Goal: Information Seeking & Learning: Learn about a topic

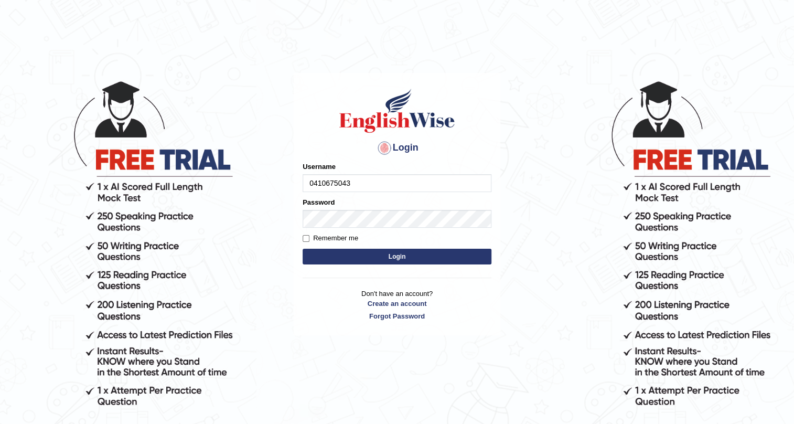
type input "0410675043"
click at [414, 252] on button "Login" at bounding box center [397, 257] width 189 height 16
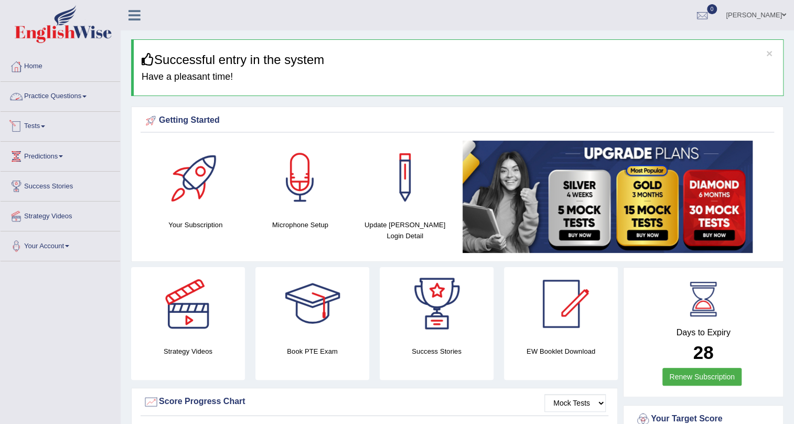
click at [71, 93] on link "Practice Questions" at bounding box center [61, 95] width 120 height 26
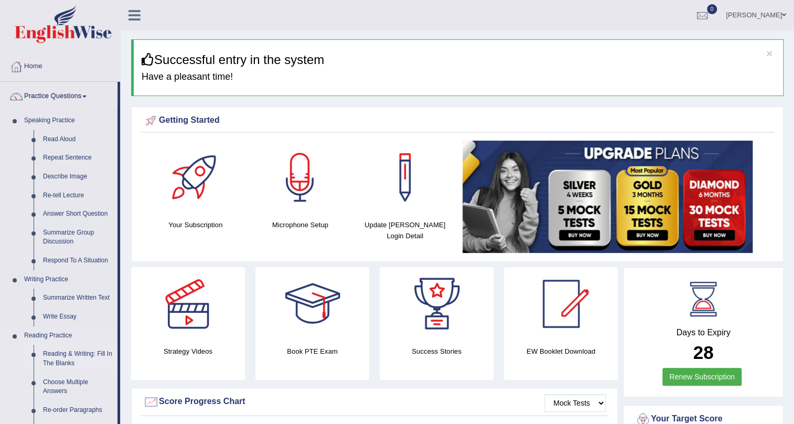
click at [84, 349] on link "Reading & Writing: Fill In The Blanks" at bounding box center [77, 359] width 79 height 28
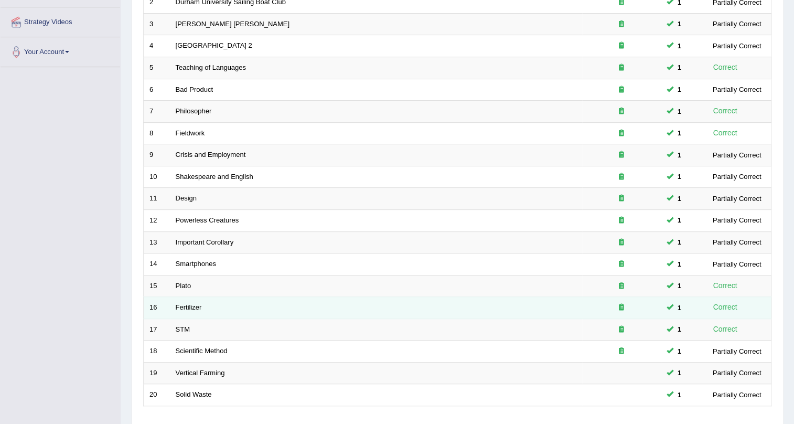
scroll to position [238, 0]
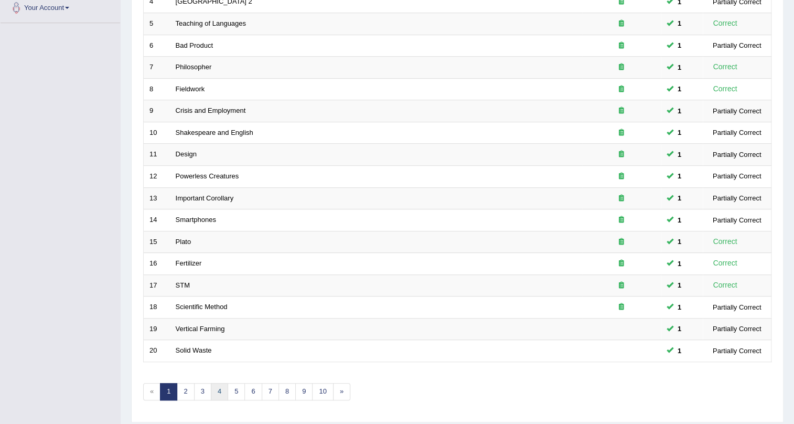
click at [219, 389] on link "4" at bounding box center [219, 391] width 17 height 17
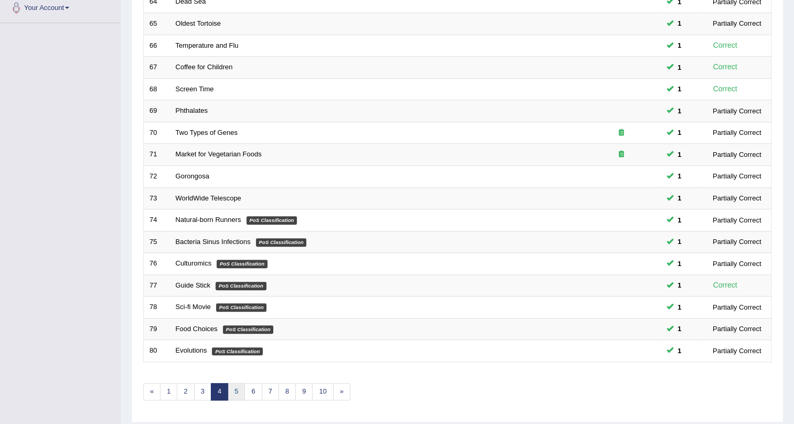
click at [236, 389] on link "5" at bounding box center [236, 391] width 17 height 17
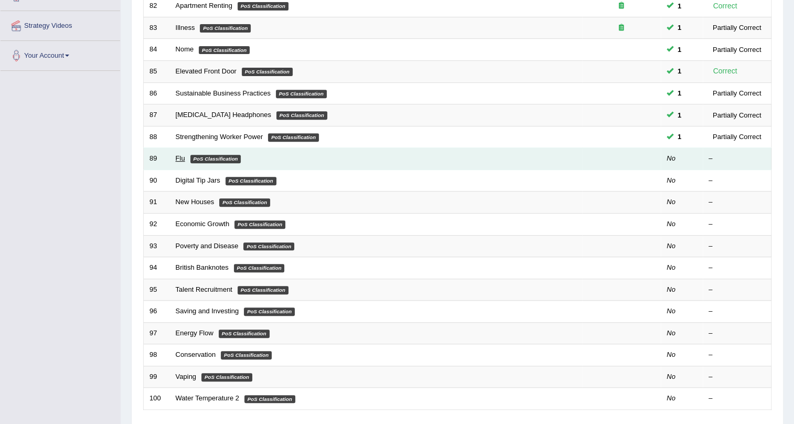
click at [178, 157] on link "Flu" at bounding box center [180, 158] width 9 height 8
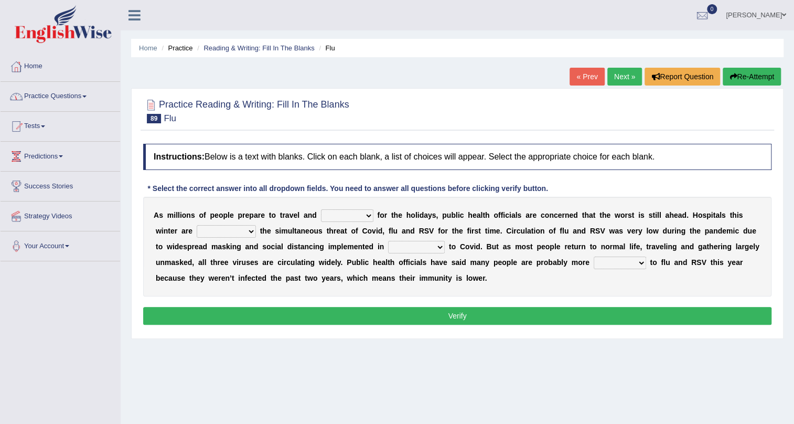
click at [36, 67] on link "Home" at bounding box center [61, 65] width 120 height 26
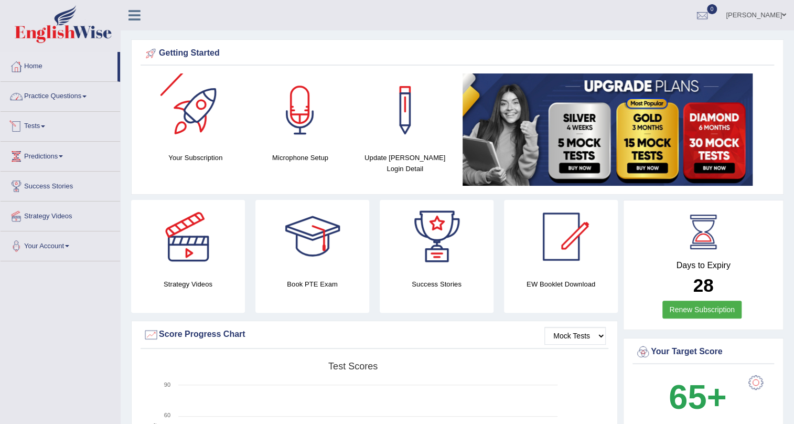
click at [71, 98] on link "Practice Questions" at bounding box center [61, 95] width 120 height 26
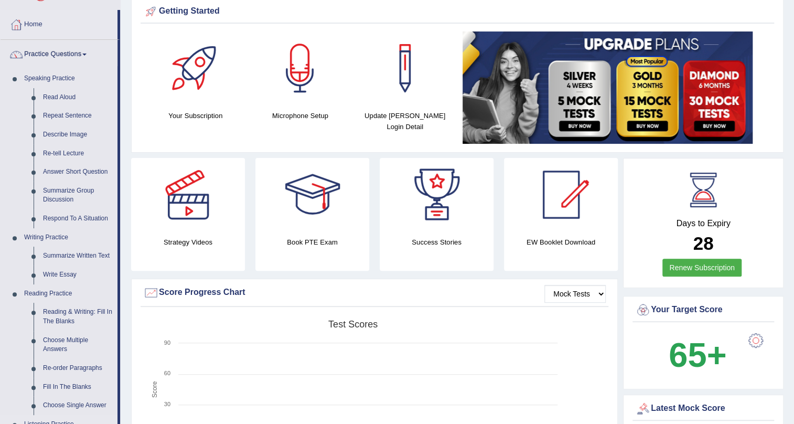
scroll to position [95, 0]
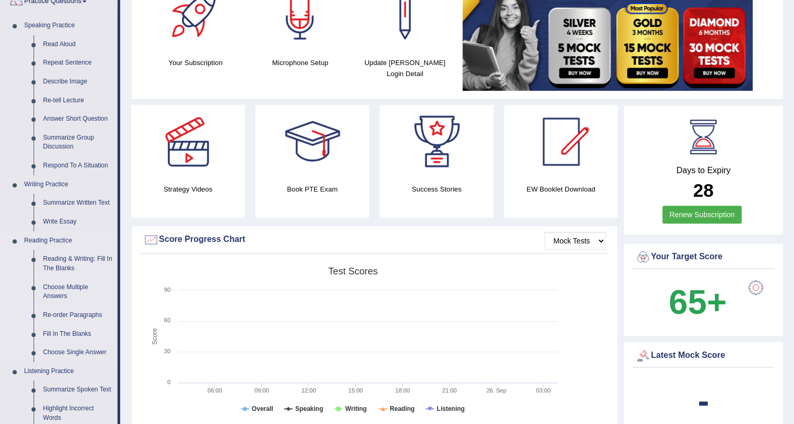
click at [60, 333] on link "Fill In The Blanks" at bounding box center [77, 334] width 79 height 19
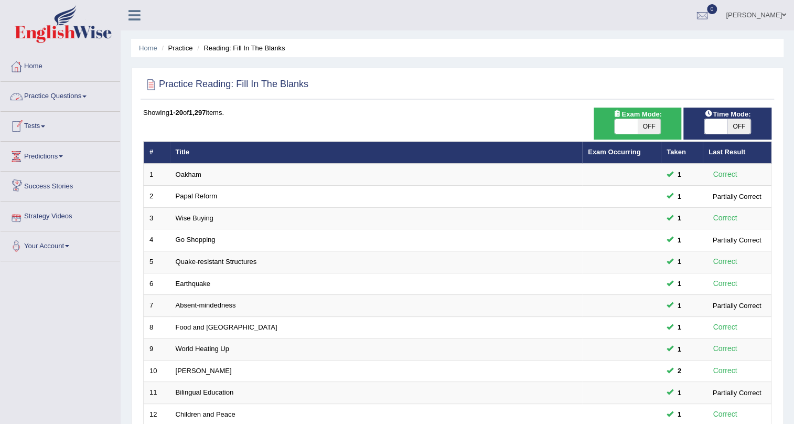
click at [55, 98] on link "Practice Questions" at bounding box center [61, 95] width 120 height 26
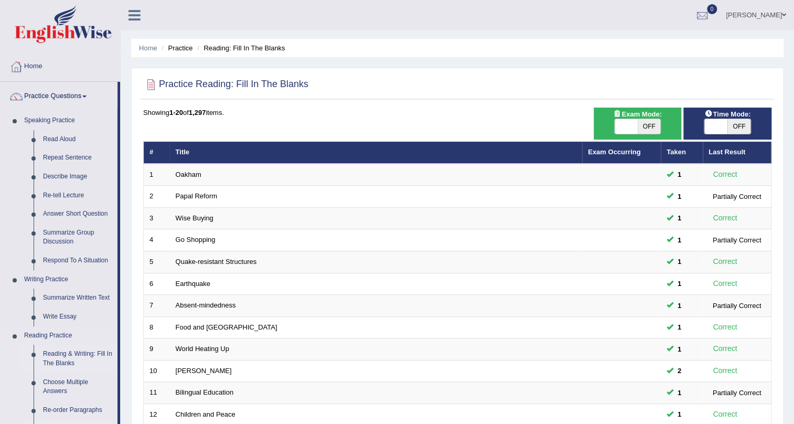
click at [96, 355] on link "Reading & Writing: Fill In The Blanks" at bounding box center [77, 359] width 79 height 28
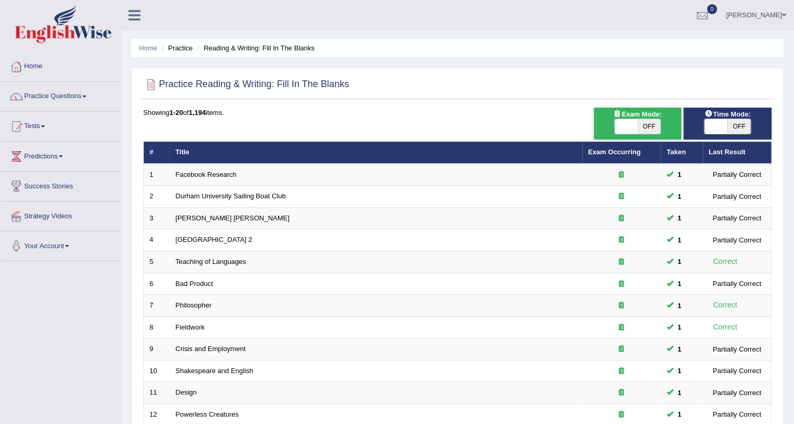
click at [732, 125] on span "OFF" at bounding box center [738, 126] width 23 height 15
checkbox input "true"
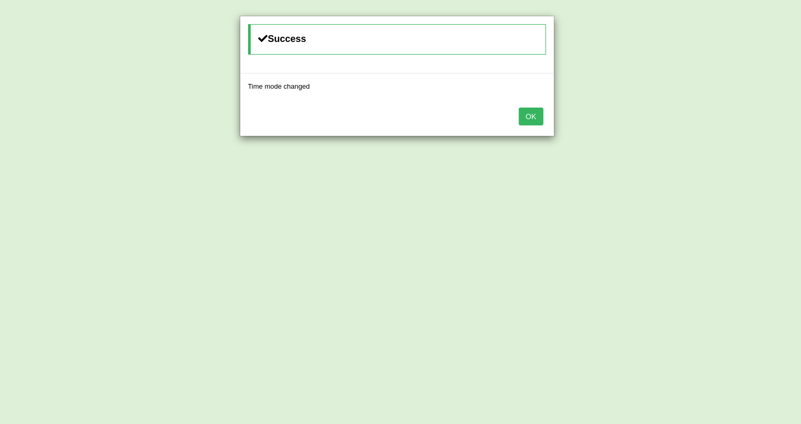
click at [527, 115] on button "OK" at bounding box center [531, 117] width 24 height 18
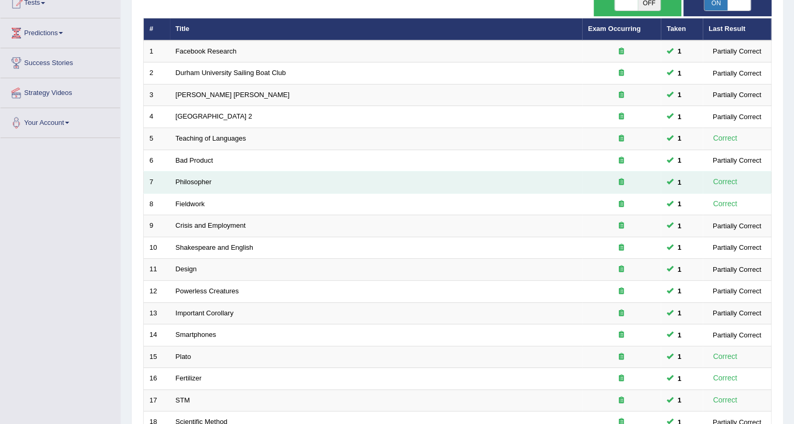
scroll to position [269, 0]
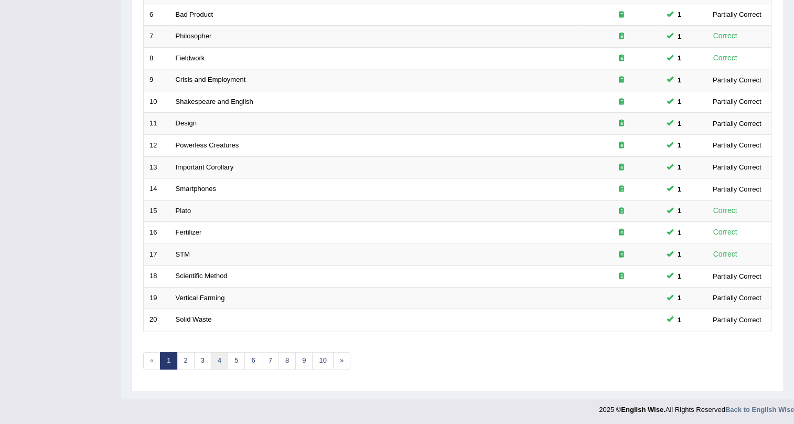
click at [220, 362] on link "4" at bounding box center [219, 360] width 17 height 17
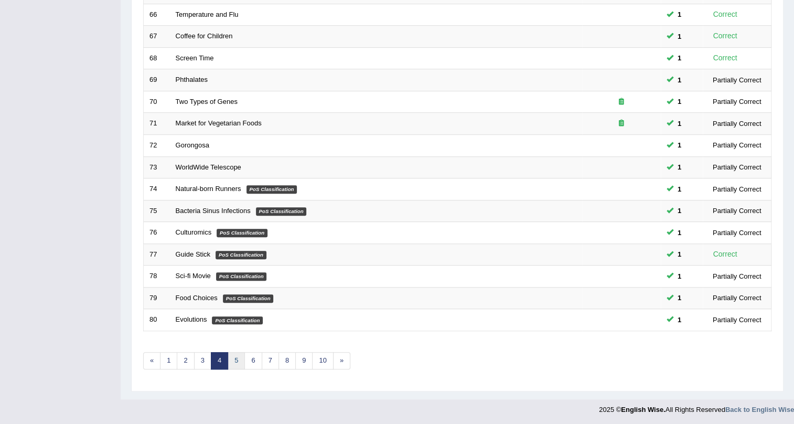
click at [237, 366] on link "5" at bounding box center [236, 360] width 17 height 17
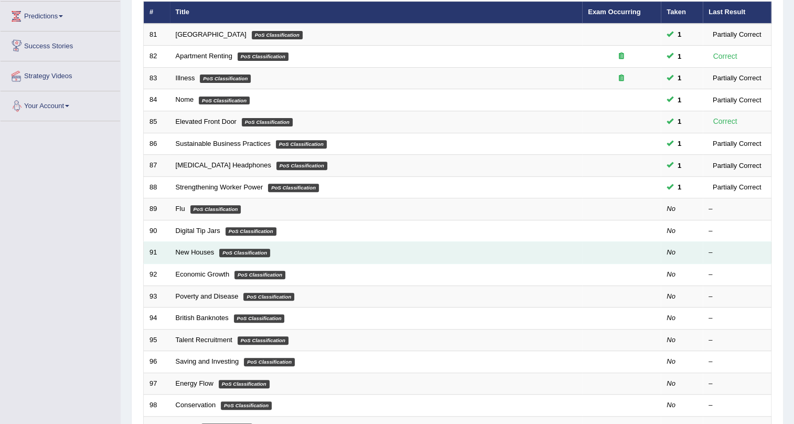
scroll to position [143, 0]
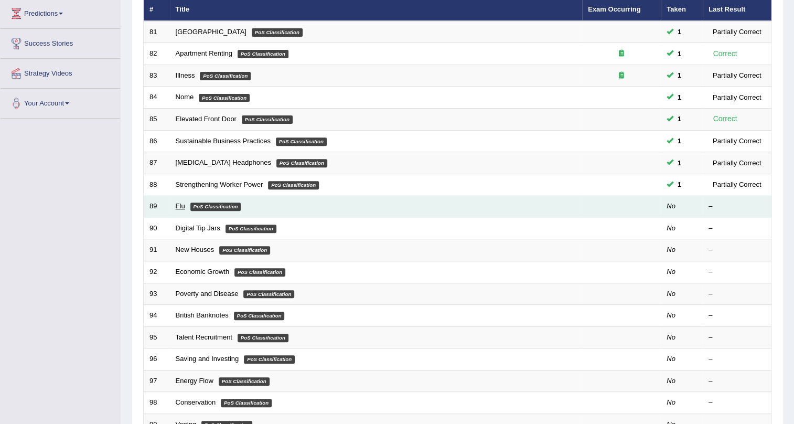
click at [179, 206] on link "Flu" at bounding box center [180, 206] width 9 height 8
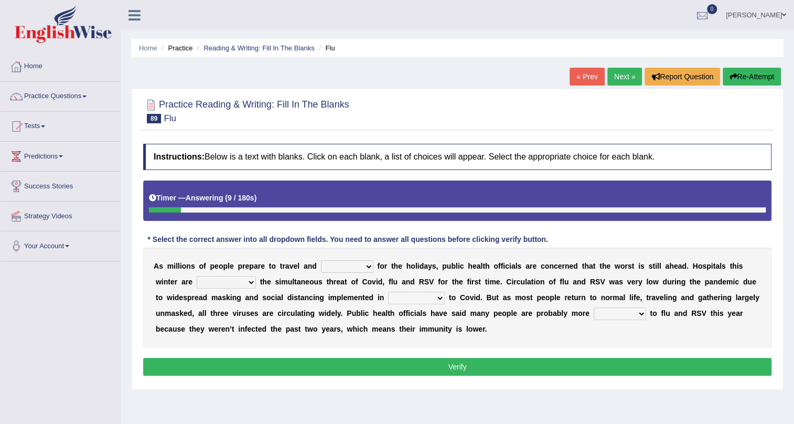
click at [367, 264] on select "gather hide slumber migrate" at bounding box center [347, 266] width 52 height 13
select select "slumber"
click at [321, 260] on select "gather hide slumber migrate" at bounding box center [347, 266] width 52 height 13
click at [254, 282] on select "facing accounting challenging constructing" at bounding box center [226, 282] width 59 height 13
select select "facing"
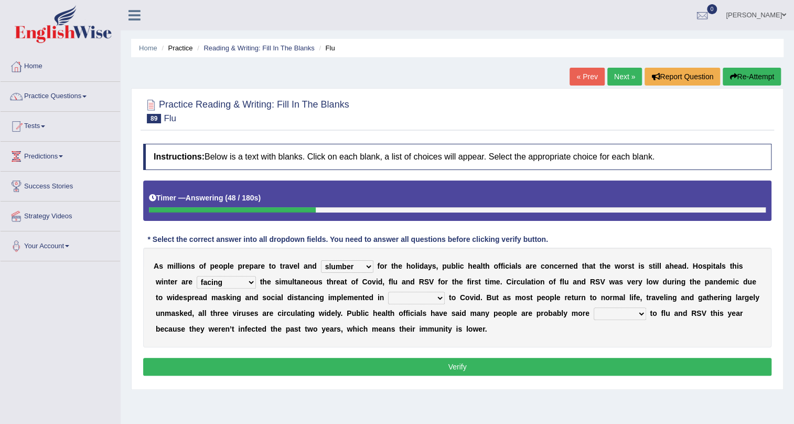
click at [197, 276] on select "facing accounting challenging constructing" at bounding box center [226, 282] width 59 height 13
click at [439, 299] on select "comparison response place order" at bounding box center [416, 298] width 57 height 13
select select "response"
click at [388, 292] on select "comparison response place order" at bounding box center [416, 298] width 57 height 13
drag, startPoint x: 639, startPoint y: 313, endPoint x: 629, endPoint y: 319, distance: 11.6
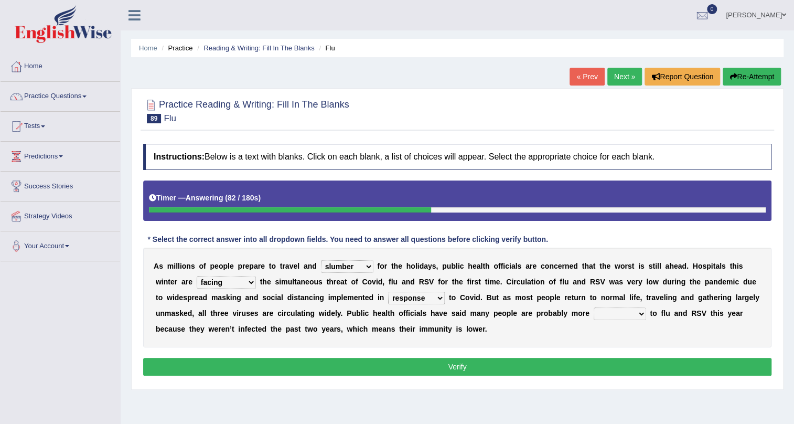
click at [639, 313] on select "attainable sensible vulnerable accessible" at bounding box center [620, 313] width 52 height 13
select select "vulnerable"
click at [594, 307] on select "attainable sensible vulnerable accessible" at bounding box center [620, 313] width 52 height 13
click at [469, 365] on button "Verify" at bounding box center [457, 367] width 628 height 18
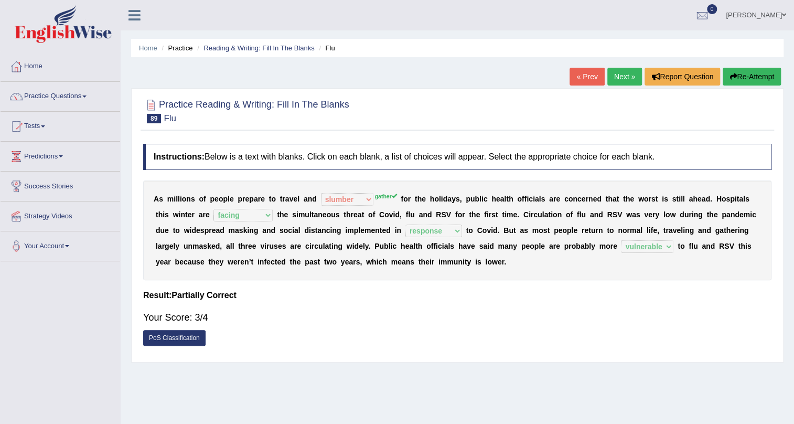
click at [175, 334] on link "PoS Classification" at bounding box center [174, 338] width 62 height 16
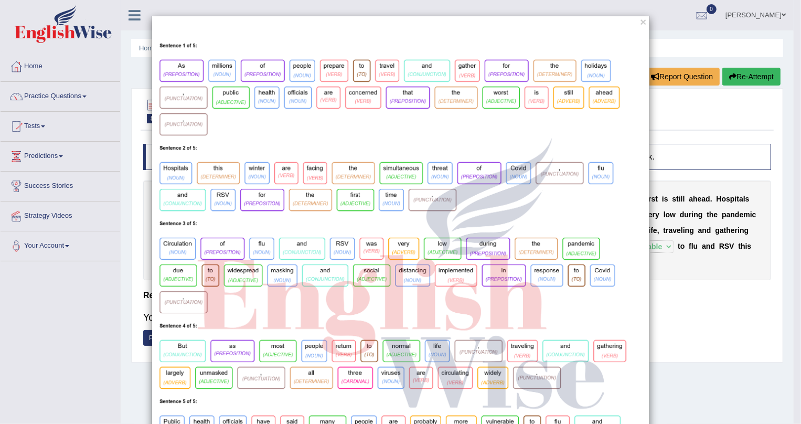
click at [682, 114] on div "×" at bounding box center [400, 267] width 801 height 503
click at [640, 22] on button "×" at bounding box center [643, 21] width 6 height 11
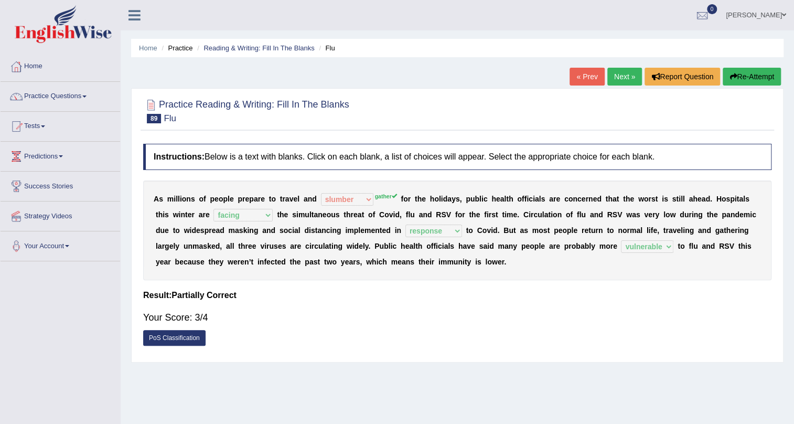
click at [630, 73] on link "Next »" at bounding box center [624, 77] width 35 height 18
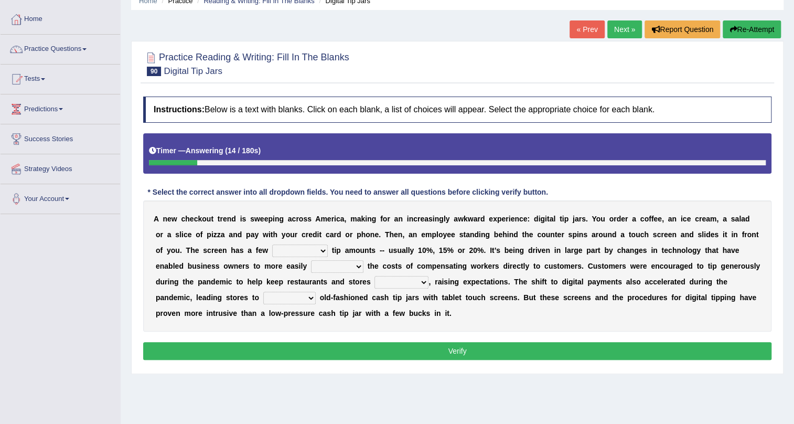
click at [321, 249] on select "suggested combined exceptional rigorous" at bounding box center [300, 250] width 56 height 13
select select "suggested"
click at [272, 244] on select "suggested combined exceptional rigorous" at bounding box center [300, 250] width 56 height 13
click at [358, 265] on select "abide covet diverge shift" at bounding box center [337, 266] width 52 height 13
select select "covet"
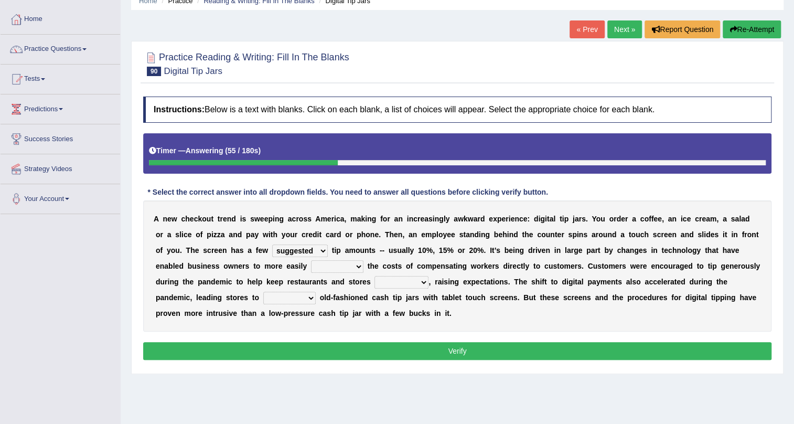
click at [311, 260] on select "abide covet diverge shift" at bounding box center [337, 266] width 52 height 13
click at [426, 282] on select "afloat overlapped affable concise" at bounding box center [401, 282] width 54 height 13
select select "concise"
click at [374, 276] on select "afloat overlapped affable concise" at bounding box center [401, 282] width 54 height 13
click at [308, 295] on select "replace exchange occupy retrieve" at bounding box center [289, 298] width 52 height 13
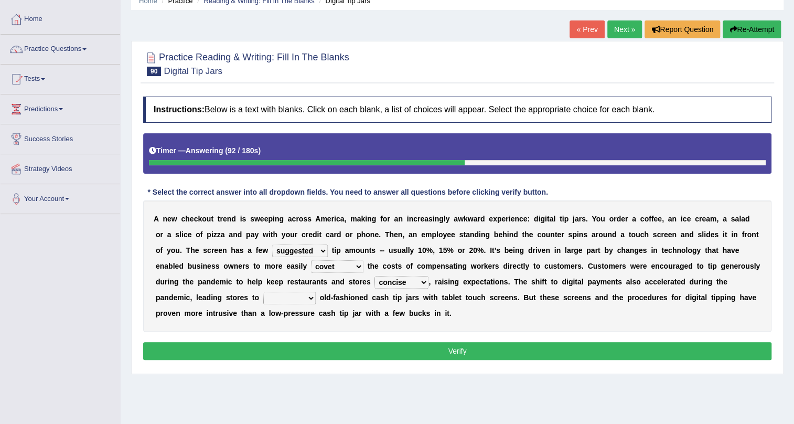
select select "replace"
click at [263, 292] on select "replace exchange occupy retrieve" at bounding box center [289, 298] width 52 height 13
click at [452, 348] on button "Verify" at bounding box center [457, 351] width 628 height 18
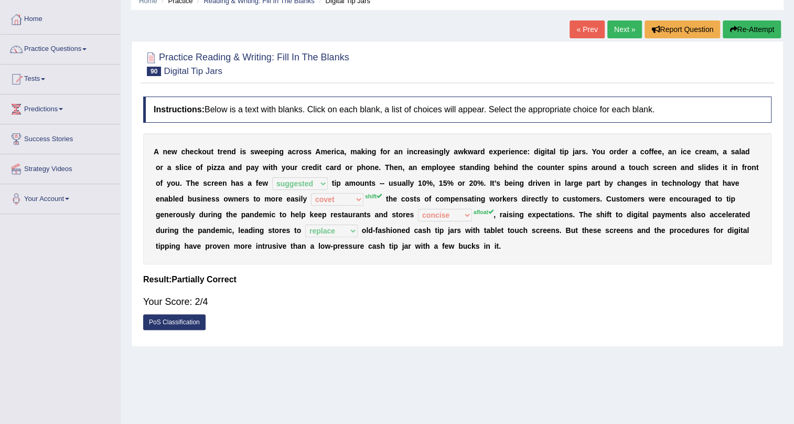
click at [629, 34] on link "Next »" at bounding box center [624, 29] width 35 height 18
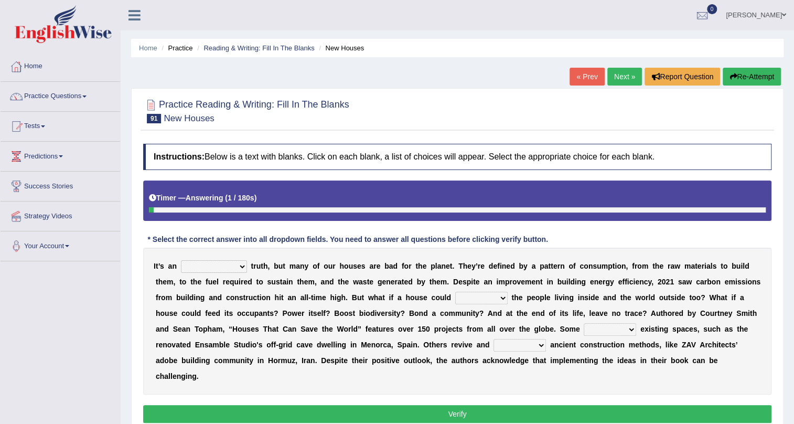
click at [241, 268] on select "unrivaled unstable uncomfortable uncapped" at bounding box center [214, 266] width 66 height 13
select select "unrivaled"
click at [181, 260] on select "unrivaled unstable uncomfortable uncapped" at bounding box center [214, 266] width 66 height 13
click at [498, 295] on select "survive mimic dominate nurture" at bounding box center [481, 298] width 52 height 13
select select "nurture"
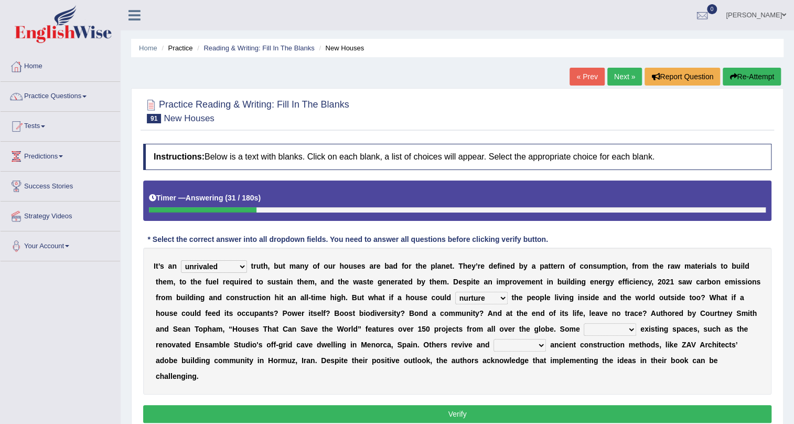
click at [455, 292] on select "survive mimic dominate nurture" at bounding box center [481, 298] width 52 height 13
click at [633, 330] on select "delve automate repurpose reckon" at bounding box center [610, 329] width 52 height 13
click at [584, 323] on select "delve automate repurpose reckon" at bounding box center [610, 329] width 52 height 13
click at [628, 325] on select "delve automate repurpose reckon" at bounding box center [610, 329] width 52 height 13
select select "reckon"
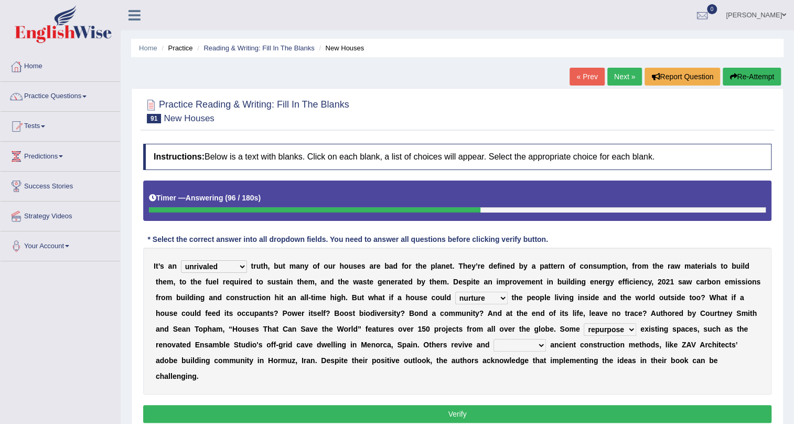
click at [584, 323] on select "delve automate repurpose reckon" at bounding box center [610, 329] width 52 height 13
click at [540, 345] on select "produce relate update change" at bounding box center [520, 345] width 52 height 13
select select "relate"
click at [494, 339] on select "produce relate update change" at bounding box center [520, 345] width 52 height 13
click at [458, 409] on button "Verify" at bounding box center [457, 414] width 628 height 18
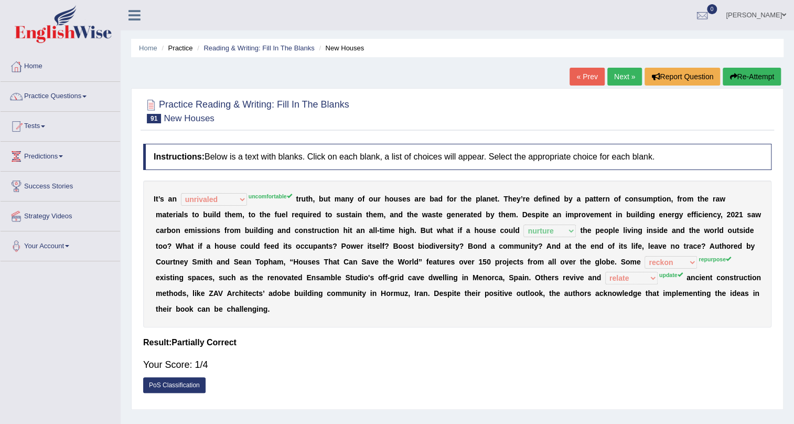
click at [626, 76] on link "Next »" at bounding box center [624, 77] width 35 height 18
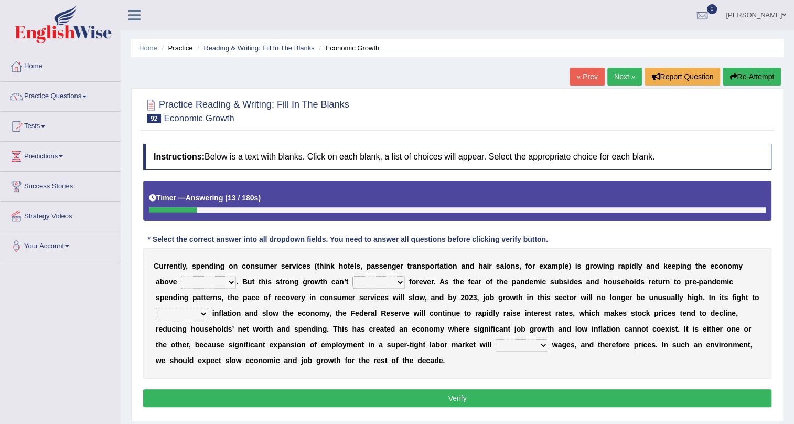
click at [230, 283] on select "board water all themselves" at bounding box center [208, 282] width 55 height 13
select select "all"
click at [181, 276] on select "board water all themselves" at bounding box center [208, 282] width 55 height 13
click at [394, 282] on select "perceive persist stride underlie" at bounding box center [378, 282] width 52 height 13
select select "underlie"
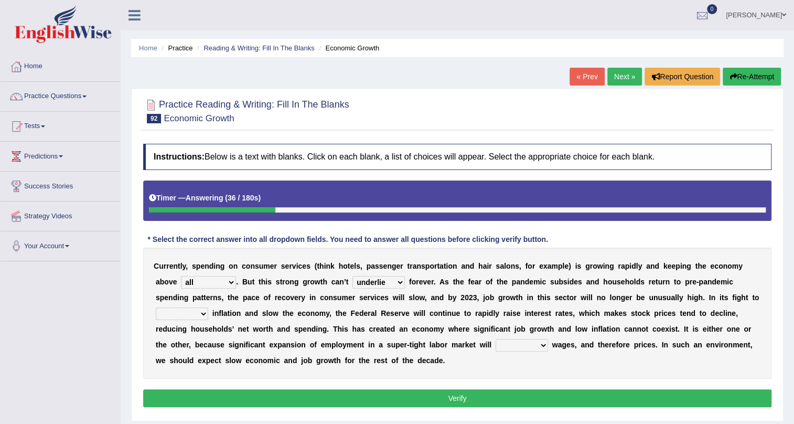
click at [352, 276] on select "perceive persist stride underlie" at bounding box center [378, 282] width 52 height 13
click at [201, 313] on select "inflow disarm tame distaste" at bounding box center [182, 313] width 52 height 13
select select "tame"
click at [156, 307] on select "inflow disarm tame distaste" at bounding box center [182, 313] width 52 height 13
click at [546, 346] on select "precede rupture accede accelerate" at bounding box center [522, 345] width 52 height 13
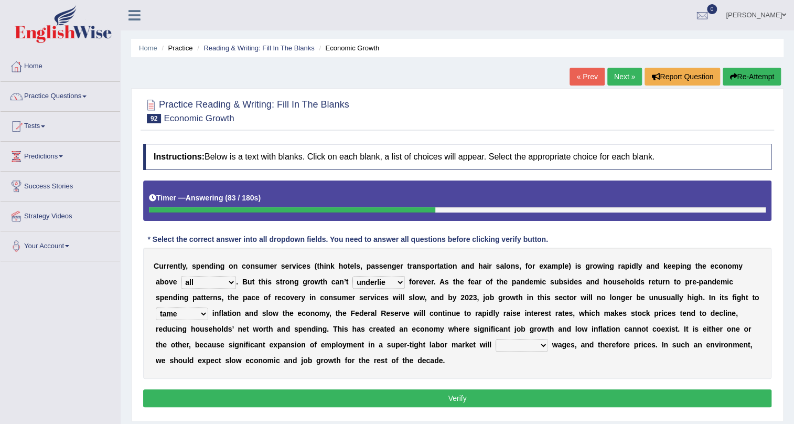
select select "precede"
click at [496, 339] on select "precede rupture accede accelerate" at bounding box center [522, 345] width 52 height 13
click at [534, 346] on select "precede rupture accede accelerate" at bounding box center [522, 345] width 52 height 13
click at [470, 367] on div "C u r r e n t l y , s p e n d i n g o n c o n s u m e r s e r v i c e s ( t h i…" at bounding box center [457, 313] width 628 height 131
click at [460, 399] on button "Verify" at bounding box center [457, 398] width 628 height 18
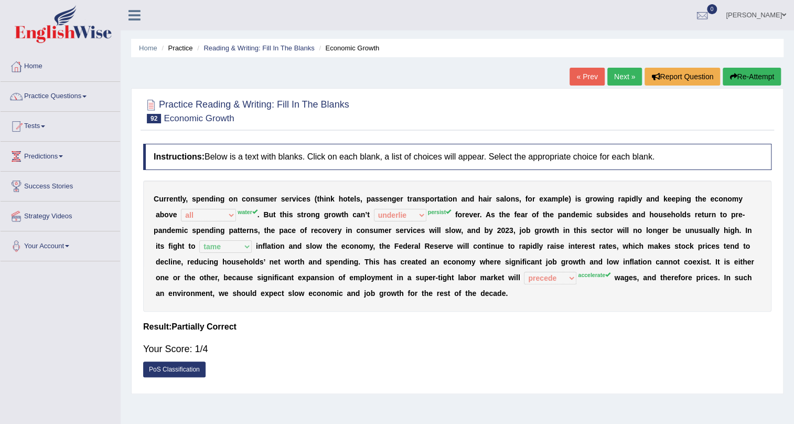
click at [66, 93] on link "Practice Questions" at bounding box center [61, 95] width 120 height 26
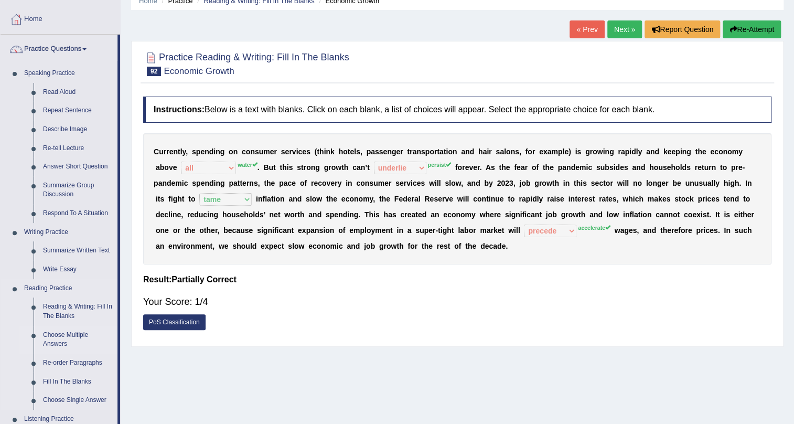
scroll to position [95, 0]
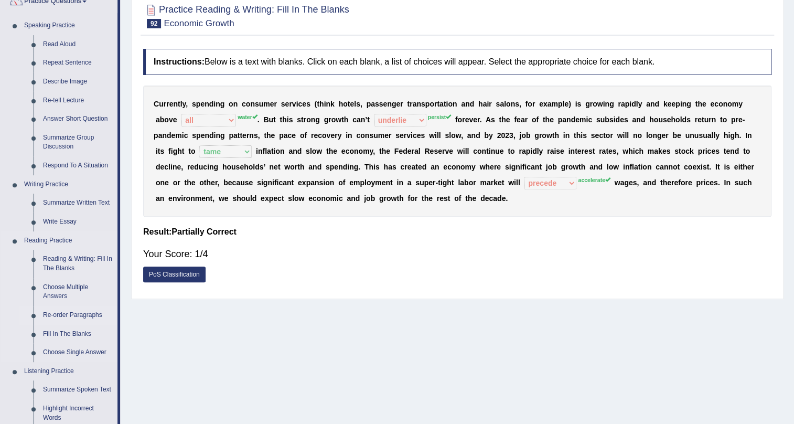
click at [70, 315] on link "Re-order Paragraphs" at bounding box center [77, 315] width 79 height 19
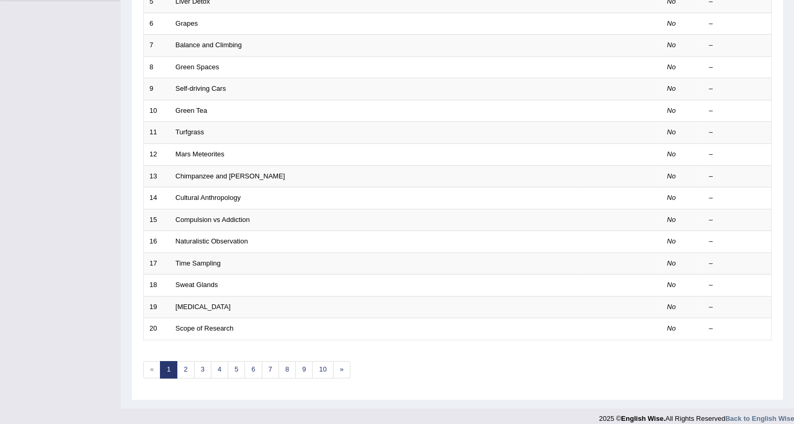
scroll to position [269, 0]
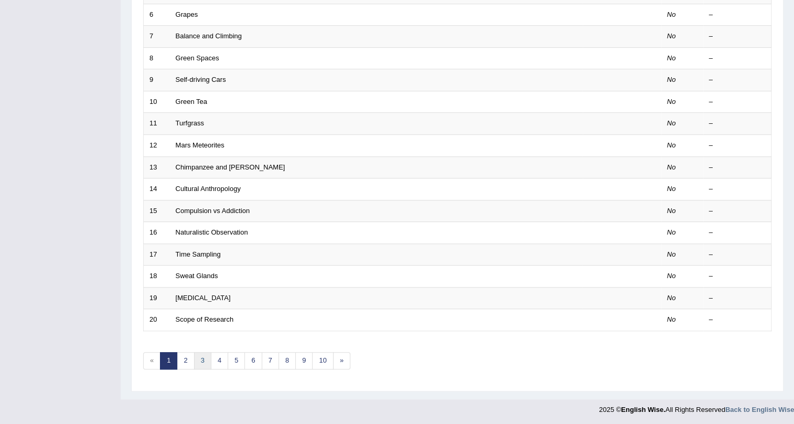
click at [206, 359] on link "3" at bounding box center [202, 360] width 17 height 17
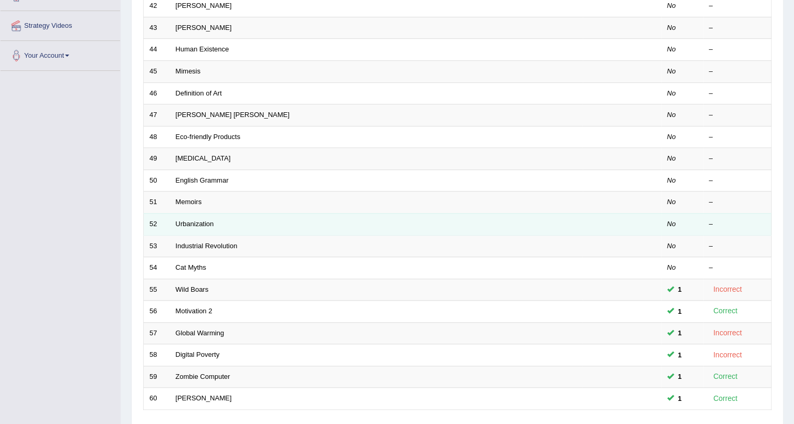
scroll to position [269, 0]
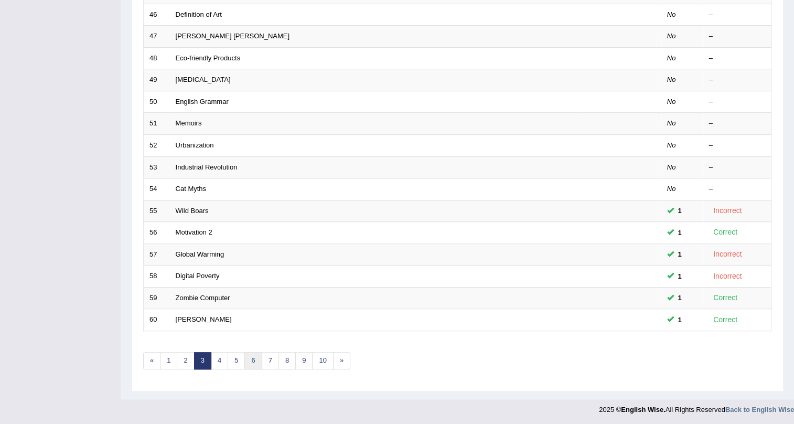
click at [251, 357] on link "6" at bounding box center [252, 360] width 17 height 17
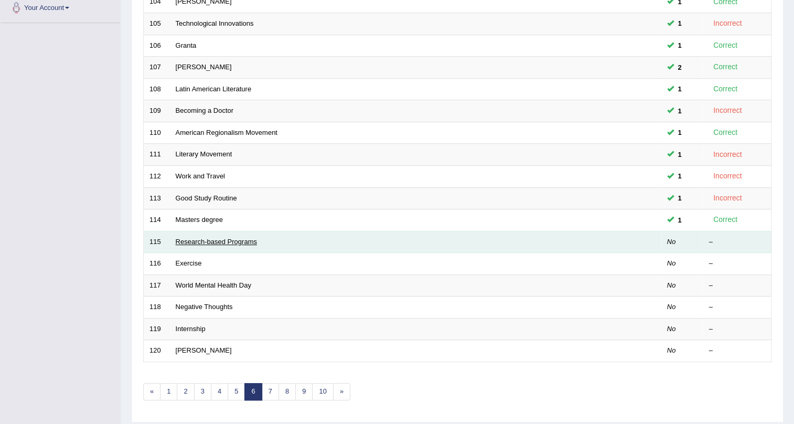
click at [236, 242] on link "Research-based Programs" at bounding box center [216, 242] width 81 height 8
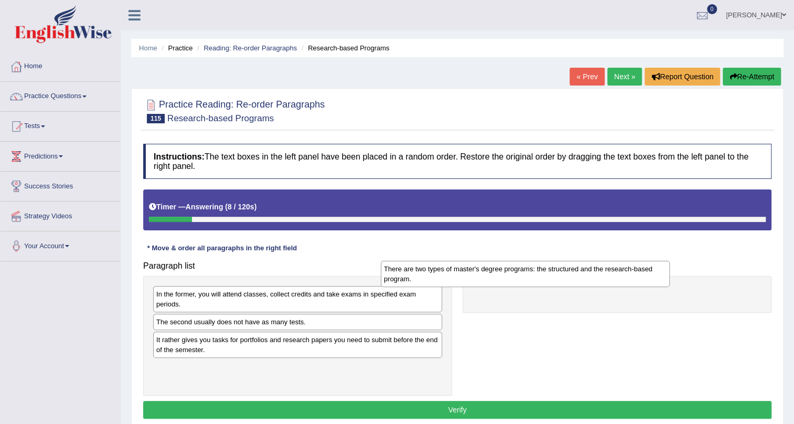
drag, startPoint x: 273, startPoint y: 371, endPoint x: 498, endPoint y: 273, distance: 245.6
click at [501, 273] on div "There are two types of master's degree programs: the structured and the researc…" at bounding box center [525, 274] width 289 height 26
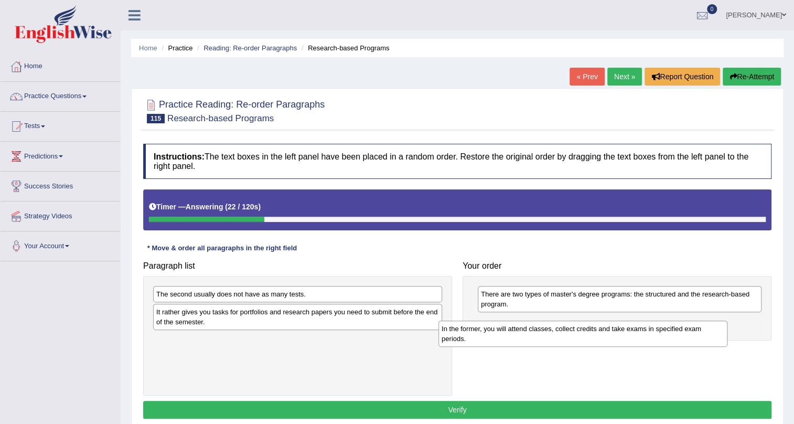
drag, startPoint x: 224, startPoint y: 299, endPoint x: 510, endPoint y: 334, distance: 287.4
click at [510, 334] on div "In the former, you will attend classes, collect credits and take exams in speci…" at bounding box center [582, 333] width 289 height 26
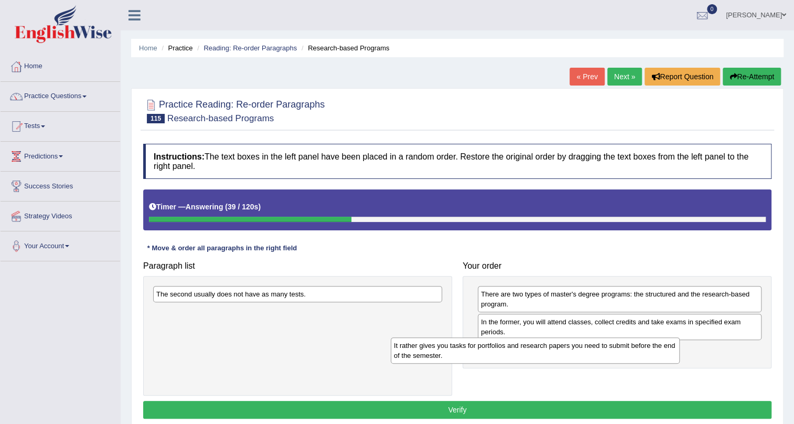
drag, startPoint x: 253, startPoint y: 319, endPoint x: 491, endPoint y: 353, distance: 239.9
click at [491, 353] on div "It rather gives you tasks for portfolios and research papers you need to submit…" at bounding box center [535, 350] width 289 height 26
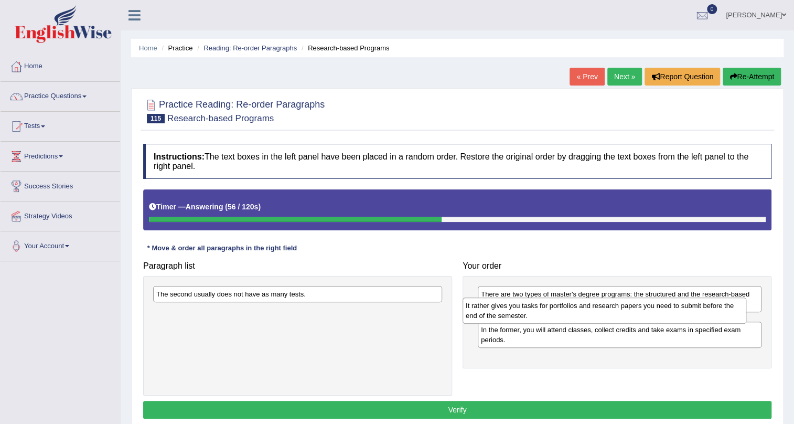
drag, startPoint x: 499, startPoint y: 360, endPoint x: 484, endPoint y: 316, distance: 46.6
click at [484, 316] on div "It rather gives you tasks for portfolios and research papers you need to submit…" at bounding box center [605, 310] width 284 height 26
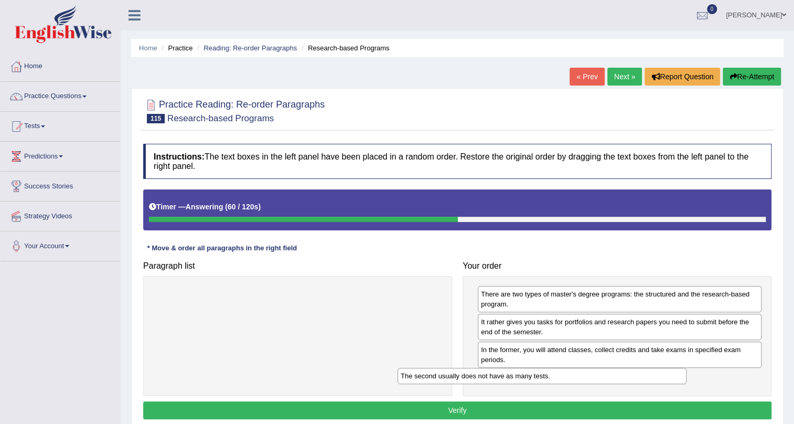
drag, startPoint x: 315, startPoint y: 294, endPoint x: 559, endPoint y: 376, distance: 257.7
click at [559, 376] on div "The second usually does not have as many tests." at bounding box center [542, 376] width 289 height 16
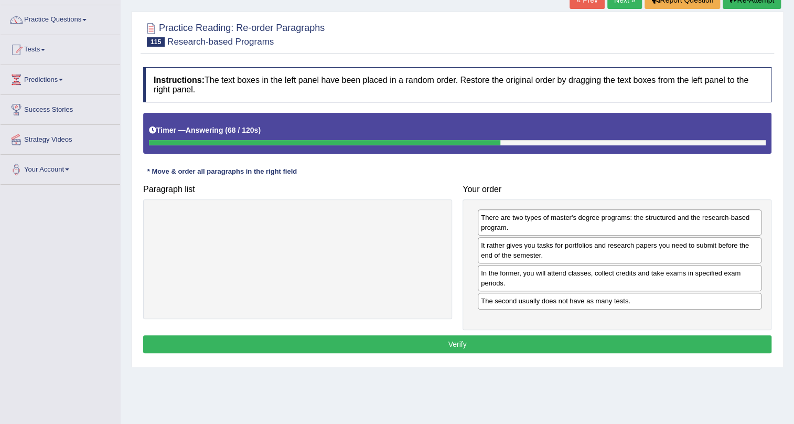
scroll to position [95, 0]
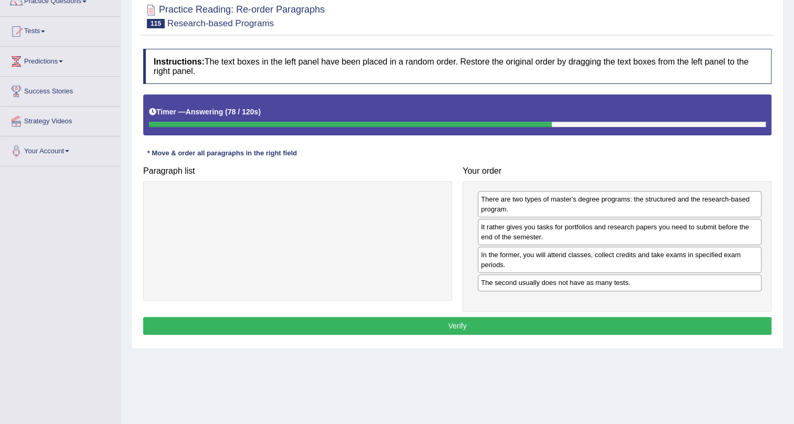
click at [456, 323] on button "Verify" at bounding box center [457, 326] width 628 height 18
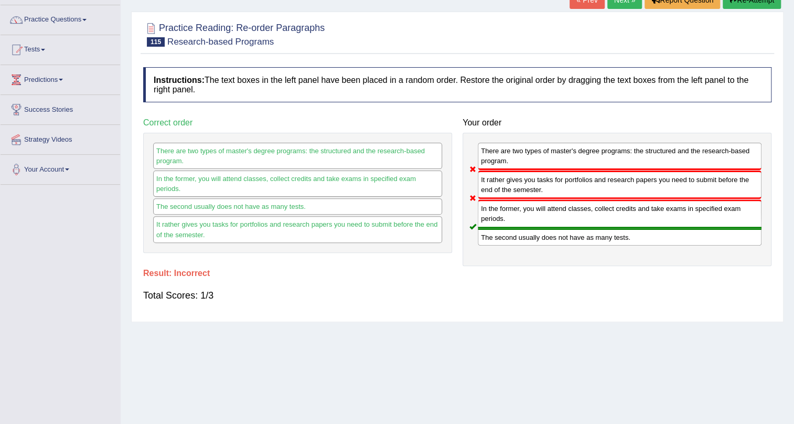
scroll to position [47, 0]
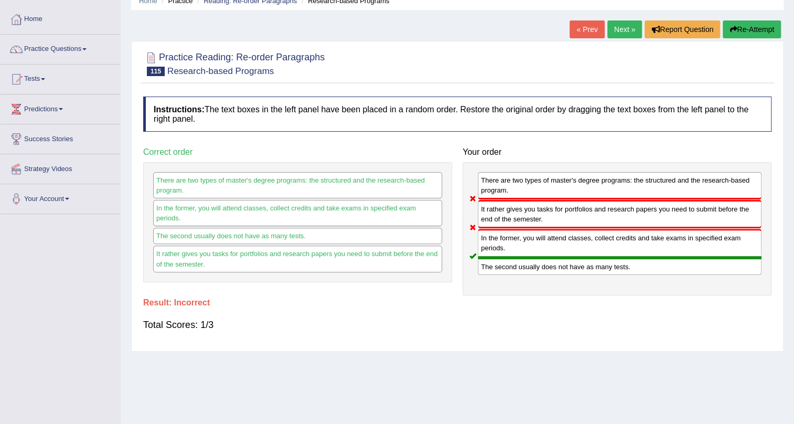
click at [614, 30] on link "Next »" at bounding box center [624, 29] width 35 height 18
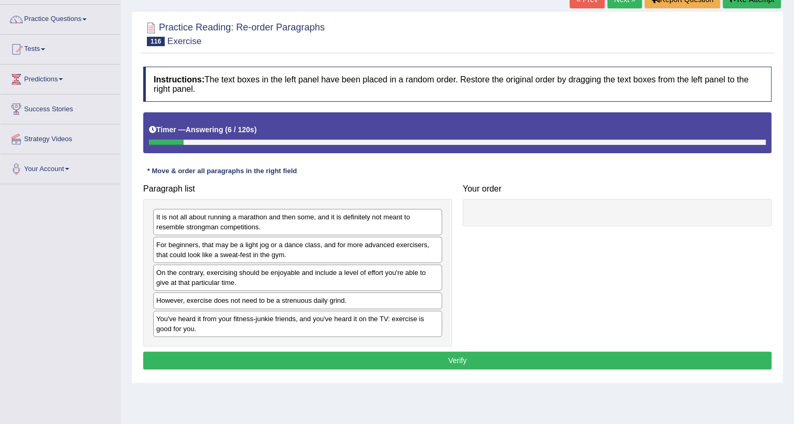
scroll to position [95, 0]
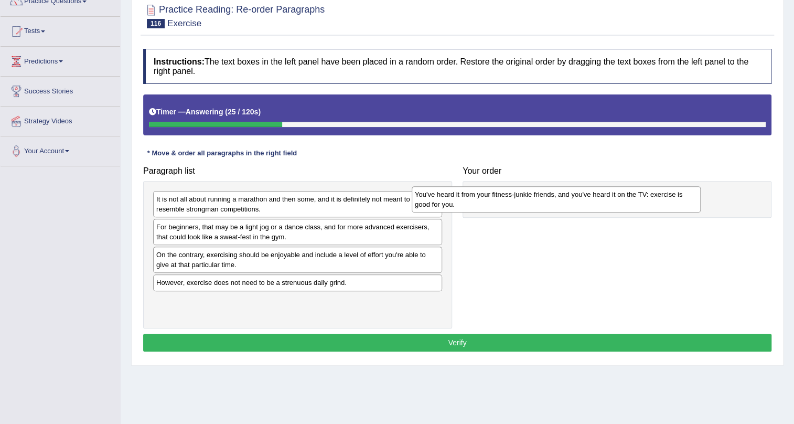
drag, startPoint x: 209, startPoint y: 309, endPoint x: 468, endPoint y: 204, distance: 279.2
click at [468, 204] on div "You've heard it from your fitness-junkie friends, and you've heard it on the TV…" at bounding box center [556, 199] width 289 height 26
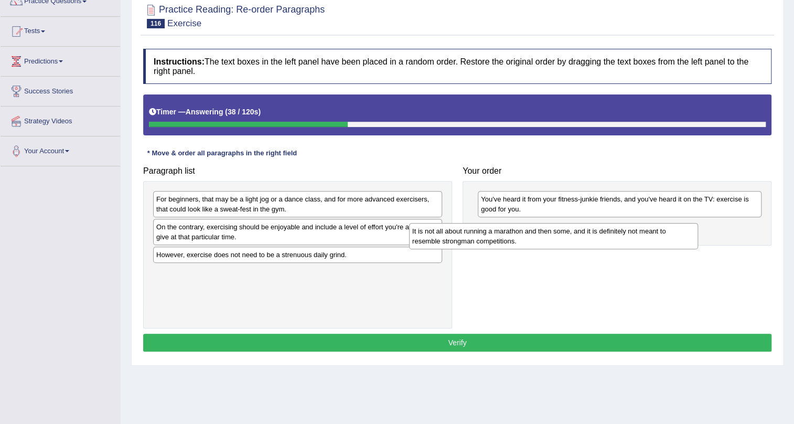
drag, startPoint x: 237, startPoint y: 208, endPoint x: 492, endPoint y: 241, distance: 258.0
click at [492, 241] on div "It is not all about running a marathon and then some, and it is definitely not …" at bounding box center [553, 236] width 289 height 26
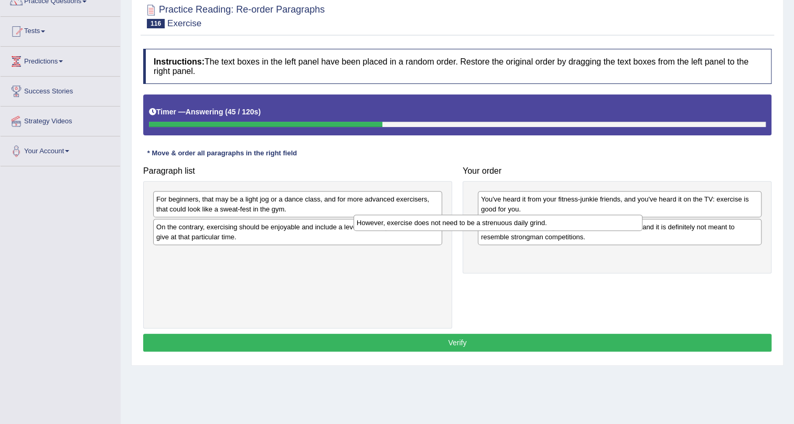
drag, startPoint x: 301, startPoint y: 256, endPoint x: 501, endPoint y: 223, distance: 203.0
click at [501, 223] on div "However, exercise does not need to be a strenuous daily grind." at bounding box center [497, 223] width 289 height 16
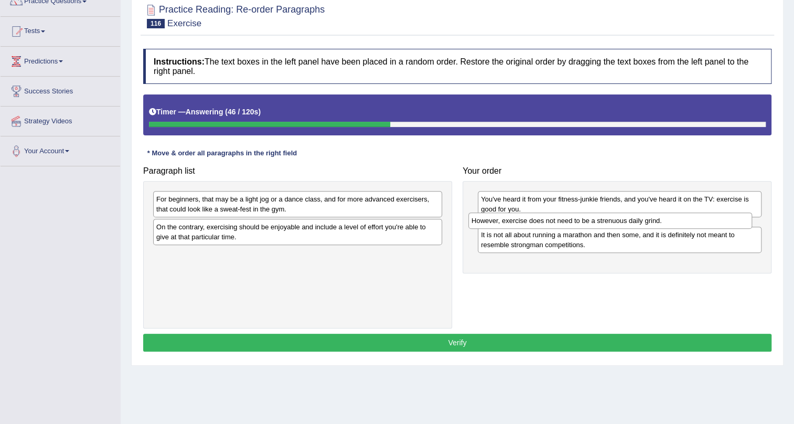
drag, startPoint x: 490, startPoint y: 253, endPoint x: 480, endPoint y: 219, distance: 35.4
click at [480, 219] on div "However, exercise does not need to be a strenuous daily grind." at bounding box center [610, 220] width 284 height 16
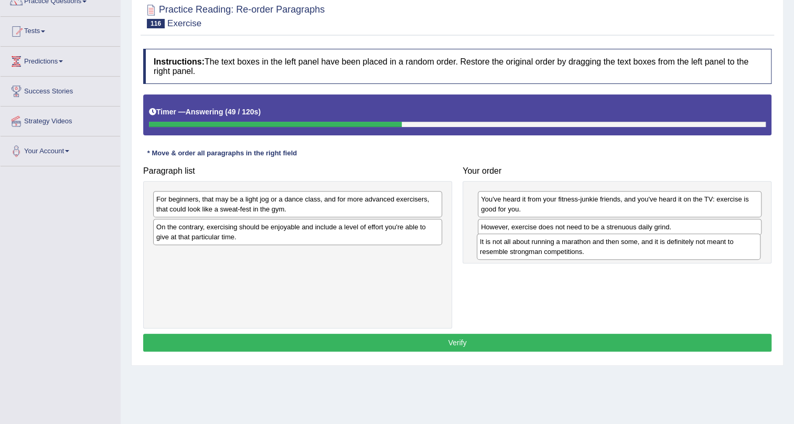
click at [502, 245] on div "It is not all about running a marathon and then some, and it is definitely not …" at bounding box center [619, 246] width 284 height 26
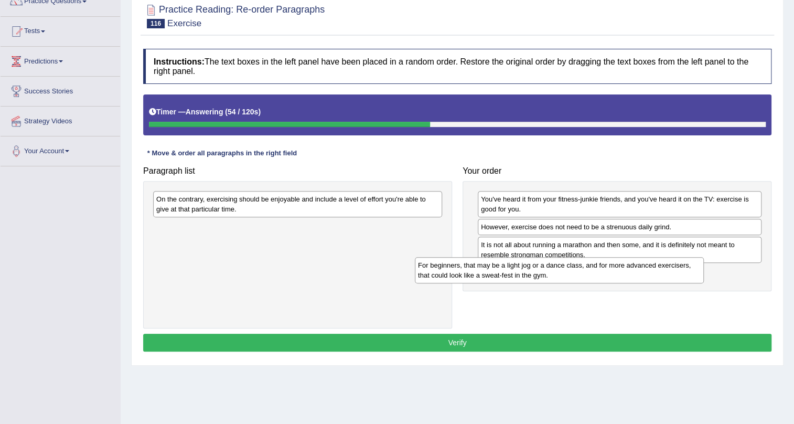
drag, startPoint x: 213, startPoint y: 206, endPoint x: 475, endPoint y: 272, distance: 270.0
click at [475, 272] on div "For beginners, that may be a light jog or a dance class, and for more advanced …" at bounding box center [559, 270] width 289 height 26
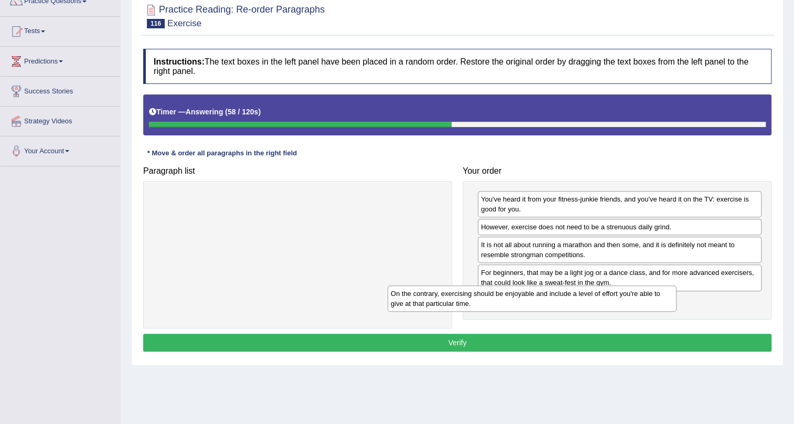
drag, startPoint x: 325, startPoint y: 208, endPoint x: 560, endPoint y: 303, distance: 252.7
click at [560, 303] on div "On the contrary, exercising should be enjoyable and include a level of effort y…" at bounding box center [532, 298] width 289 height 26
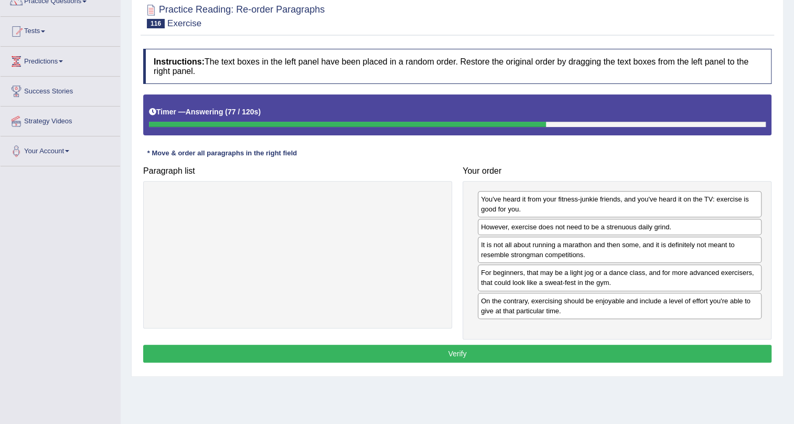
click at [456, 354] on button "Verify" at bounding box center [457, 354] width 628 height 18
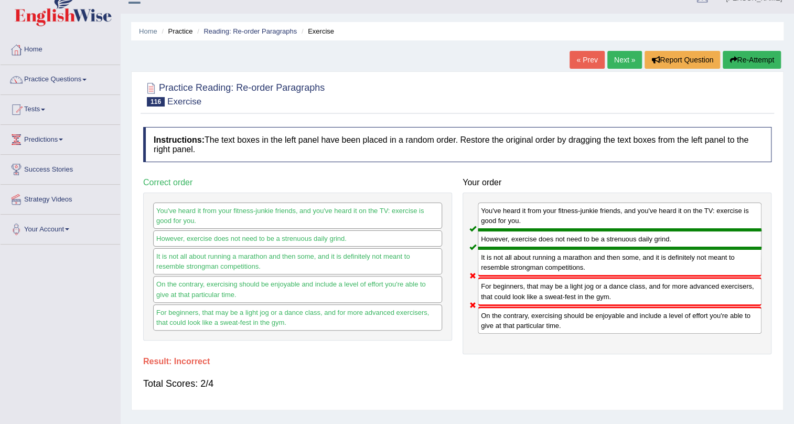
scroll to position [0, 0]
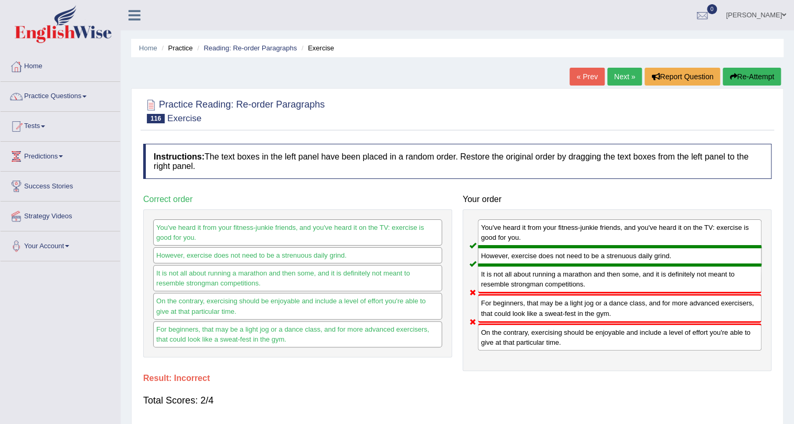
click at [627, 77] on link "Next »" at bounding box center [624, 77] width 35 height 18
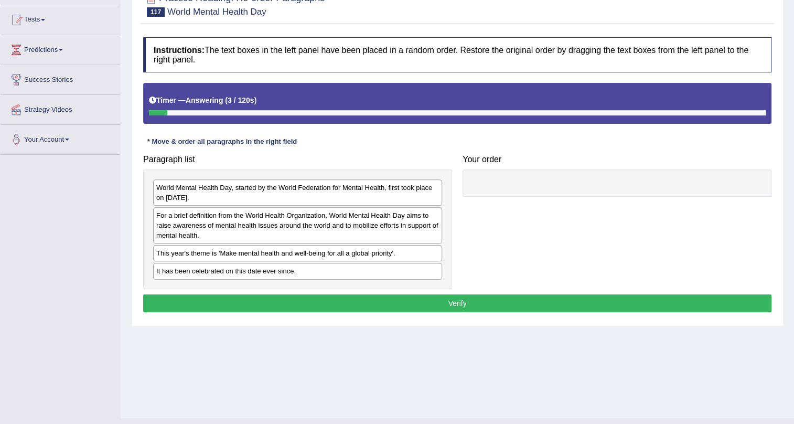
scroll to position [126, 0]
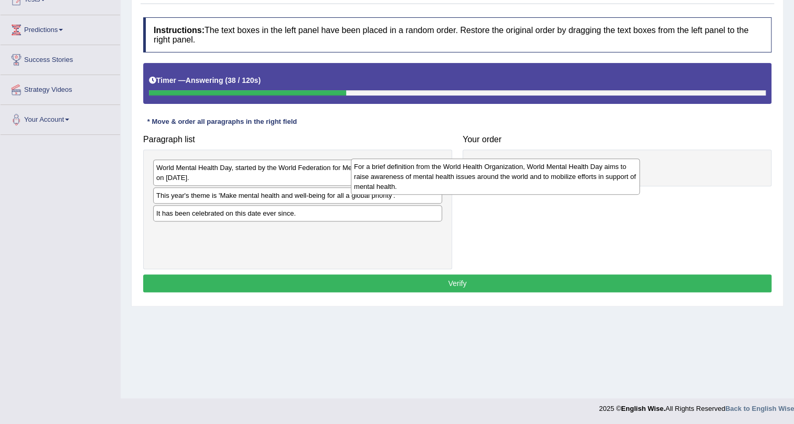
drag, startPoint x: 338, startPoint y: 204, endPoint x: 536, endPoint y: 175, distance: 199.9
click at [536, 175] on div "For a brief definition from the World Health Organization, World Mental Health …" at bounding box center [495, 176] width 289 height 36
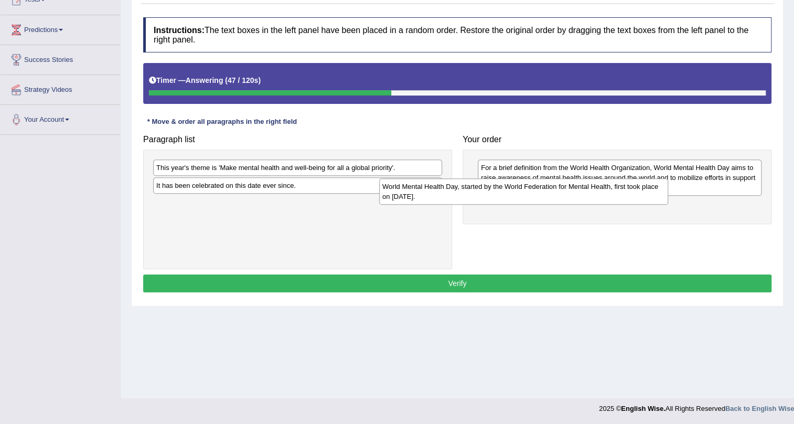
drag, startPoint x: 353, startPoint y: 173, endPoint x: 584, endPoint y: 194, distance: 231.2
click at [584, 194] on div "World Mental Health Day, started by the World Federation for Mental Health, fir…" at bounding box center [523, 191] width 289 height 26
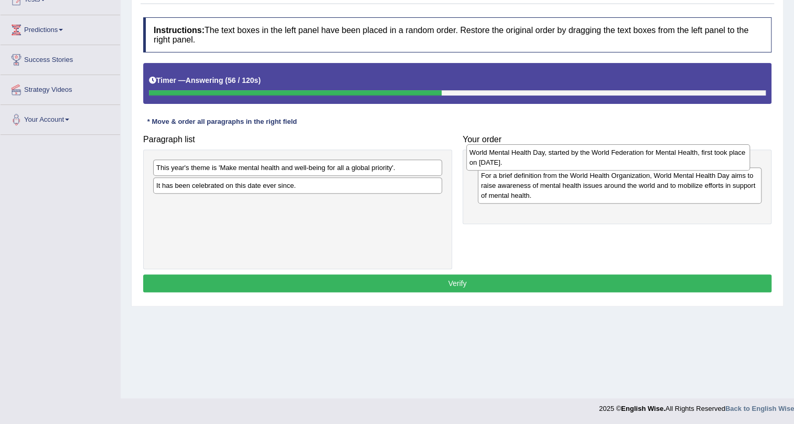
drag, startPoint x: 531, startPoint y: 213, endPoint x: 519, endPoint y: 160, distance: 54.2
click at [519, 160] on div "World Mental Health Day, started by the World Federation for Mental Health, fir…" at bounding box center [608, 157] width 284 height 26
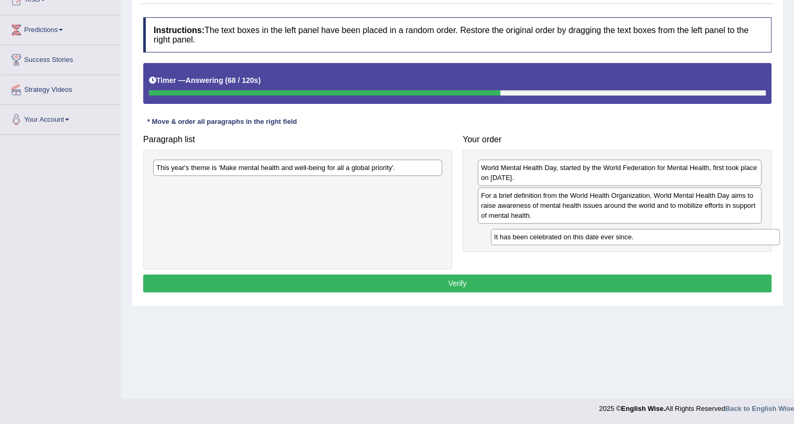
drag, startPoint x: 209, startPoint y: 185, endPoint x: 547, endPoint y: 236, distance: 341.6
click at [547, 236] on div "It has been celebrated on this date ever since." at bounding box center [635, 237] width 289 height 16
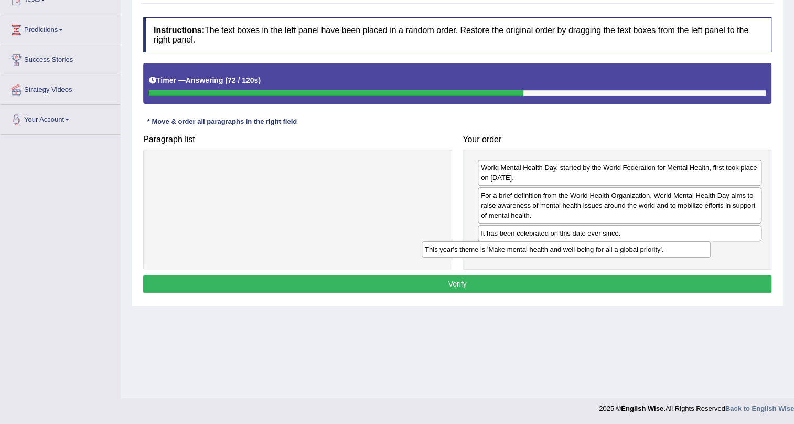
drag, startPoint x: 306, startPoint y: 167, endPoint x: 577, endPoint y: 248, distance: 282.6
click at [577, 248] on div "This year's theme is 'Make mental health and well-being for all a global priori…" at bounding box center [566, 249] width 289 height 16
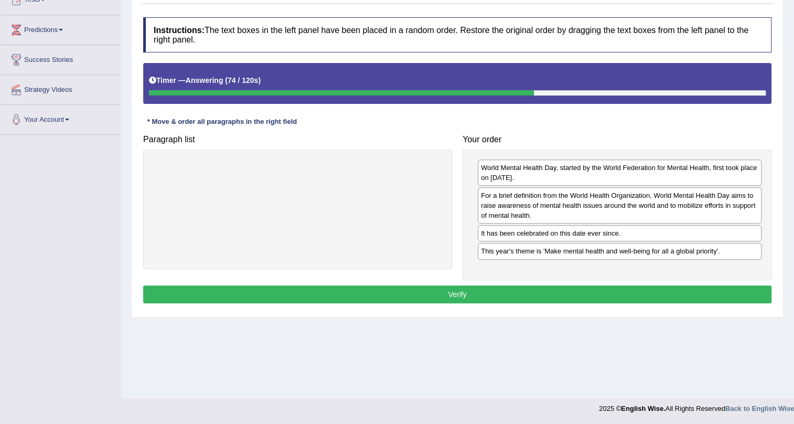
click at [473, 288] on button "Verify" at bounding box center [457, 294] width 628 height 18
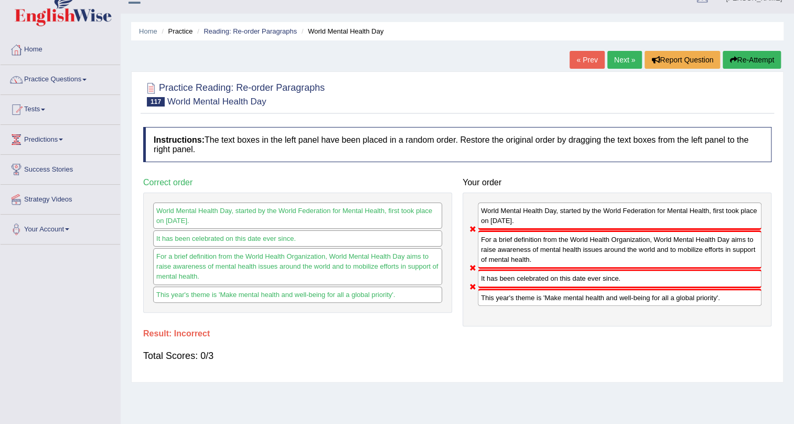
scroll to position [0, 0]
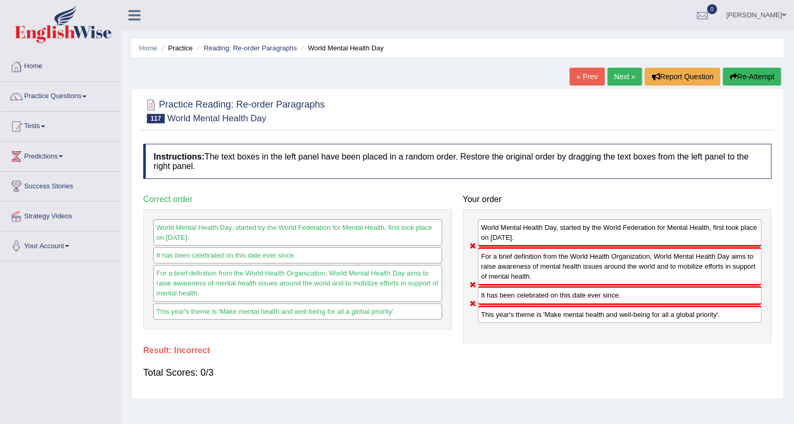
click at [625, 80] on link "Next »" at bounding box center [624, 77] width 35 height 18
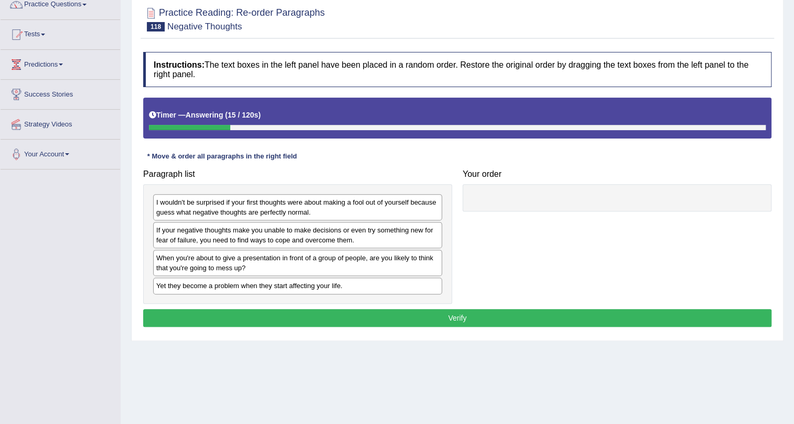
scroll to position [31, 0]
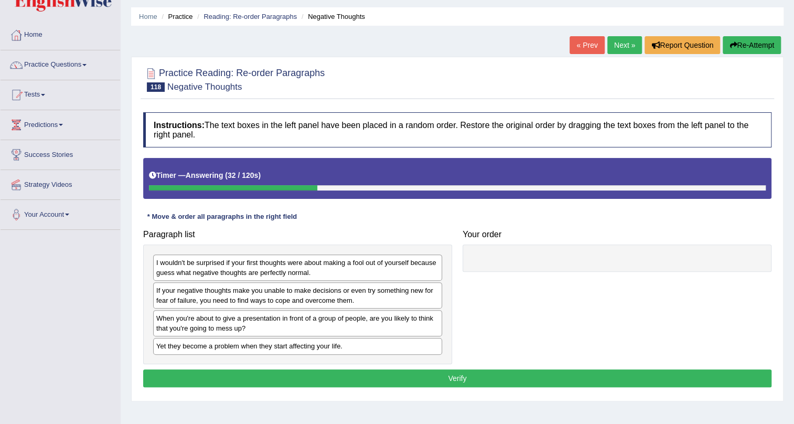
click at [595, 250] on div at bounding box center [617, 257] width 309 height 27
click at [25, 33] on link "Home" at bounding box center [61, 33] width 120 height 26
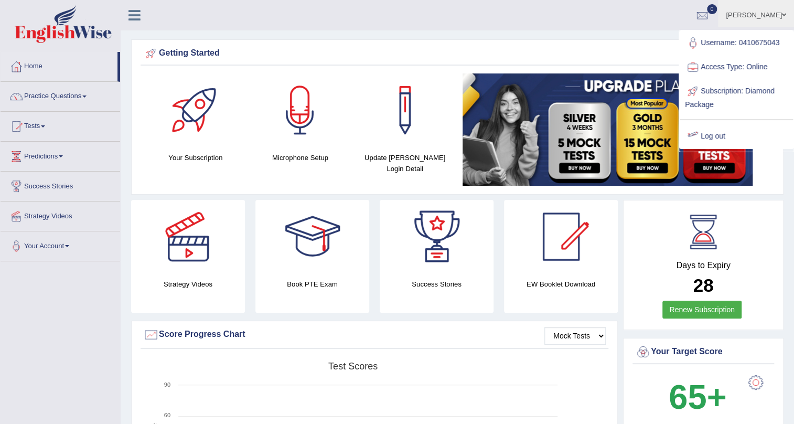
click at [727, 136] on link "Log out" at bounding box center [736, 136] width 113 height 24
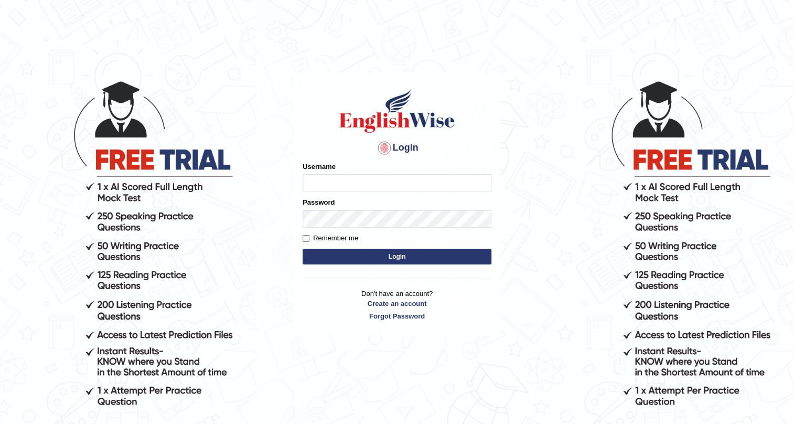
type input "4"
type input "0412614310"
click at [303, 249] on button "Login" at bounding box center [397, 257] width 189 height 16
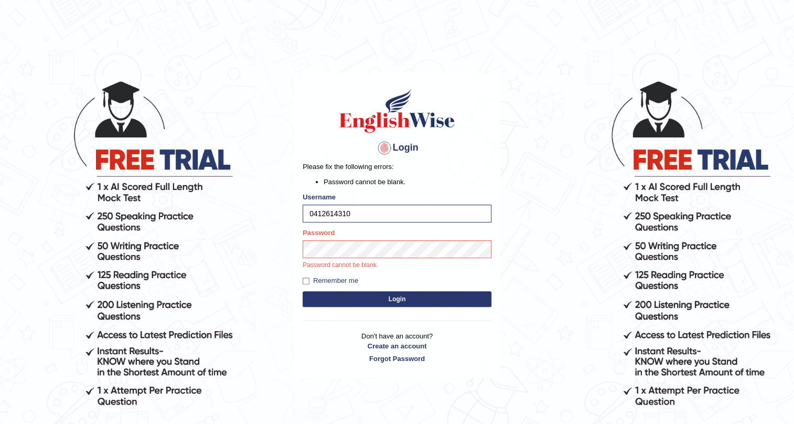
click at [392, 208] on input "0412614310" at bounding box center [397, 214] width 189 height 18
click at [396, 220] on input "0412614310" at bounding box center [397, 214] width 189 height 18
click at [303, 291] on button "Login" at bounding box center [397, 299] width 189 height 16
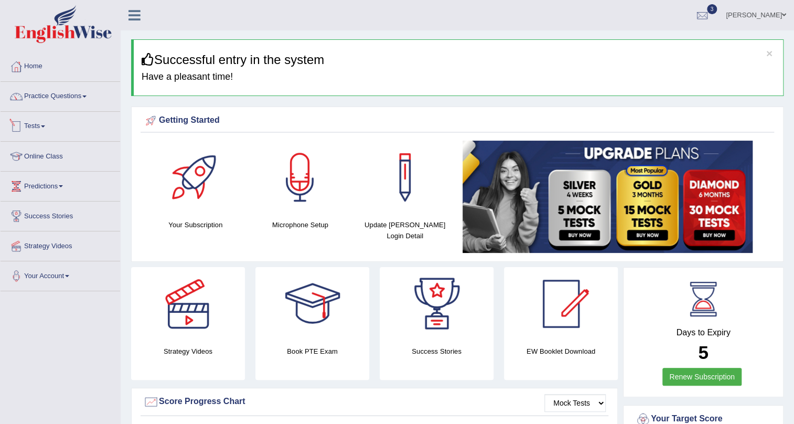
click at [42, 127] on link "Tests" at bounding box center [61, 125] width 120 height 26
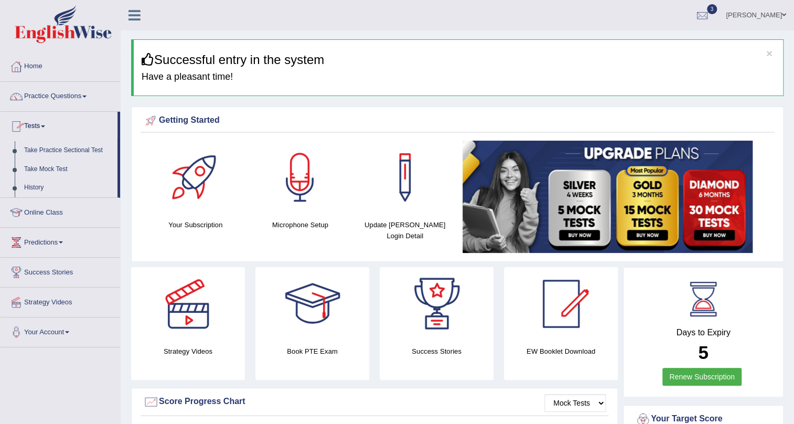
click at [39, 125] on link "Tests" at bounding box center [59, 125] width 117 height 26
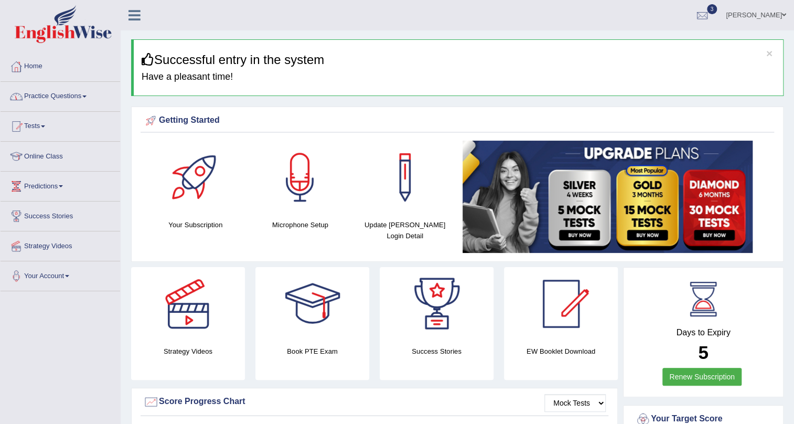
click at [47, 102] on link "Practice Questions" at bounding box center [61, 95] width 120 height 26
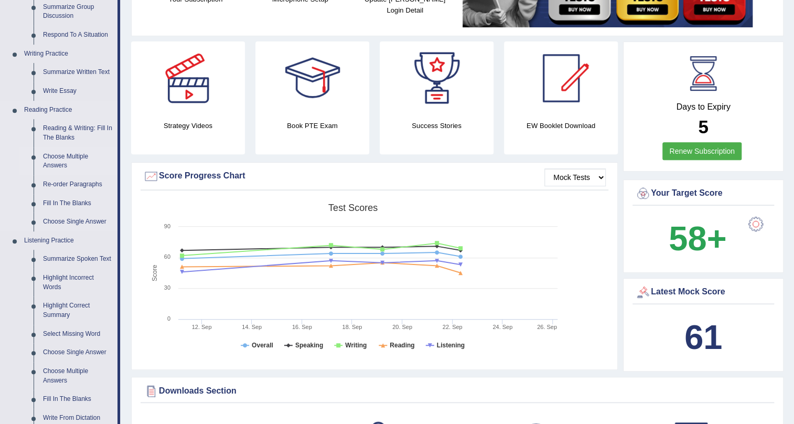
scroll to position [238, 0]
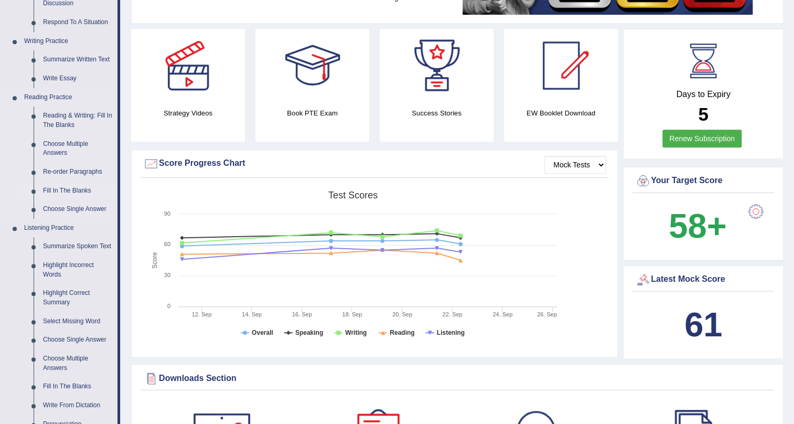
click at [42, 190] on link "Fill In The Blanks" at bounding box center [77, 190] width 79 height 19
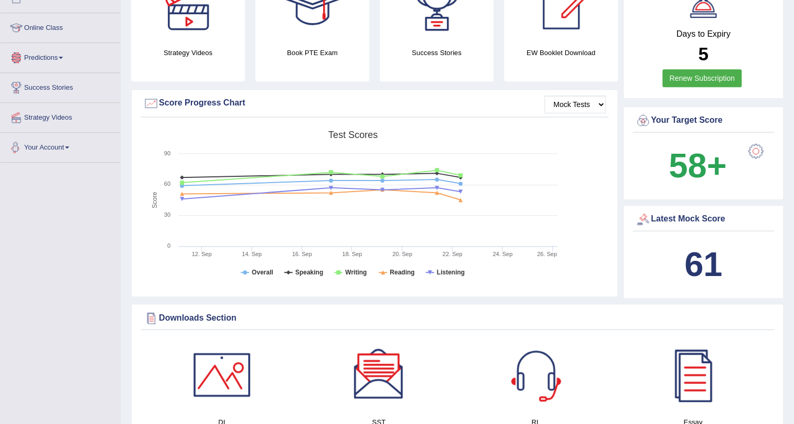
scroll to position [406, 0]
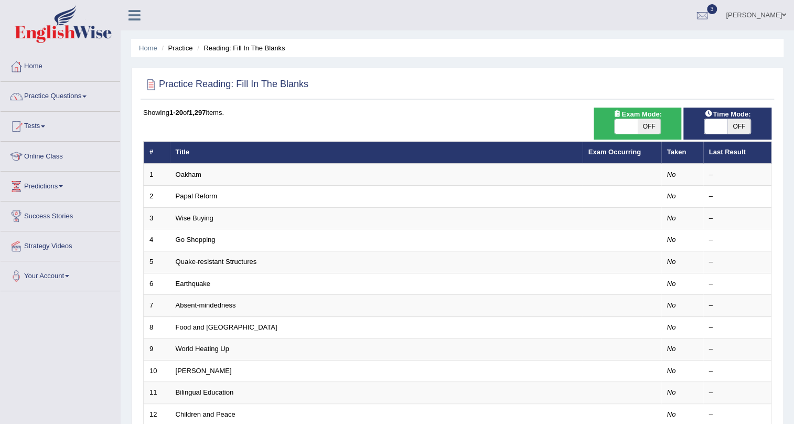
drag, startPoint x: 713, startPoint y: 125, endPoint x: 683, endPoint y: 129, distance: 29.7
click at [713, 127] on span at bounding box center [715, 126] width 23 height 15
click at [714, 123] on span at bounding box center [715, 126] width 23 height 15
checkbox input "true"
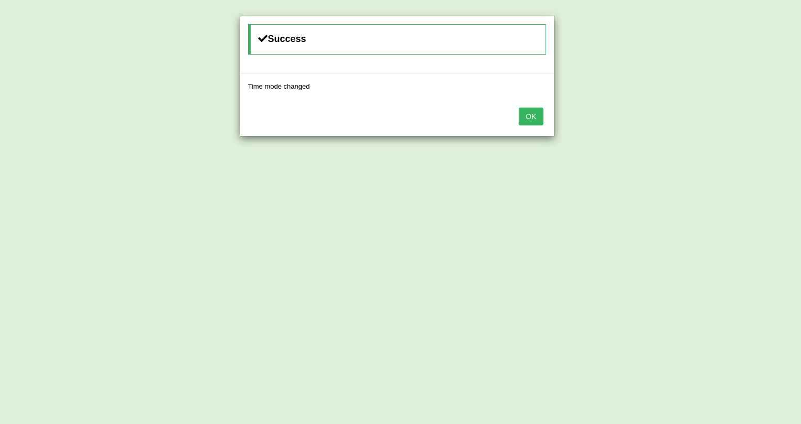
click at [624, 126] on div "Success Time mode changed OK" at bounding box center [400, 212] width 801 height 424
click at [527, 111] on button "OK" at bounding box center [531, 117] width 24 height 18
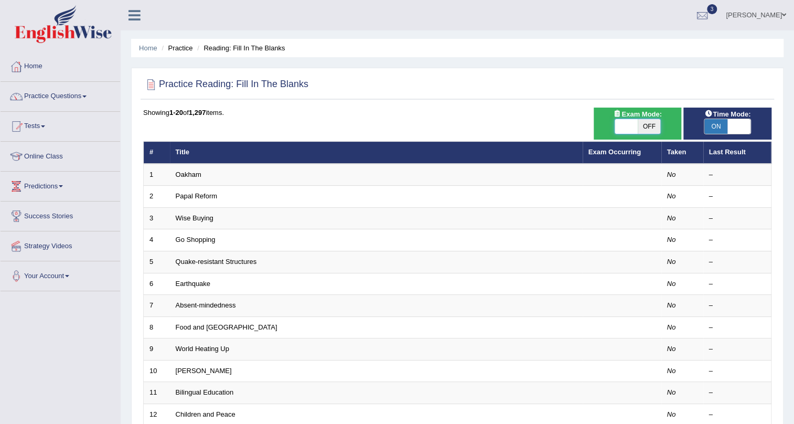
click at [623, 127] on span at bounding box center [626, 126] width 23 height 15
checkbox input "true"
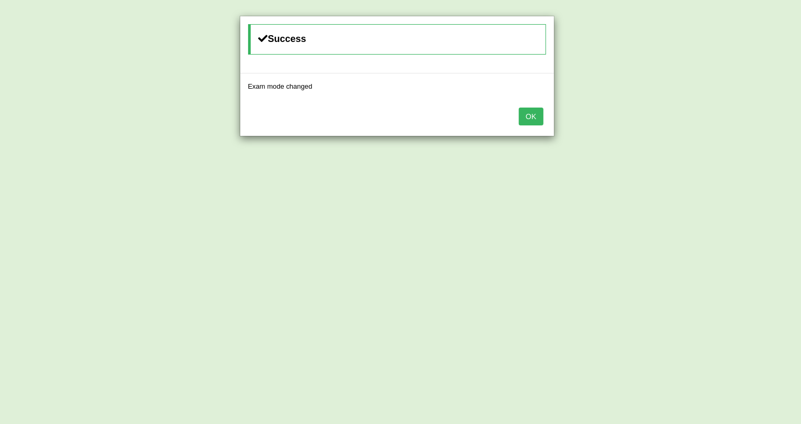
click at [521, 115] on button "OK" at bounding box center [531, 117] width 24 height 18
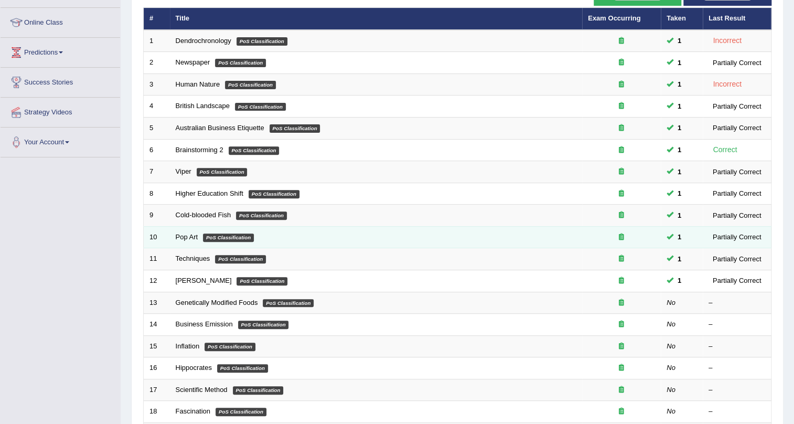
scroll to position [190, 0]
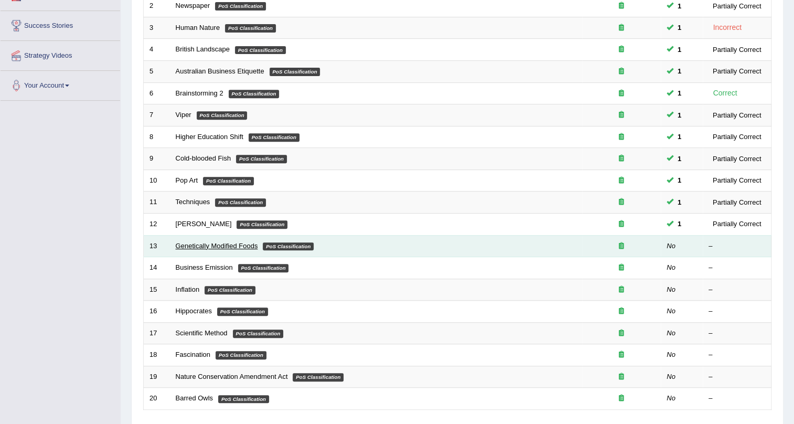
click at [216, 242] on link "Genetically Modified Foods" at bounding box center [217, 246] width 82 height 8
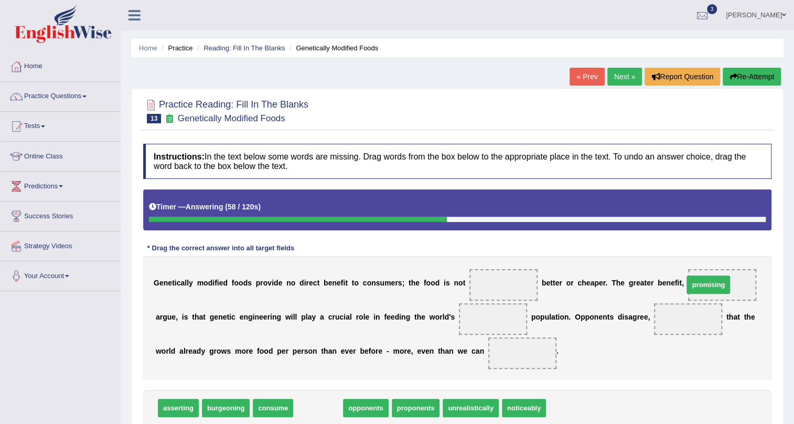
drag, startPoint x: 324, startPoint y: 408, endPoint x: 714, endPoint y: 285, distance: 409.2
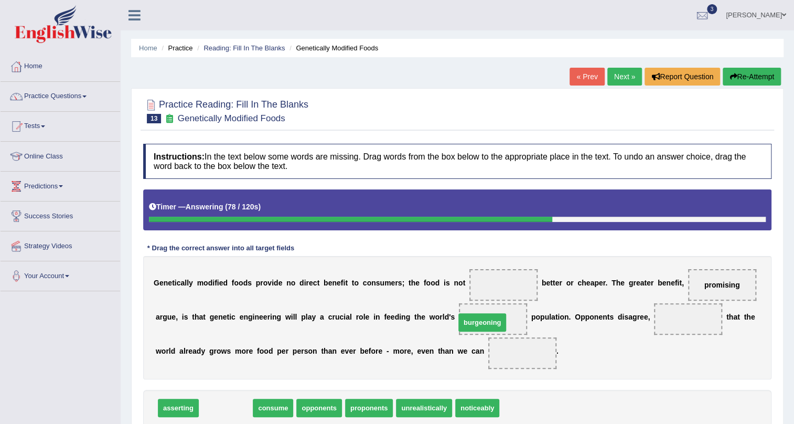
drag, startPoint x: 236, startPoint y: 407, endPoint x: 492, endPoint y: 321, distance: 270.3
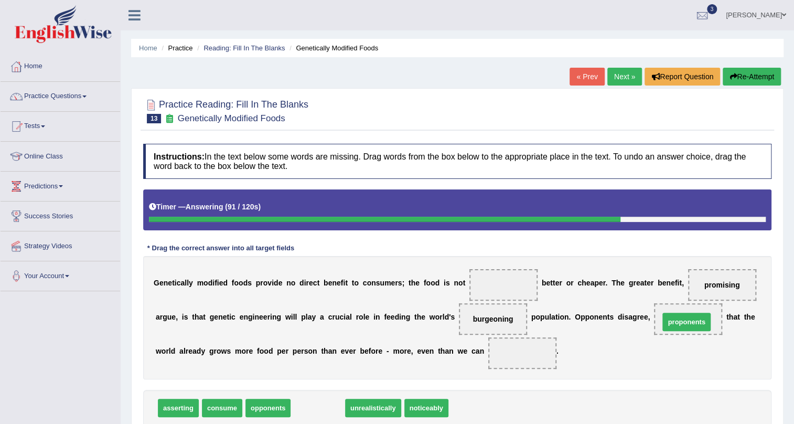
drag, startPoint x: 299, startPoint y: 409, endPoint x: 668, endPoint y: 323, distance: 378.6
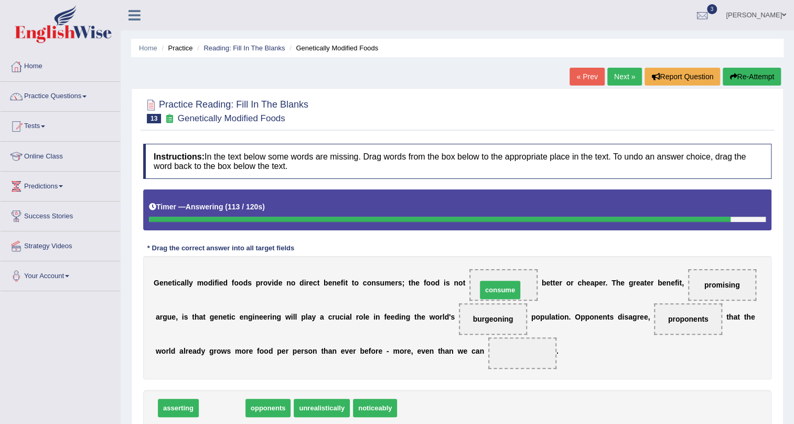
drag, startPoint x: 231, startPoint y: 406, endPoint x: 509, endPoint y: 288, distance: 302.0
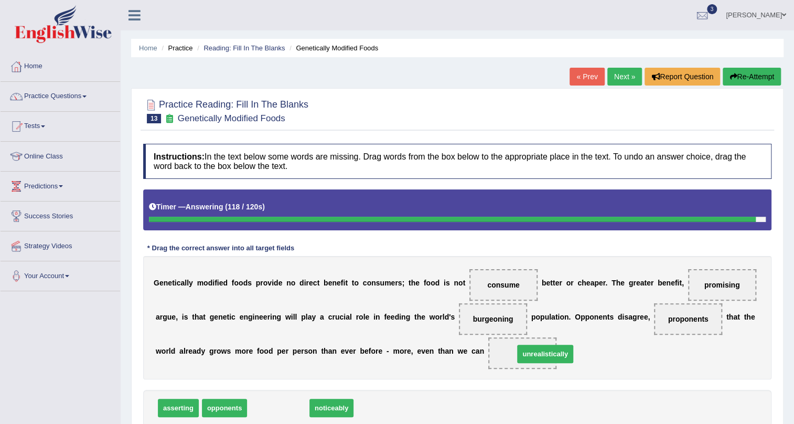
drag, startPoint x: 285, startPoint y: 406, endPoint x: 552, endPoint y: 352, distance: 272.4
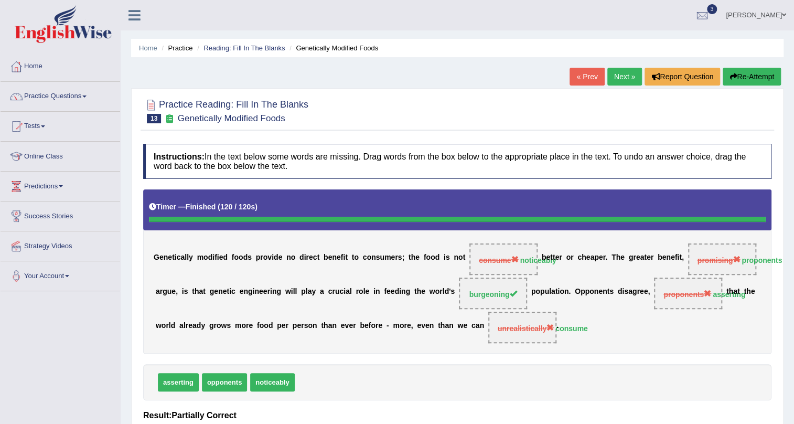
click at [623, 81] on link "Next »" at bounding box center [624, 77] width 35 height 18
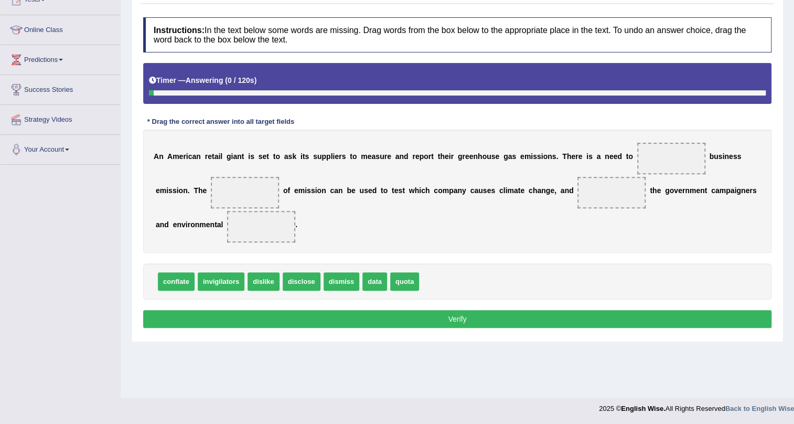
scroll to position [126, 0]
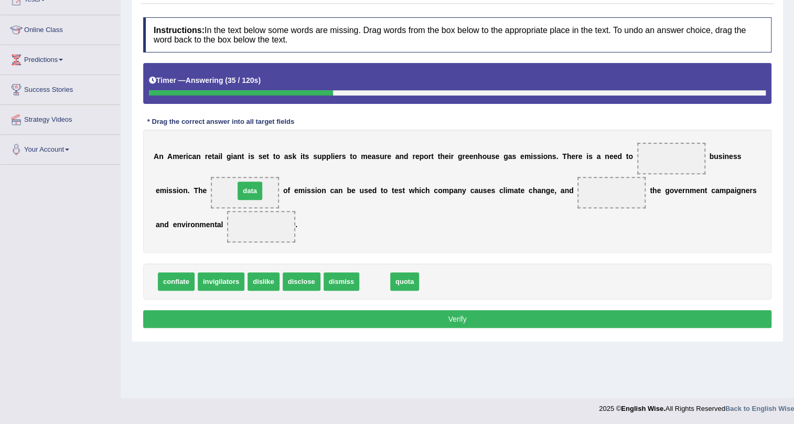
drag, startPoint x: 381, startPoint y: 285, endPoint x: 256, endPoint y: 194, distance: 154.3
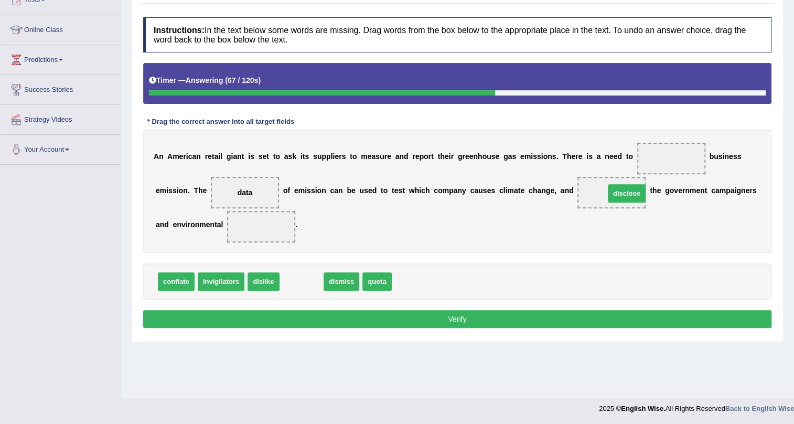
drag, startPoint x: 299, startPoint y: 281, endPoint x: 621, endPoint y: 194, distance: 333.6
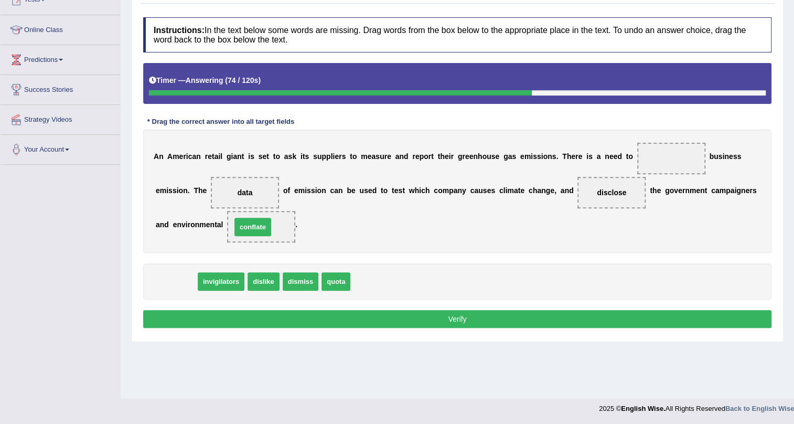
drag, startPoint x: 169, startPoint y: 282, endPoint x: 246, endPoint y: 227, distance: 94.0
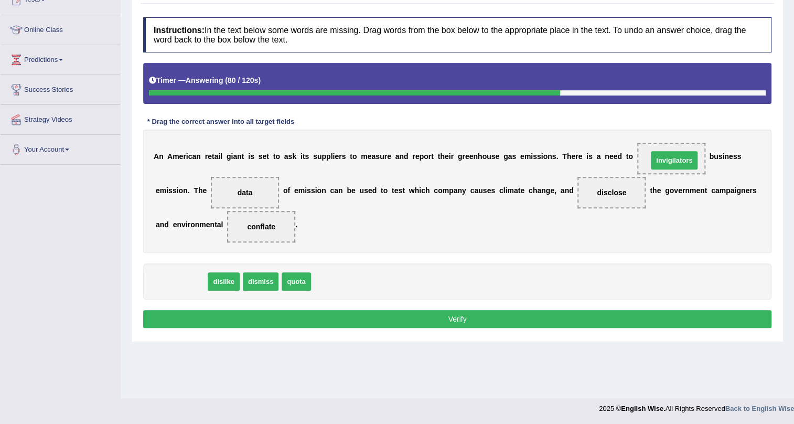
drag, startPoint x: 178, startPoint y: 281, endPoint x: 671, endPoint y: 159, distance: 507.7
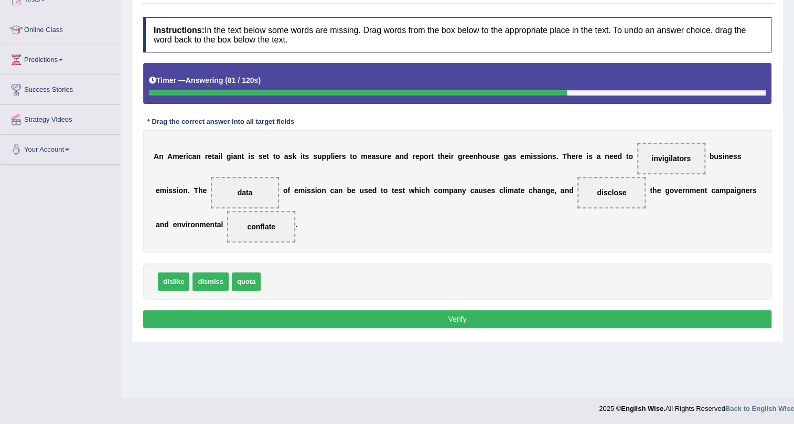
click at [481, 320] on button "Verify" at bounding box center [457, 319] width 628 height 18
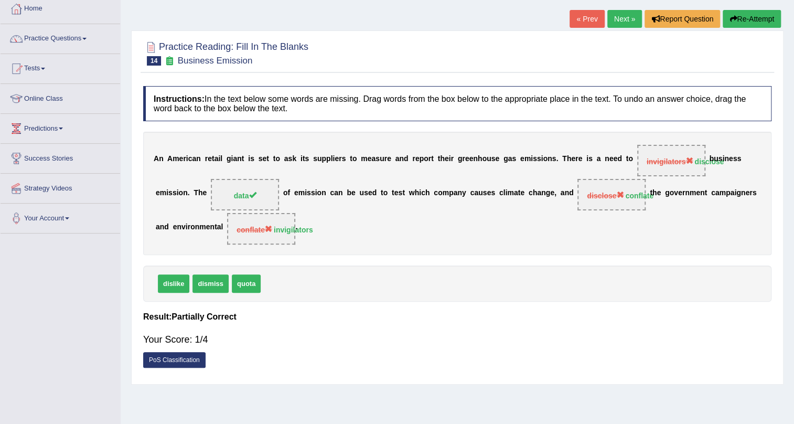
scroll to position [0, 0]
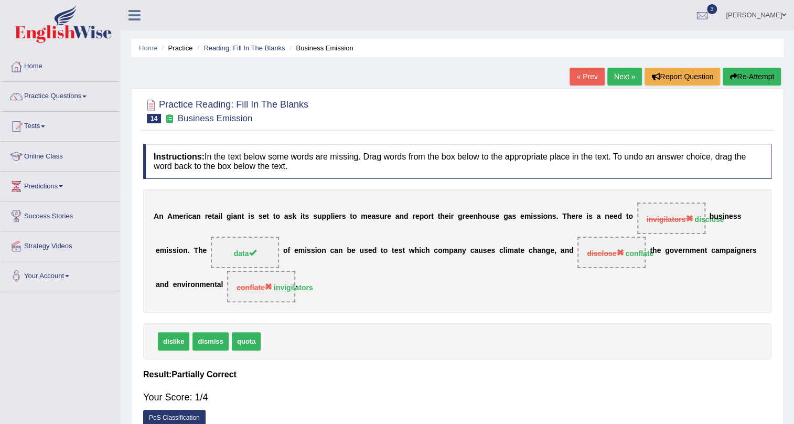
click at [624, 76] on link "Next »" at bounding box center [624, 77] width 35 height 18
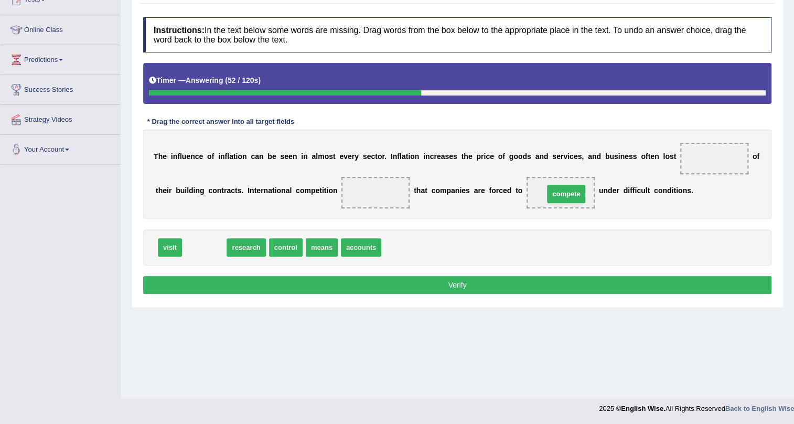
drag, startPoint x: 195, startPoint y: 249, endPoint x: 557, endPoint y: 196, distance: 365.8
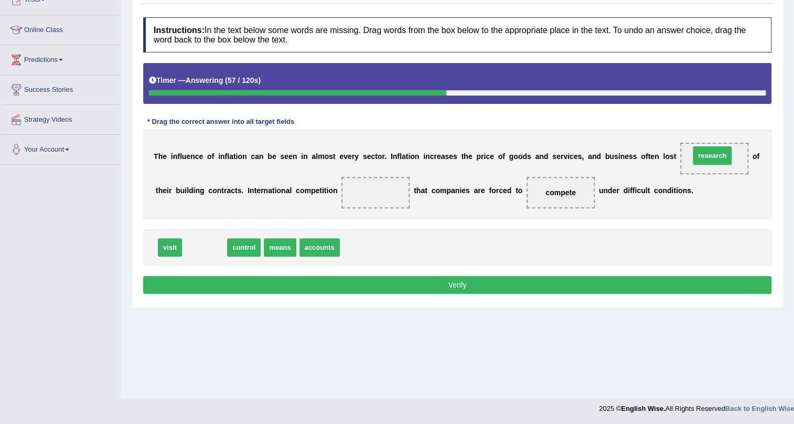
drag, startPoint x: 206, startPoint y: 248, endPoint x: 713, endPoint y: 156, distance: 515.8
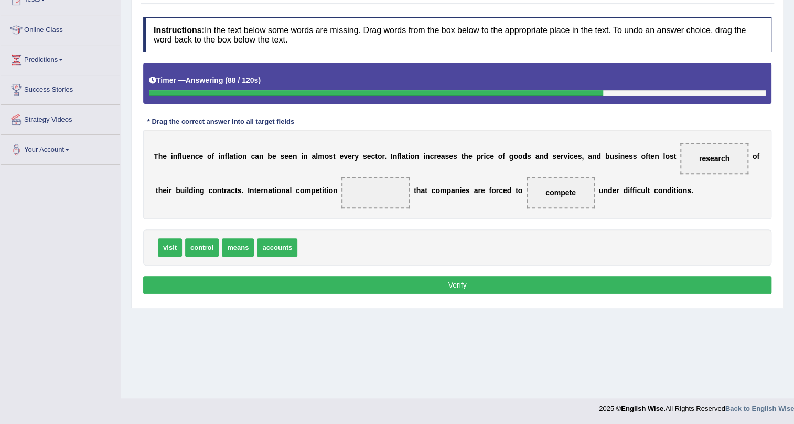
drag, startPoint x: 701, startPoint y: 163, endPoint x: 709, endPoint y: 192, distance: 30.5
click at [496, 366] on div "Home Practice Reading: Fill In The Blanks Inflation « Prev Next » Report Questi…" at bounding box center [457, 136] width 673 height 524
drag, startPoint x: 709, startPoint y: 158, endPoint x: 350, endPoint y: 192, distance: 359.8
drag, startPoint x: 211, startPoint y: 248, endPoint x: 725, endPoint y: 159, distance: 521.6
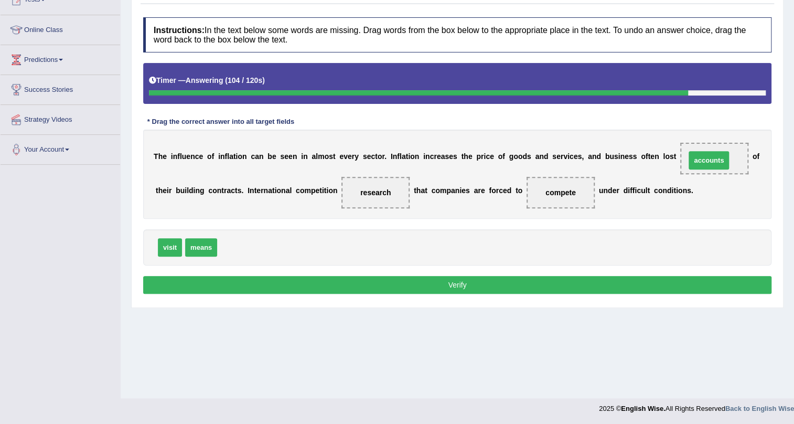
drag, startPoint x: 252, startPoint y: 246, endPoint x: 720, endPoint y: 158, distance: 476.5
click at [460, 280] on button "Verify" at bounding box center [457, 285] width 628 height 18
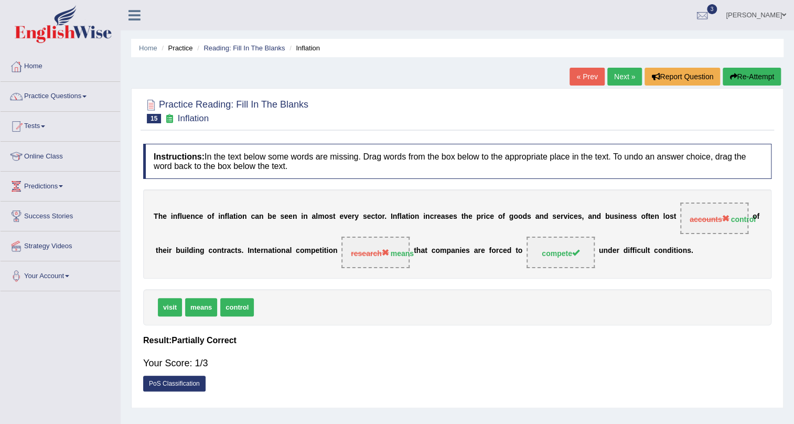
click at [619, 79] on link "Next »" at bounding box center [624, 77] width 35 height 18
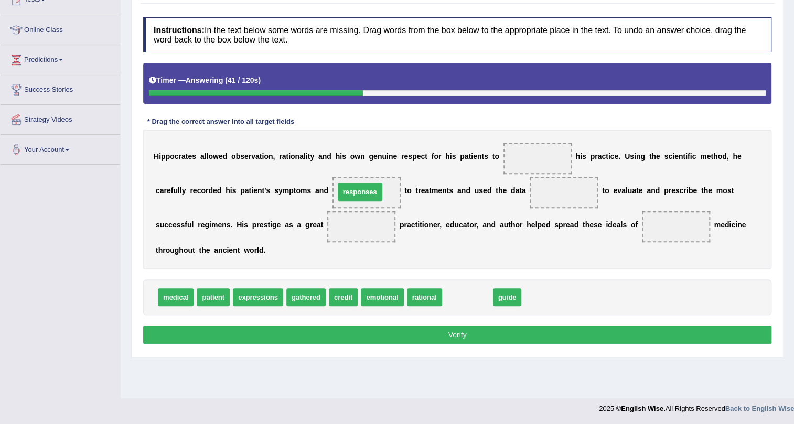
drag, startPoint x: 466, startPoint y: 295, endPoint x: 359, endPoint y: 190, distance: 150.6
drag, startPoint x: 458, startPoint y: 300, endPoint x: 554, endPoint y: 200, distance: 138.4
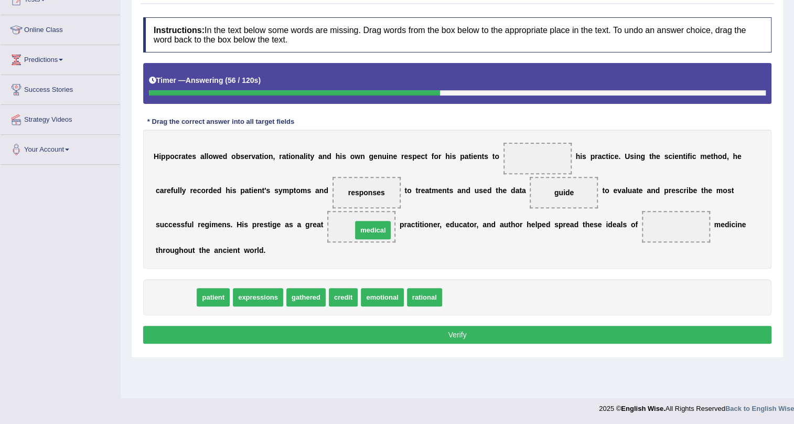
drag, startPoint x: 180, startPoint y: 295, endPoint x: 367, endPoint y: 224, distance: 199.5
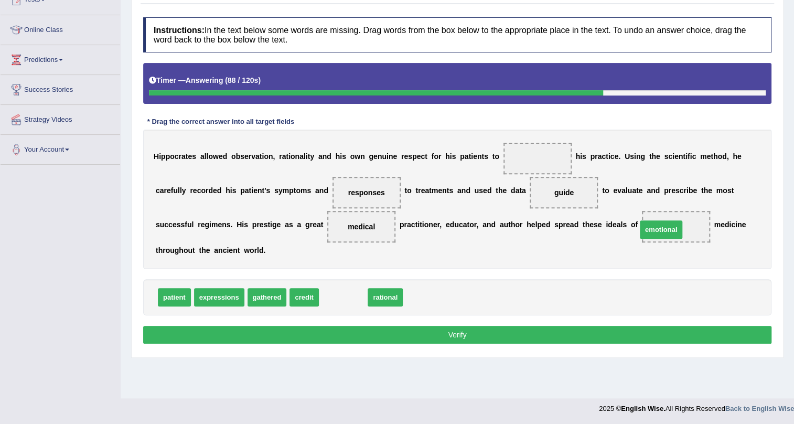
drag, startPoint x: 335, startPoint y: 298, endPoint x: 652, endPoint y: 230, distance: 324.9
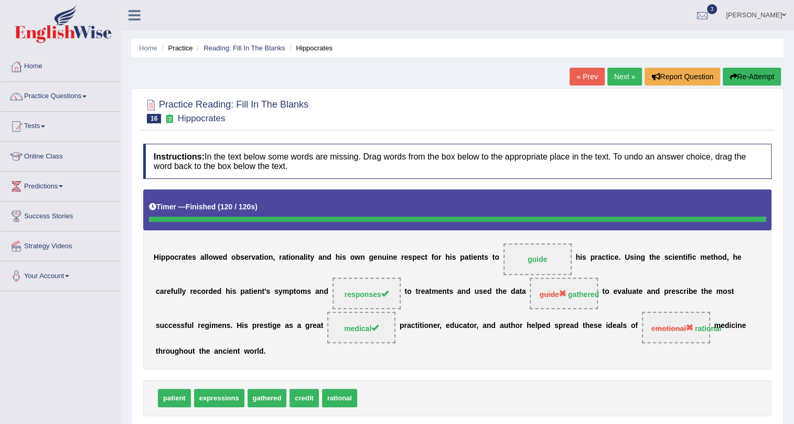
click at [612, 71] on link "Next »" at bounding box center [624, 77] width 35 height 18
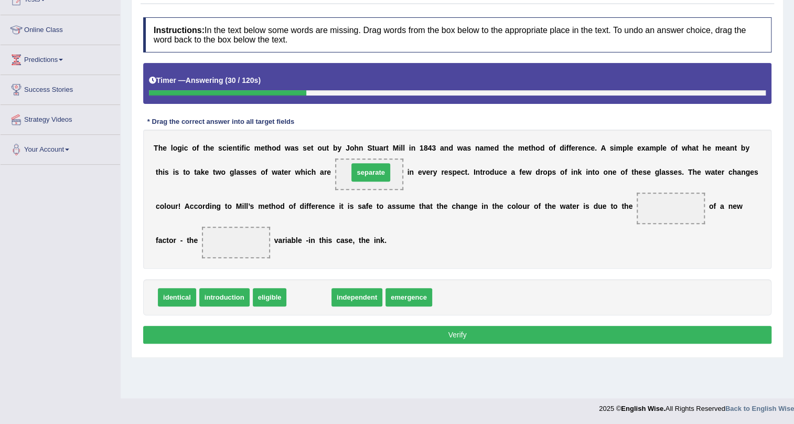
drag, startPoint x: 315, startPoint y: 293, endPoint x: 373, endPoint y: 168, distance: 137.3
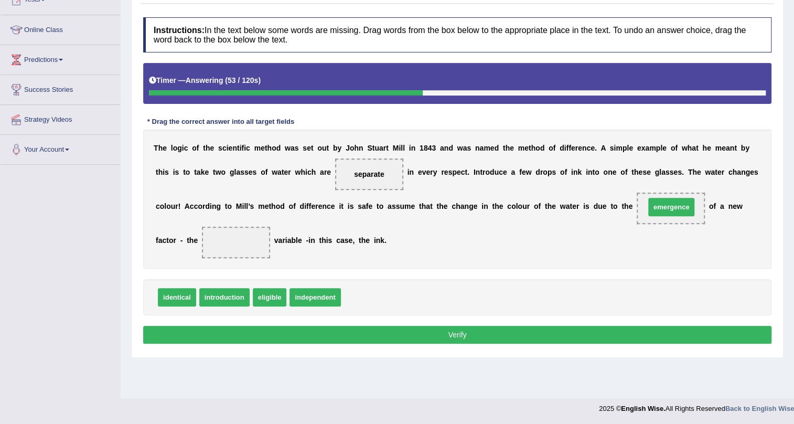
drag, startPoint x: 367, startPoint y: 298, endPoint x: 671, endPoint y: 208, distance: 317.3
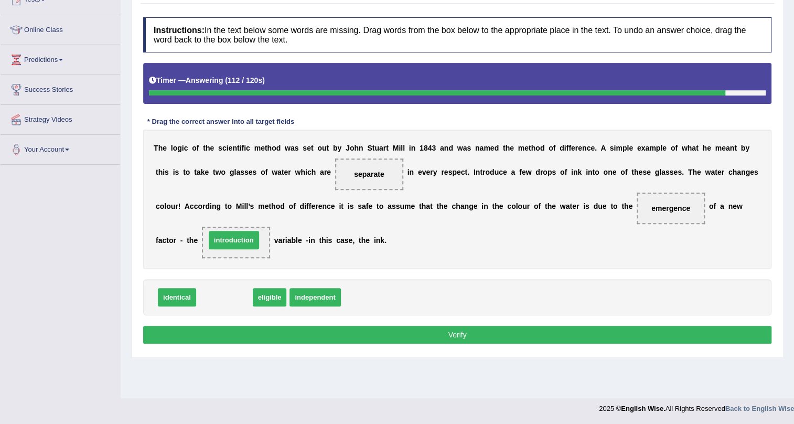
drag, startPoint x: 210, startPoint y: 297, endPoint x: 219, endPoint y: 240, distance: 57.4
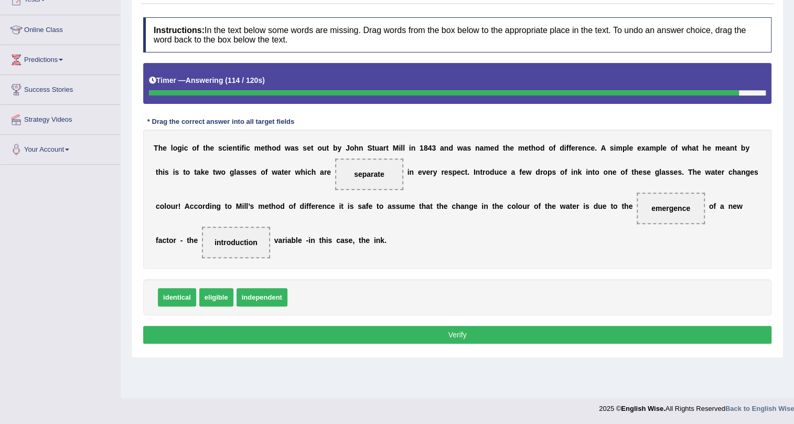
click at [273, 328] on button "Verify" at bounding box center [457, 335] width 628 height 18
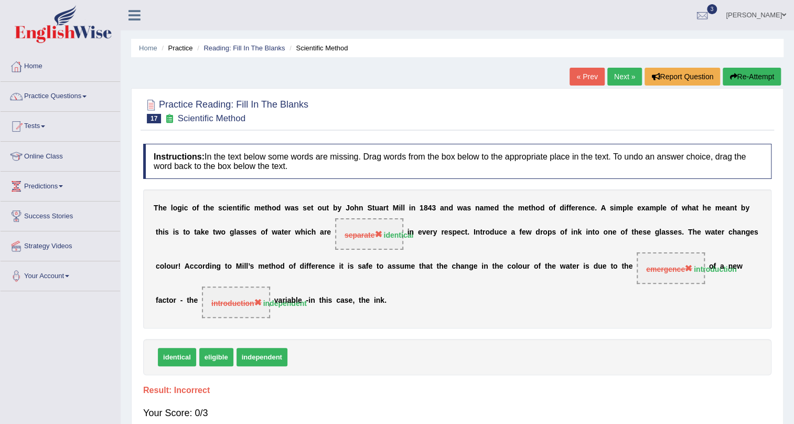
click at [619, 78] on link "Next »" at bounding box center [624, 77] width 35 height 18
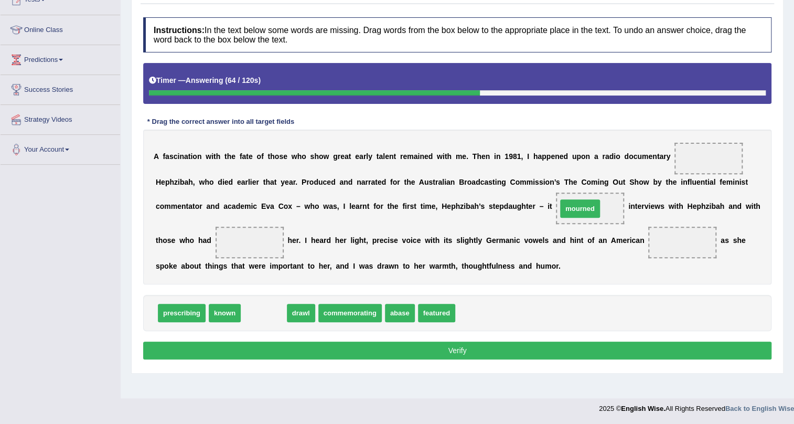
drag, startPoint x: 262, startPoint y: 311, endPoint x: 578, endPoint y: 207, distance: 333.0
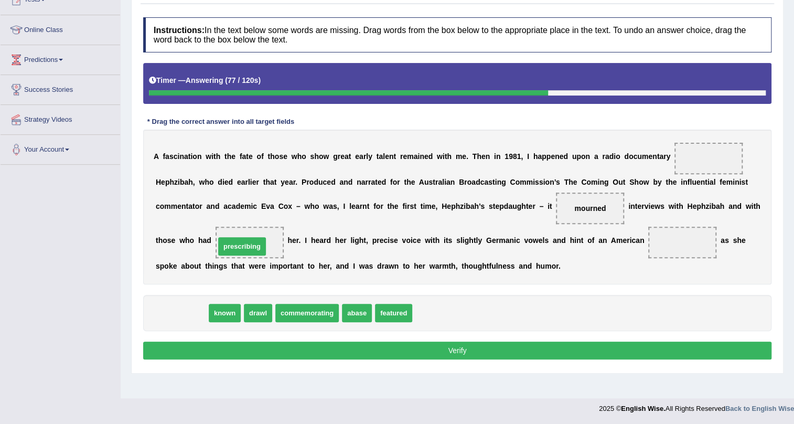
drag, startPoint x: 183, startPoint y: 310, endPoint x: 243, endPoint y: 244, distance: 89.9
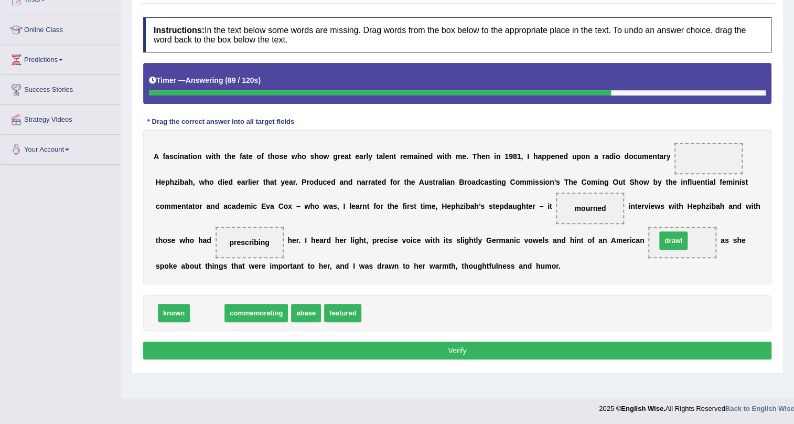
drag, startPoint x: 209, startPoint y: 313, endPoint x: 672, endPoint y: 244, distance: 468.7
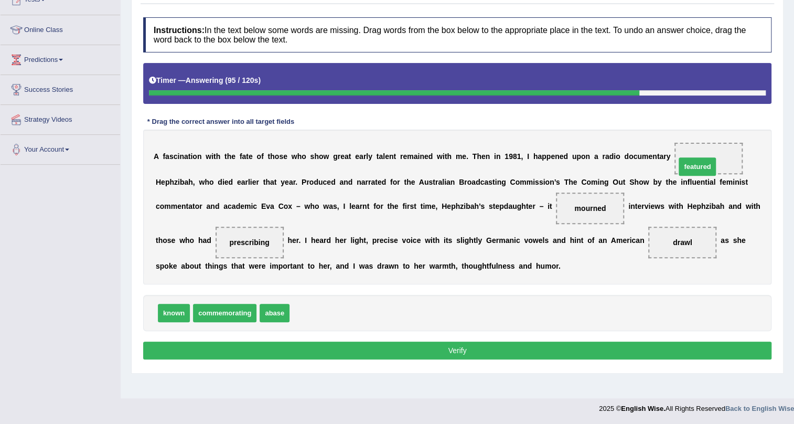
drag, startPoint x: 313, startPoint y: 313, endPoint x: 699, endPoint y: 166, distance: 412.8
click at [511, 346] on button "Verify" at bounding box center [457, 350] width 628 height 18
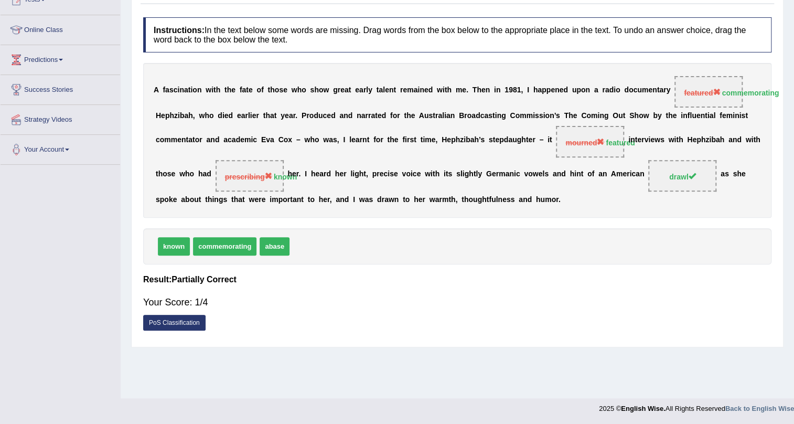
scroll to position [31, 0]
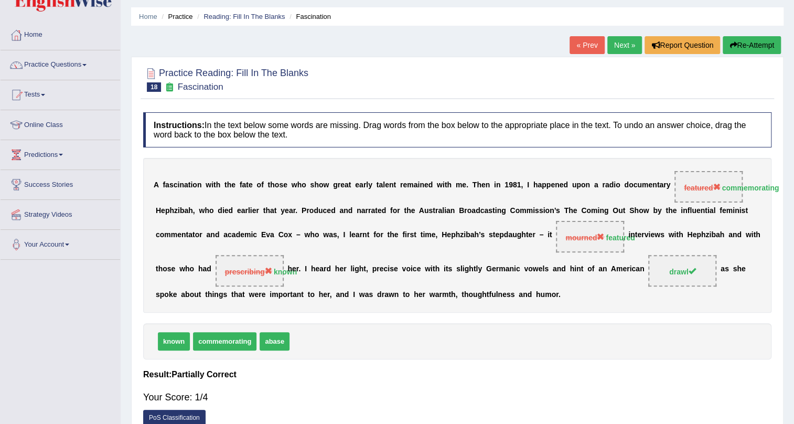
click at [628, 40] on link "Next »" at bounding box center [624, 45] width 35 height 18
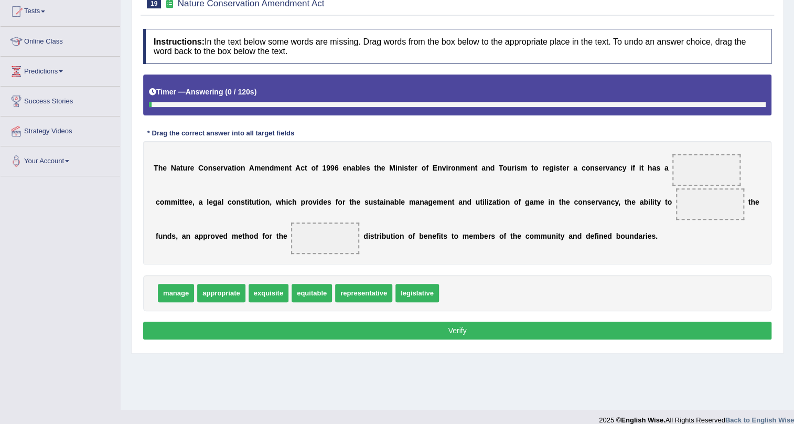
scroll to position [126, 0]
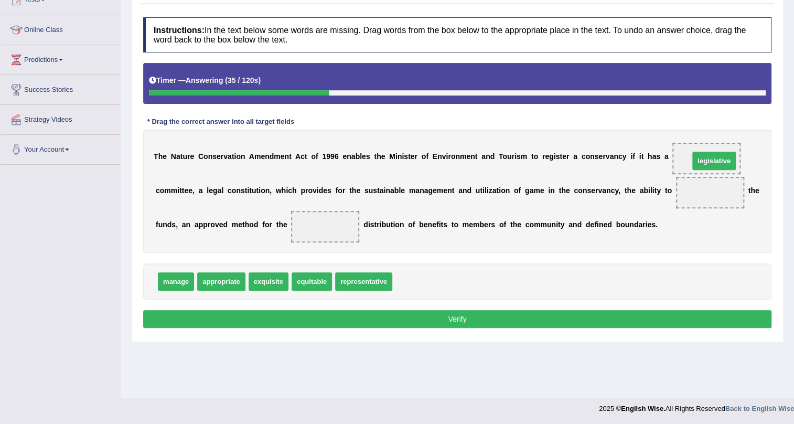
drag, startPoint x: 402, startPoint y: 279, endPoint x: 699, endPoint y: 158, distance: 320.4
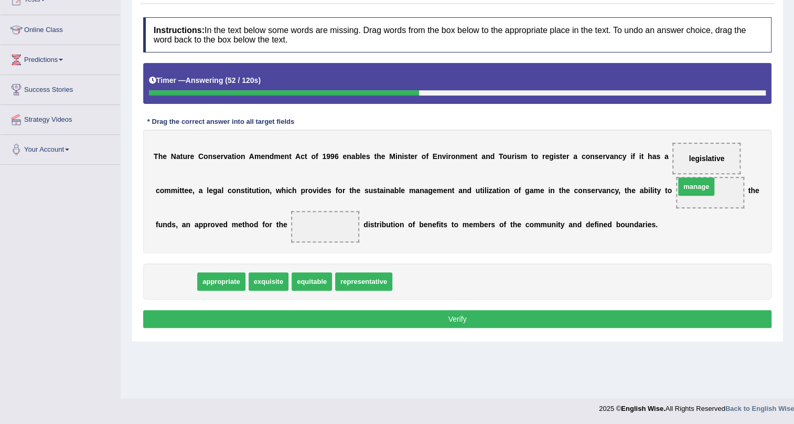
drag, startPoint x: 185, startPoint y: 277, endPoint x: 705, endPoint y: 183, distance: 528.8
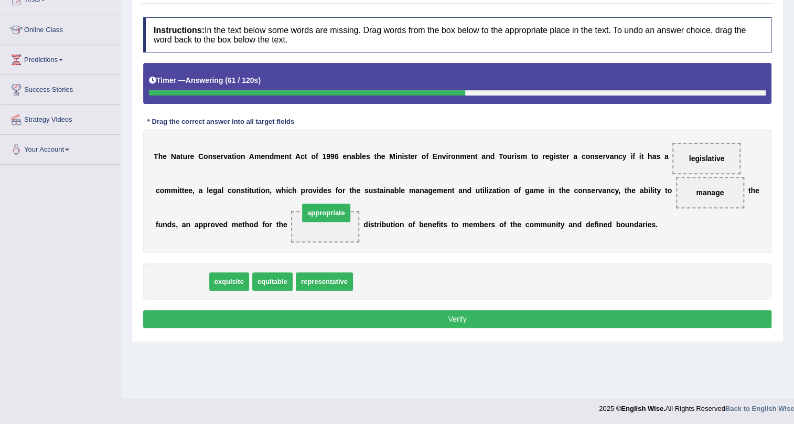
drag, startPoint x: 176, startPoint y: 277, endPoint x: 320, endPoint y: 209, distance: 159.8
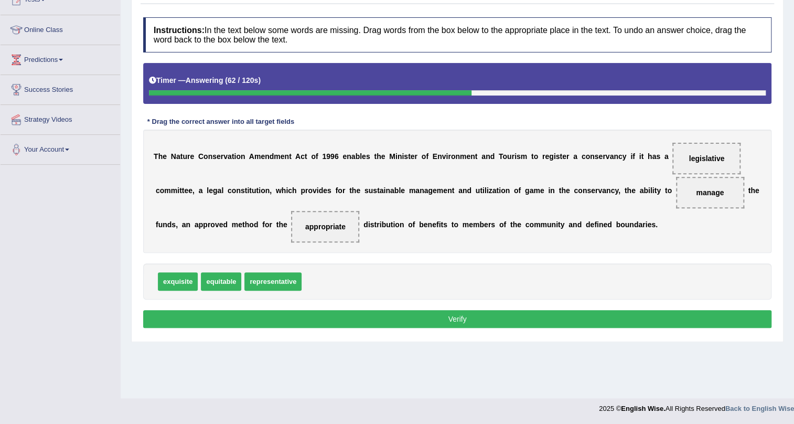
click at [302, 315] on button "Verify" at bounding box center [457, 319] width 628 height 18
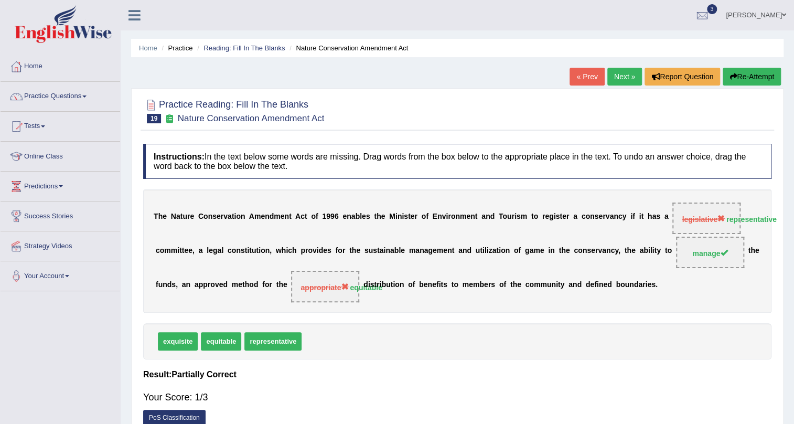
scroll to position [0, 0]
click at [62, 95] on link "Practice Questions" at bounding box center [61, 95] width 120 height 26
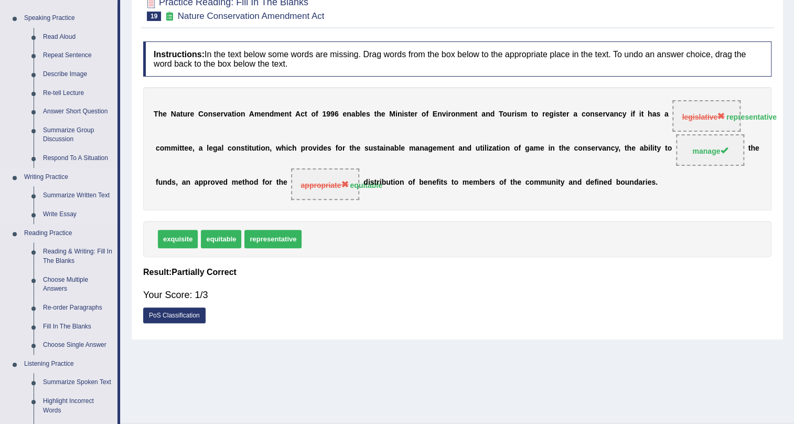
scroll to position [143, 0]
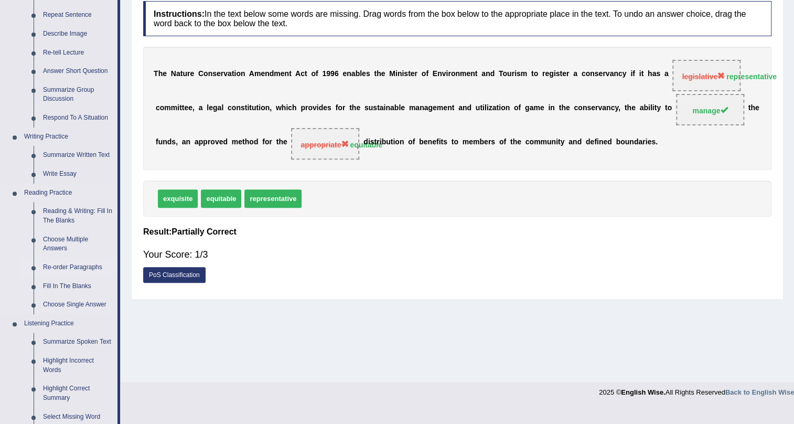
click at [70, 268] on link "Re-order Paragraphs" at bounding box center [77, 267] width 79 height 19
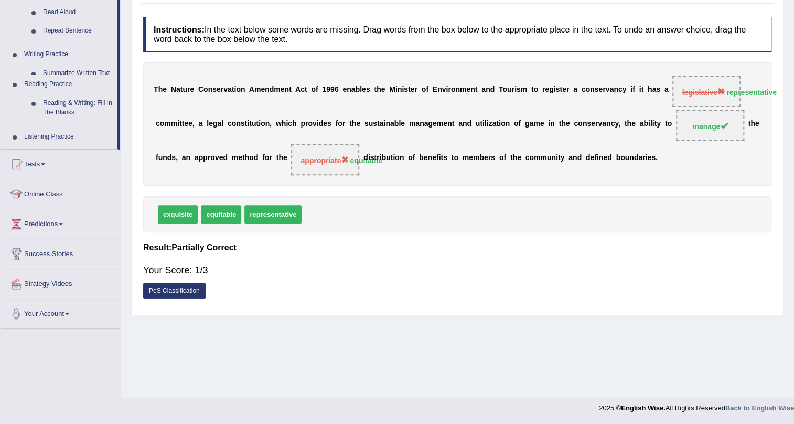
scroll to position [126, 0]
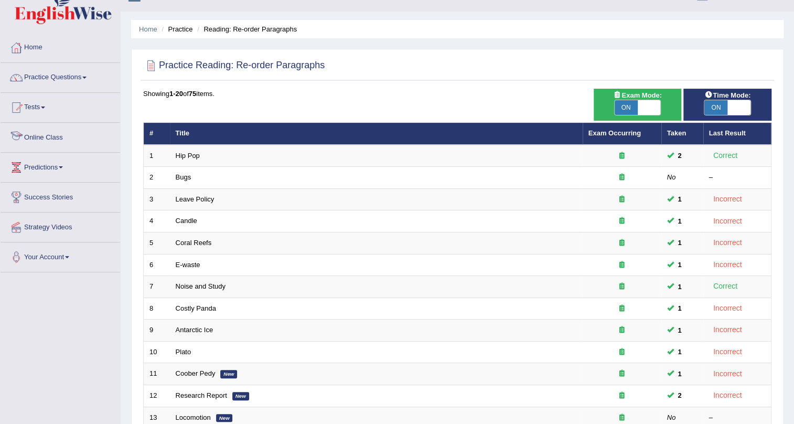
scroll to position [269, 0]
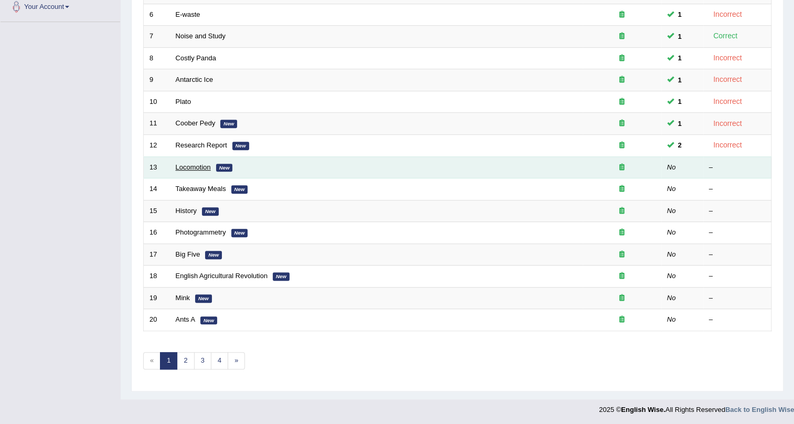
click at [185, 164] on link "Locomotion" at bounding box center [193, 167] width 35 height 8
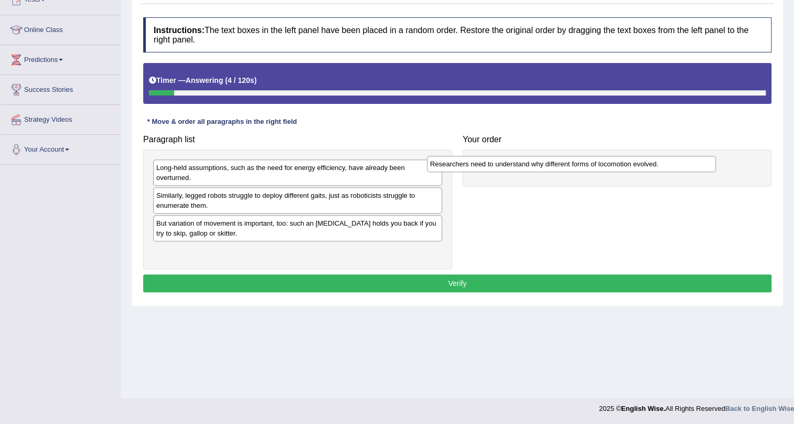
drag, startPoint x: 231, startPoint y: 223, endPoint x: 505, endPoint y: 164, distance: 280.1
click at [505, 164] on div "Researchers need to understand why different forms of locomotion evolved." at bounding box center [571, 164] width 289 height 16
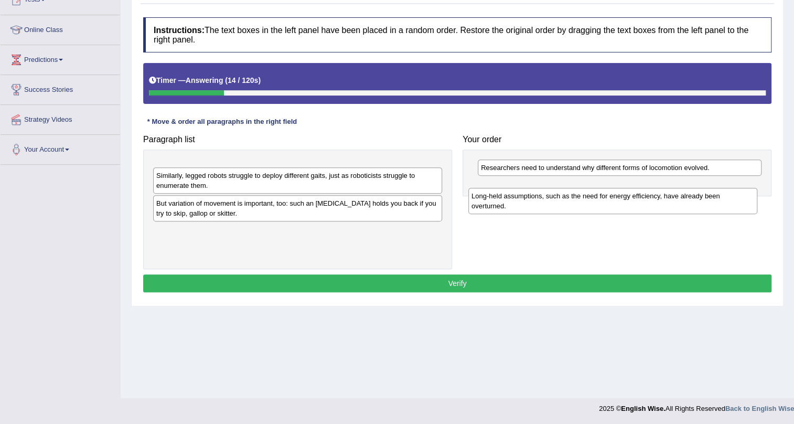
drag, startPoint x: 336, startPoint y: 177, endPoint x: 651, endPoint y: 205, distance: 316.4
click at [651, 205] on div "Long-held assumptions, such as the need for energy efficiency, have already bee…" at bounding box center [612, 201] width 289 height 26
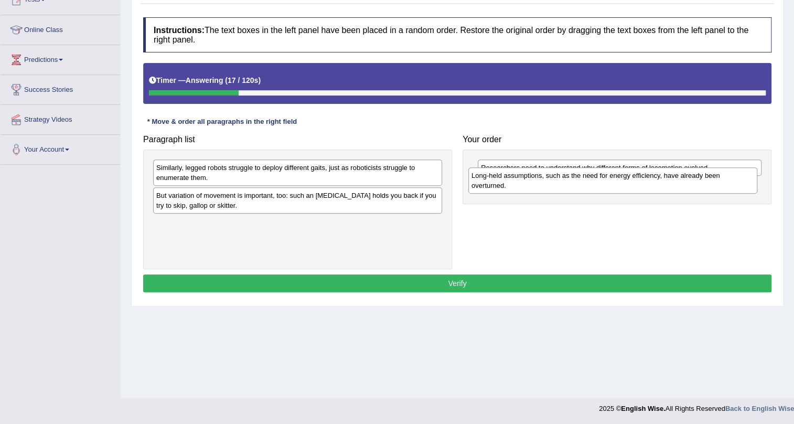
drag, startPoint x: 302, startPoint y: 175, endPoint x: 617, endPoint y: 184, distance: 315.3
click at [617, 184] on div "Long-held assumptions, such as the need for energy efficiency, have already bee…" at bounding box center [612, 180] width 289 height 26
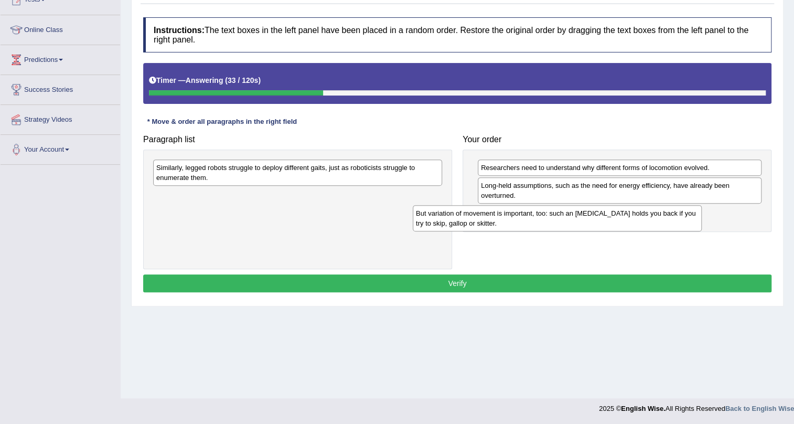
drag, startPoint x: 338, startPoint y: 200, endPoint x: 598, endPoint y: 218, distance: 260.2
click at [598, 218] on div "But variation of movement is important, too: such an [MEDICAL_DATA] holds you b…" at bounding box center [557, 218] width 289 height 26
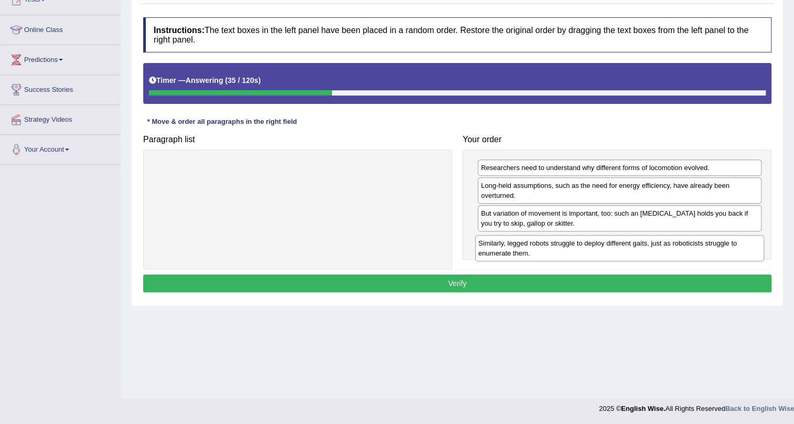
drag, startPoint x: 340, startPoint y: 171, endPoint x: 662, endPoint y: 246, distance: 330.8
click at [662, 246] on div "Similarly, legged robots struggle to deploy different gaits, just as roboticist…" at bounding box center [619, 248] width 289 height 26
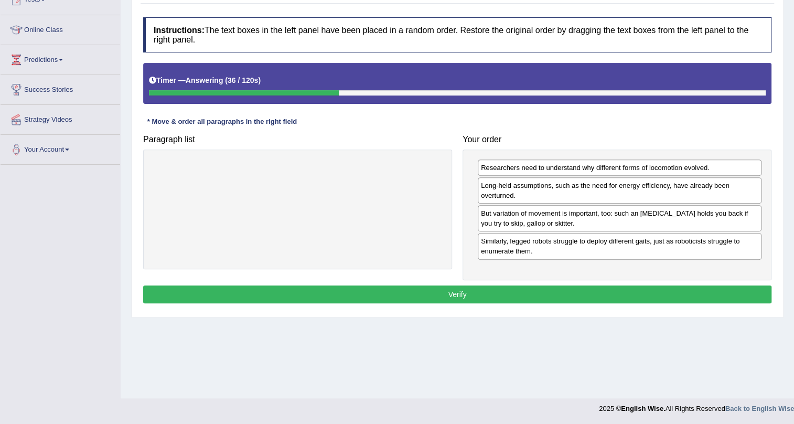
click at [507, 285] on button "Verify" at bounding box center [457, 294] width 628 height 18
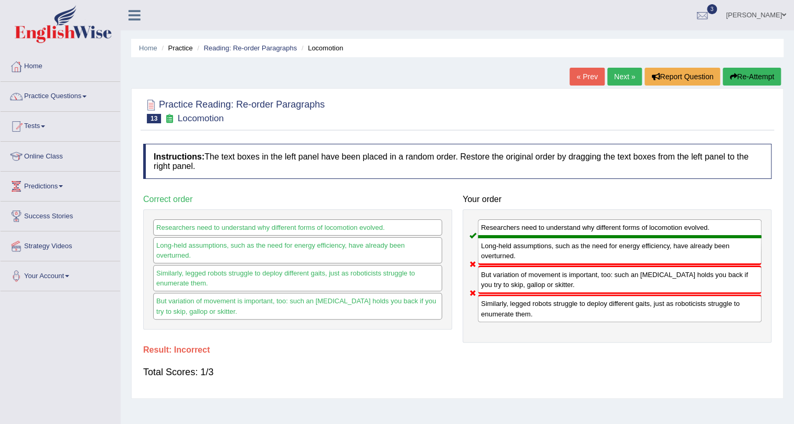
click at [619, 79] on link "Next »" at bounding box center [624, 77] width 35 height 18
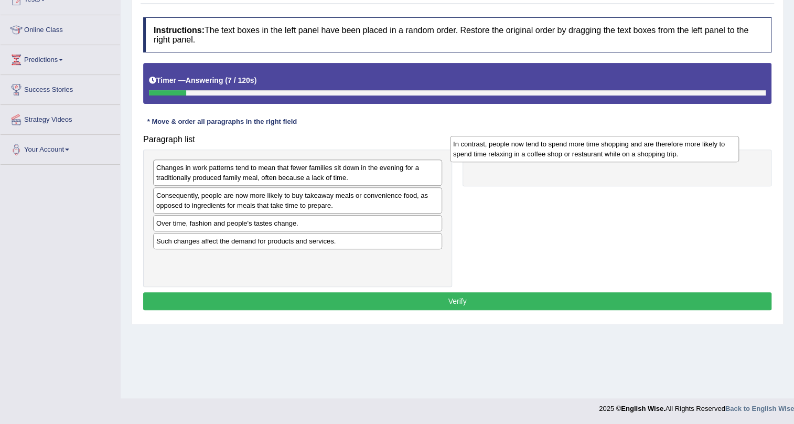
drag, startPoint x: 195, startPoint y: 264, endPoint x: 492, endPoint y: 149, distance: 318.3
click at [492, 149] on div "In contrast, people now tend to spend more time shopping and are therefore more…" at bounding box center [594, 149] width 289 height 26
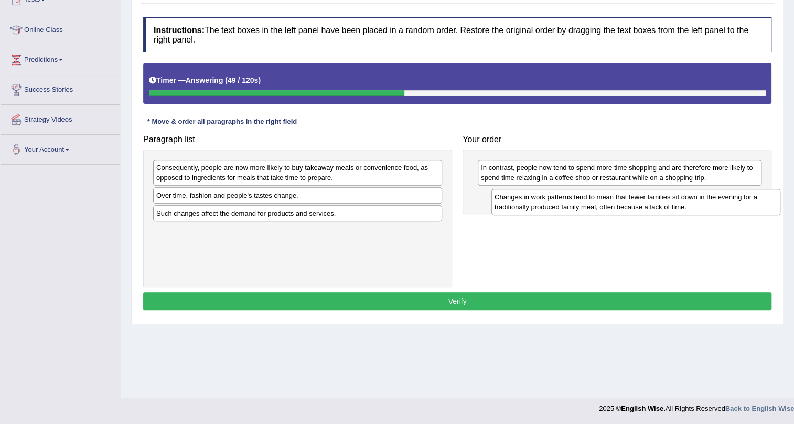
drag, startPoint x: 378, startPoint y: 178, endPoint x: 716, endPoint y: 207, distance: 339.5
click at [716, 207] on div "Changes in work patterns tend to mean that fewer families sit down in the eveni…" at bounding box center [635, 202] width 289 height 26
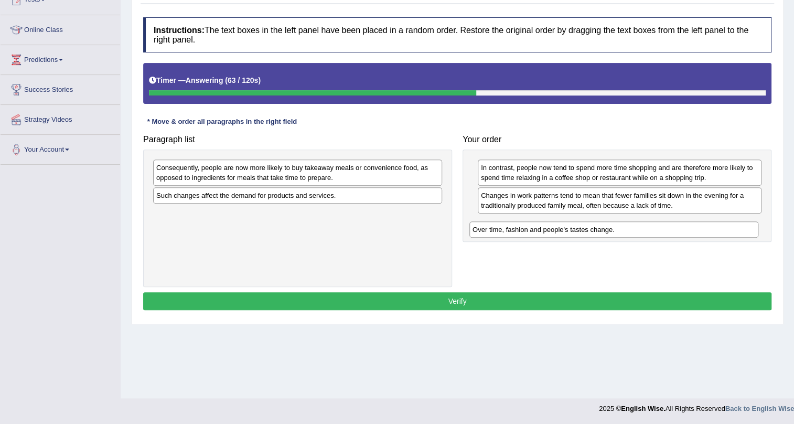
drag, startPoint x: 383, startPoint y: 199, endPoint x: 698, endPoint y: 233, distance: 316.5
click at [698, 233] on div "Over time, fashion and people's tastes change." at bounding box center [613, 229] width 289 height 16
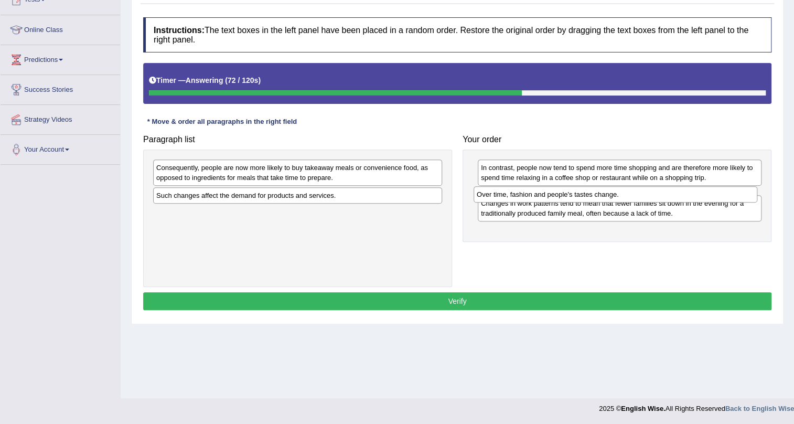
drag, startPoint x: 557, startPoint y: 226, endPoint x: 553, endPoint y: 197, distance: 29.1
click at [553, 197] on div "Over time, fashion and people's tastes change." at bounding box center [616, 194] width 284 height 16
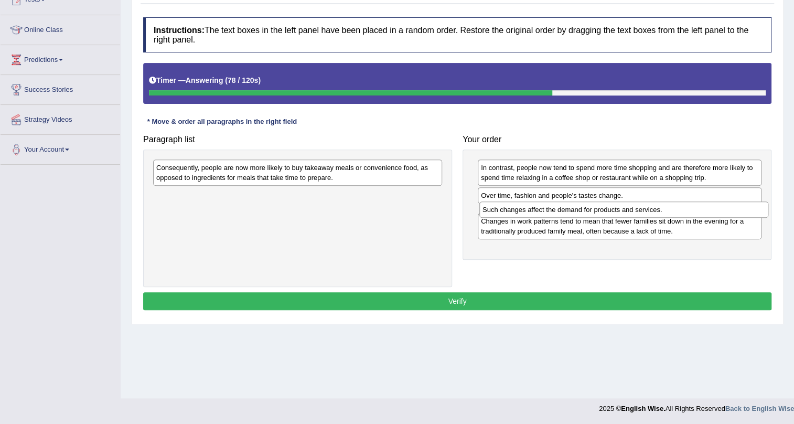
drag, startPoint x: 341, startPoint y: 198, endPoint x: 667, endPoint y: 212, distance: 326.5
click at [667, 212] on div "Such changes affect the demand for products and services." at bounding box center [623, 209] width 289 height 16
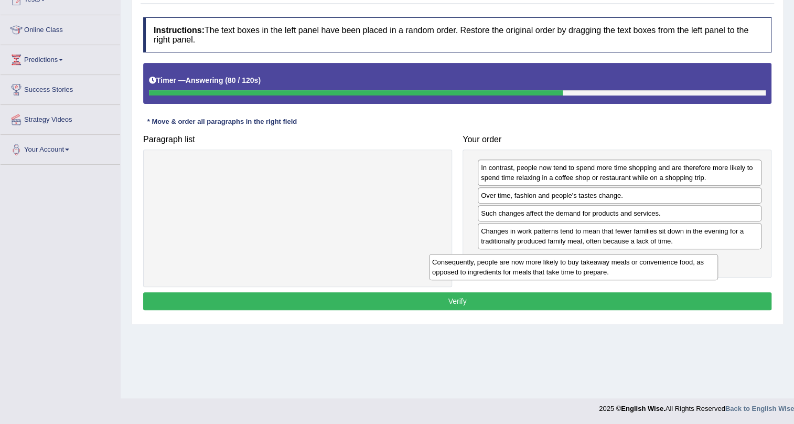
drag, startPoint x: 348, startPoint y: 176, endPoint x: 624, endPoint y: 271, distance: 291.6
click at [624, 271] on div "Consequently, people are now more likely to buy takeaway meals or convenience f…" at bounding box center [573, 267] width 289 height 26
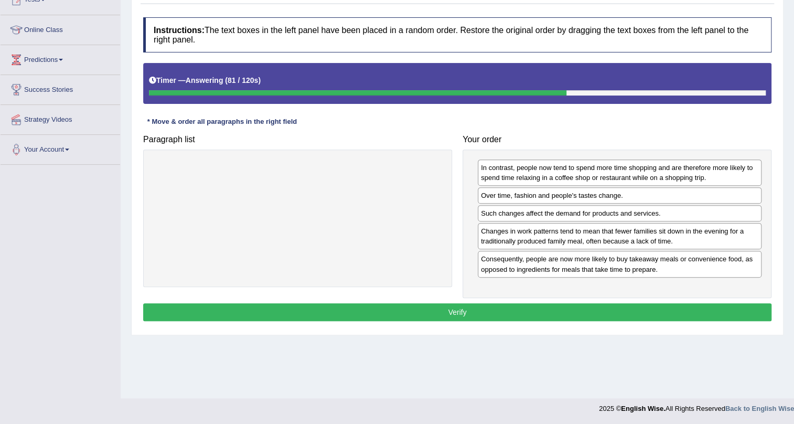
click at [555, 298] on div "Instructions: The text boxes in the left panel have been placed in a random ord…" at bounding box center [458, 170] width 634 height 317
click at [560, 308] on button "Verify" at bounding box center [457, 312] width 628 height 18
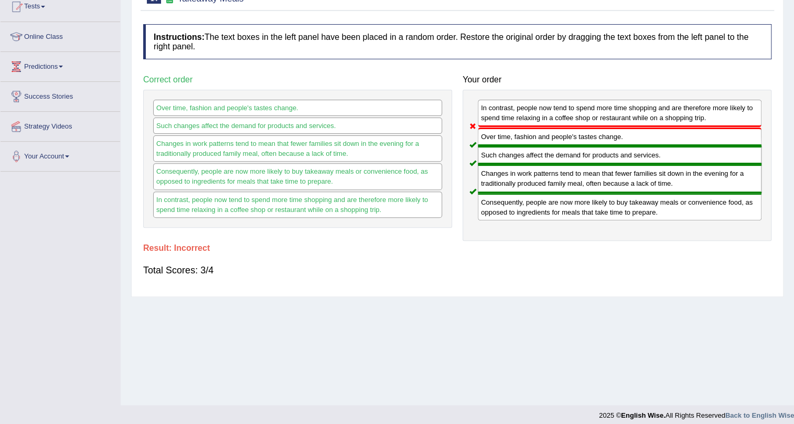
scroll to position [31, 0]
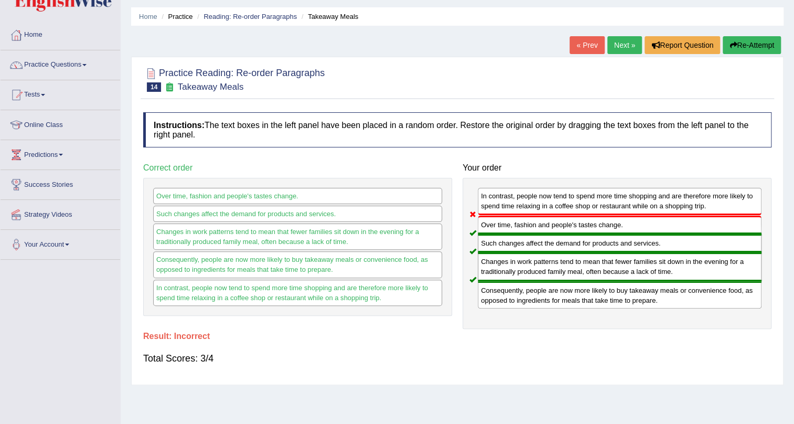
click at [623, 45] on link "Next »" at bounding box center [624, 45] width 35 height 18
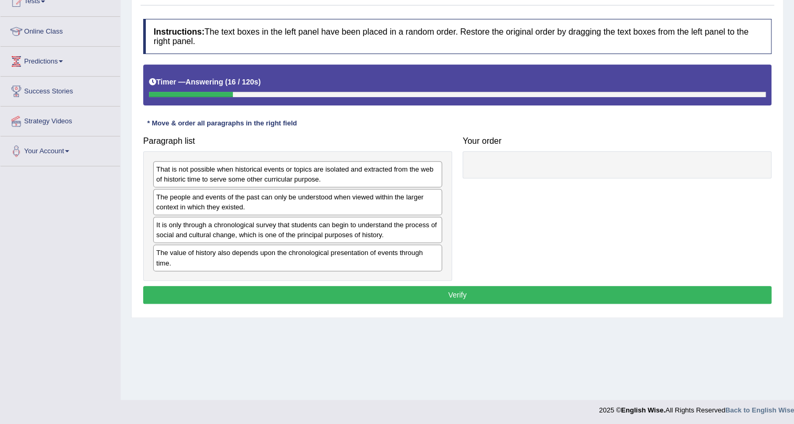
scroll to position [126, 0]
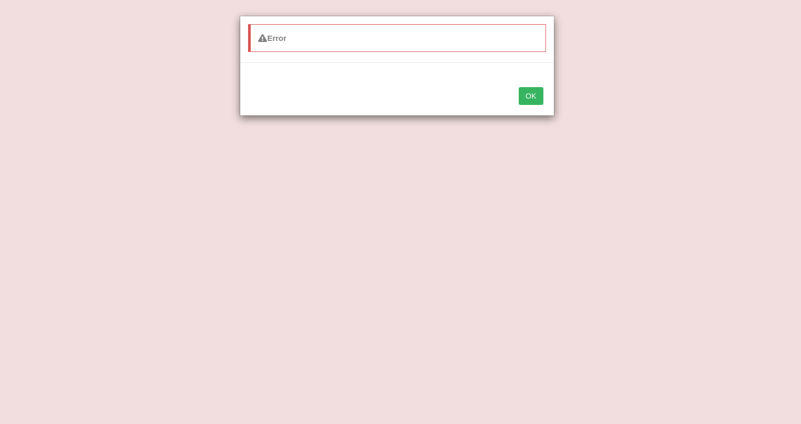
click at [535, 93] on button "OK" at bounding box center [531, 96] width 24 height 18
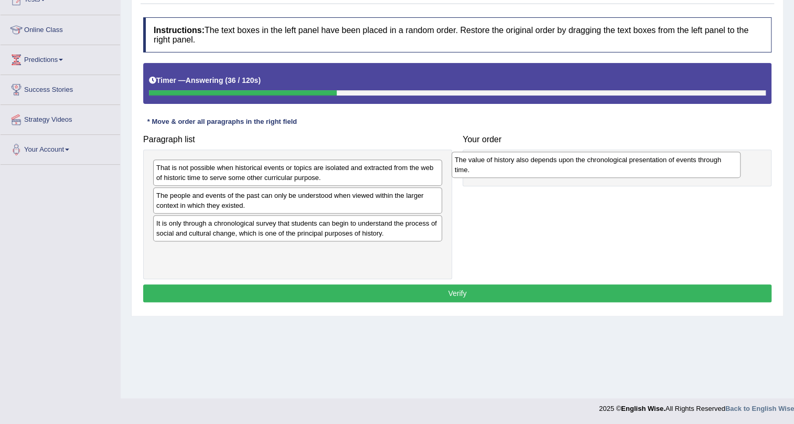
drag, startPoint x: 233, startPoint y: 254, endPoint x: 528, endPoint y: 163, distance: 309.1
click at [528, 163] on div "The value of history also depends upon the chronological presentation of events…" at bounding box center [596, 165] width 289 height 26
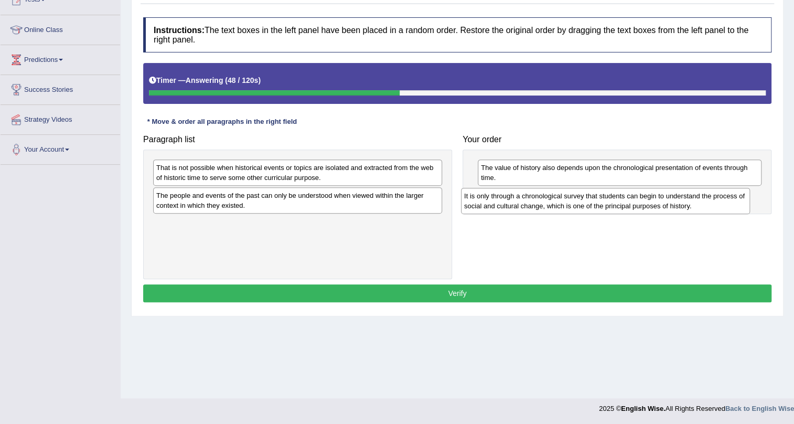
drag, startPoint x: 267, startPoint y: 233, endPoint x: 575, endPoint y: 206, distance: 309.1
click at [575, 206] on div "It is only through a chronological survey that students can begin to understand…" at bounding box center [605, 201] width 289 height 26
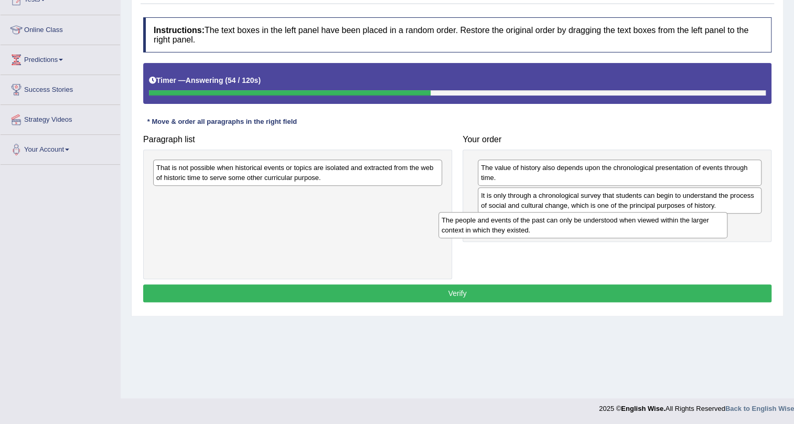
drag, startPoint x: 324, startPoint y: 205, endPoint x: 609, endPoint y: 229, distance: 286.4
click at [609, 229] on div "The people and events of the past can only be understood when viewed within the…" at bounding box center [582, 225] width 289 height 26
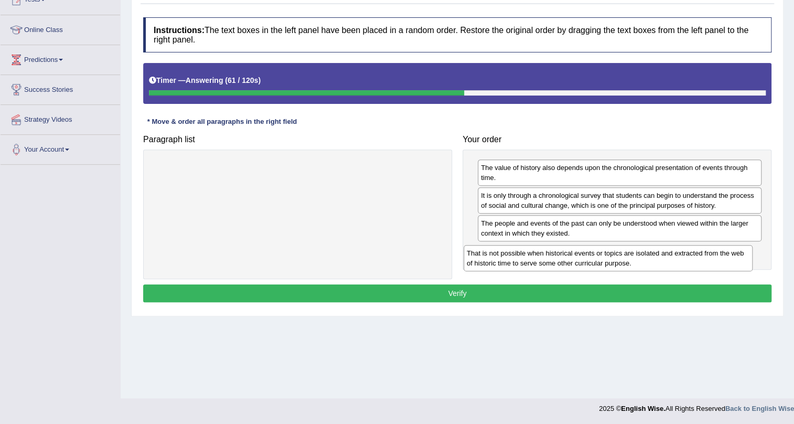
drag, startPoint x: 332, startPoint y: 174, endPoint x: 642, endPoint y: 260, distance: 322.0
click at [642, 260] on div "That is not possible when historical events or topics are isolated and extracte…" at bounding box center [608, 258] width 289 height 26
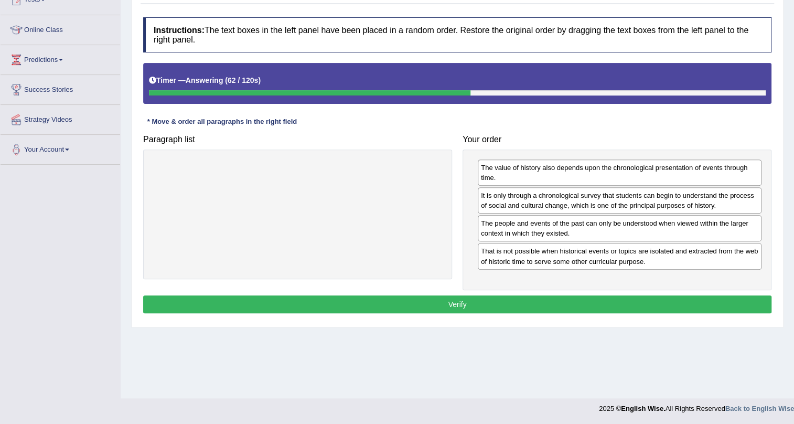
click at [511, 298] on button "Verify" at bounding box center [457, 304] width 628 height 18
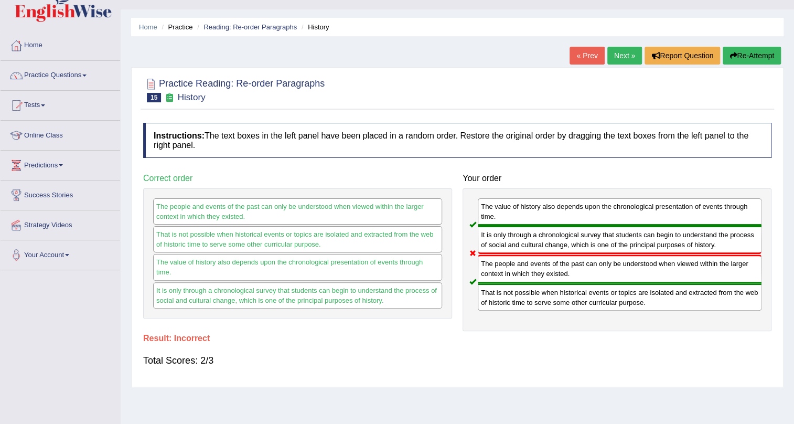
scroll to position [0, 0]
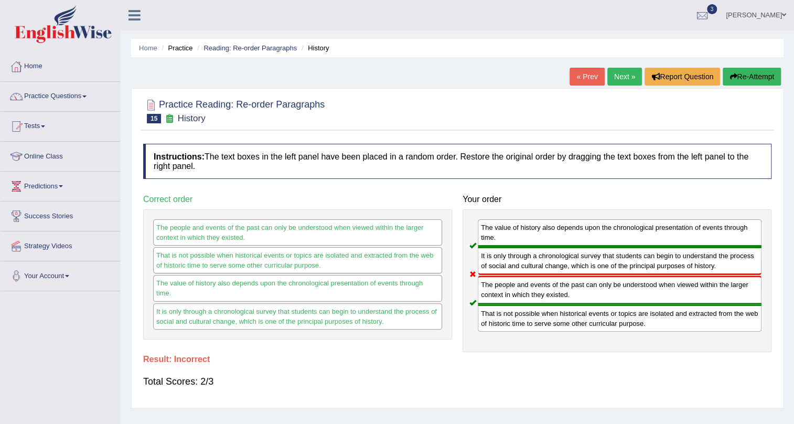
click at [618, 82] on link "Next »" at bounding box center [624, 77] width 35 height 18
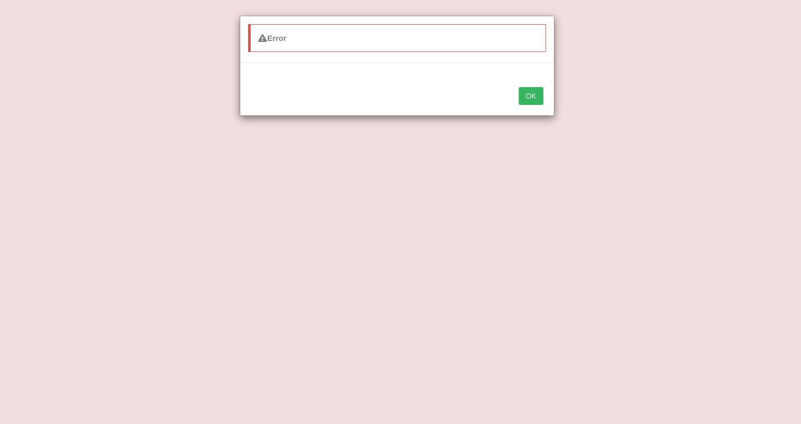
click at [527, 93] on button "OK" at bounding box center [531, 96] width 24 height 18
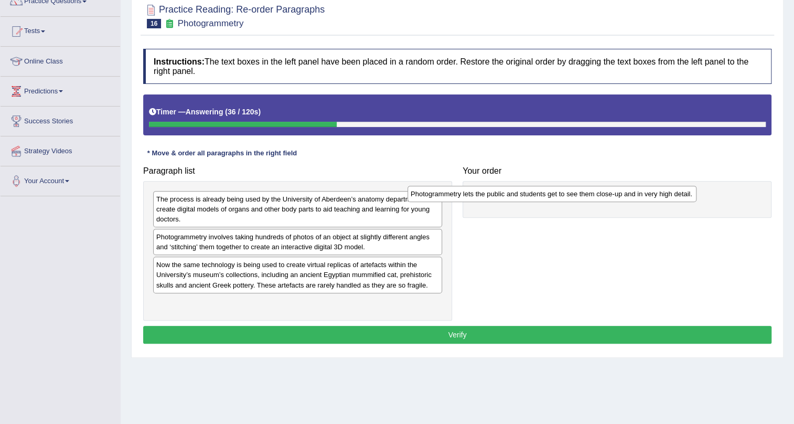
drag, startPoint x: 428, startPoint y: 300, endPoint x: 684, endPoint y: 191, distance: 277.7
click at [684, 191] on div "Photogrammetry lets the public and students get to see them close-up and in ver…" at bounding box center [552, 194] width 289 height 16
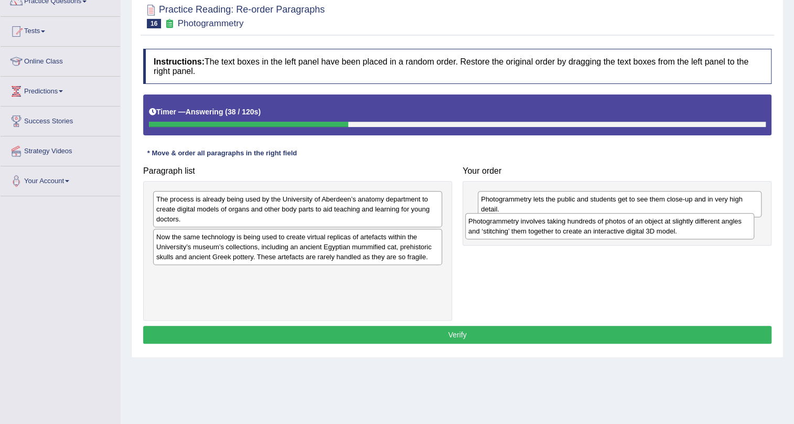
drag, startPoint x: 384, startPoint y: 250, endPoint x: 694, endPoint y: 235, distance: 310.3
click at [694, 235] on div "Photogrammetry involves taking hundreds of photos of an object at slightly diff…" at bounding box center [609, 226] width 289 height 26
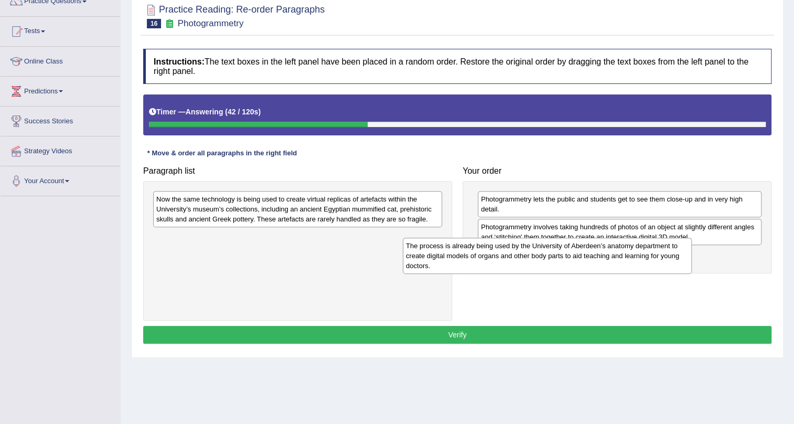
drag, startPoint x: 424, startPoint y: 208, endPoint x: 674, endPoint y: 255, distance: 254.0
click at [674, 255] on div "The process is already being used by the University of Aberdeen’s anatomy depar…" at bounding box center [547, 256] width 289 height 36
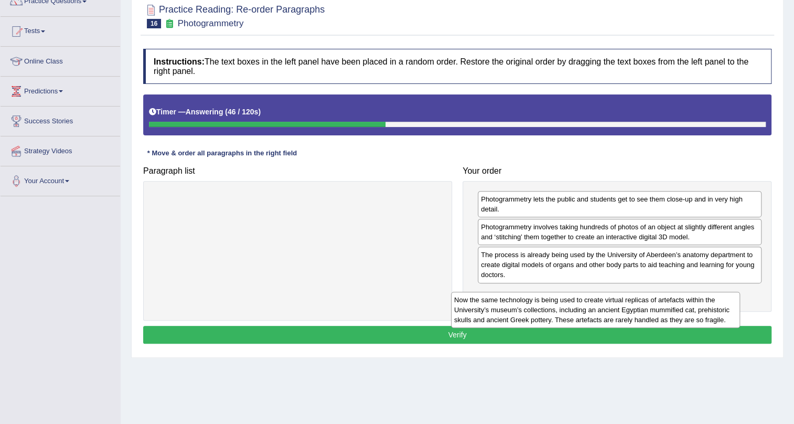
drag, startPoint x: 423, startPoint y: 218, endPoint x: 721, endPoint y: 319, distance: 314.5
click at [721, 319] on div "Now the same technology is being used to create virtual replicas of artefacts w…" at bounding box center [595, 310] width 289 height 36
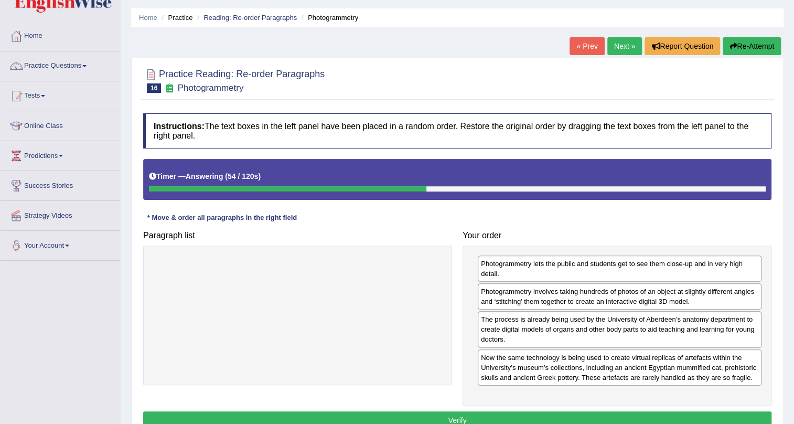
scroll to position [47, 0]
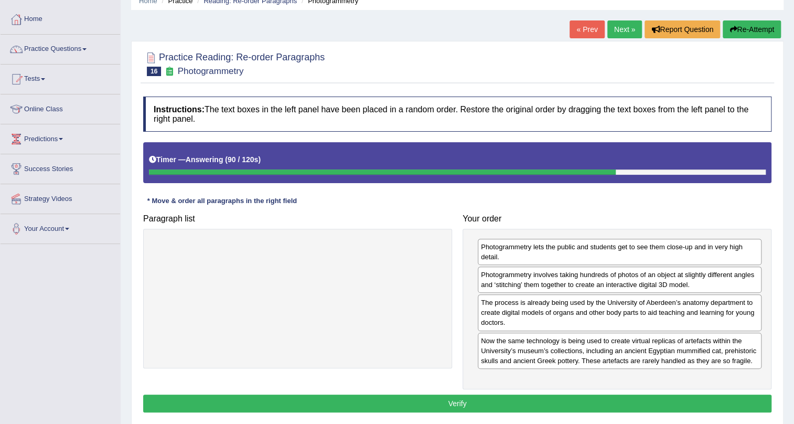
click at [617, 399] on button "Verify" at bounding box center [457, 403] width 628 height 18
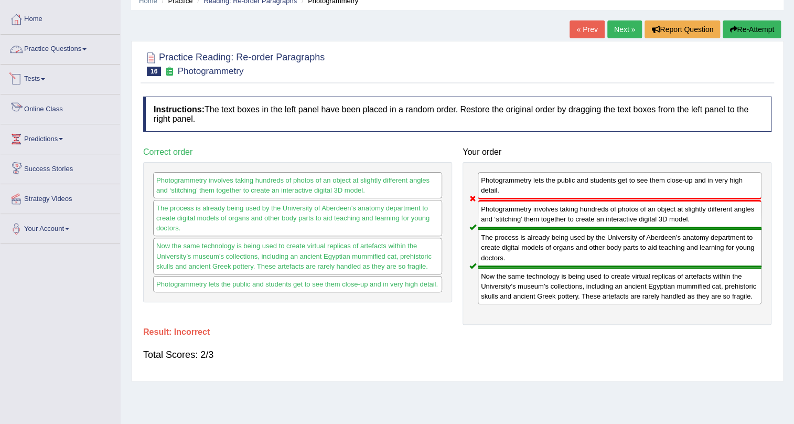
click at [39, 88] on link "Tests" at bounding box center [61, 78] width 120 height 26
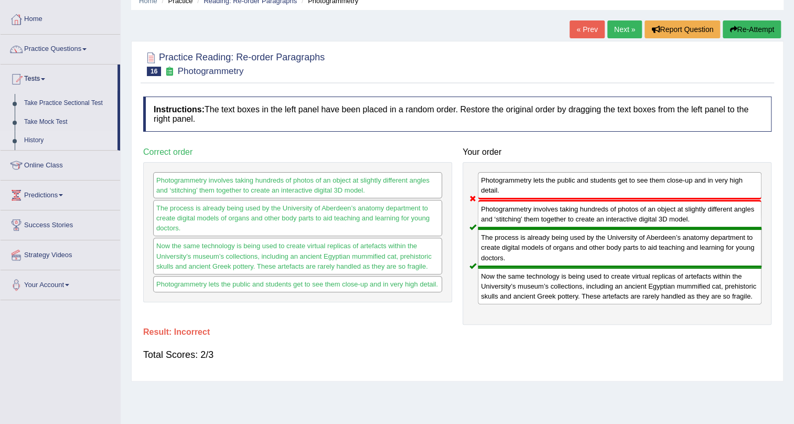
click at [42, 138] on link "History" at bounding box center [68, 140] width 98 height 19
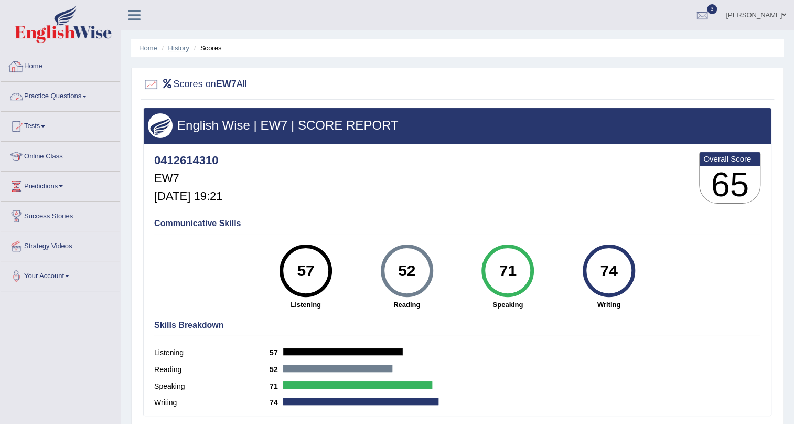
click at [180, 49] on link "History" at bounding box center [178, 48] width 21 height 8
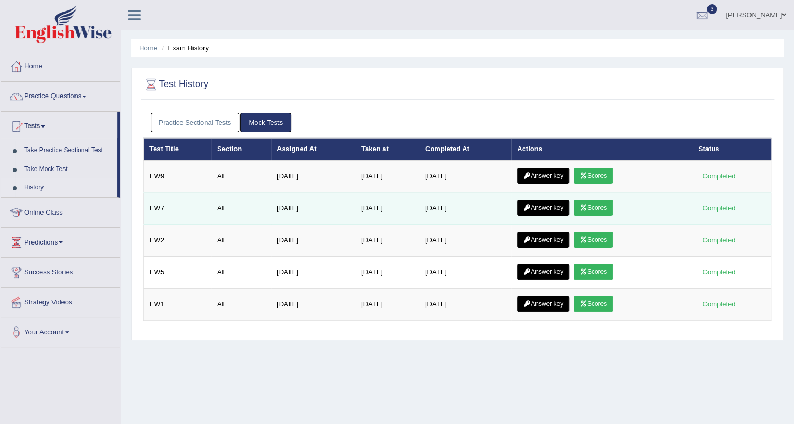
click at [544, 207] on link "Answer key" at bounding box center [543, 208] width 52 height 16
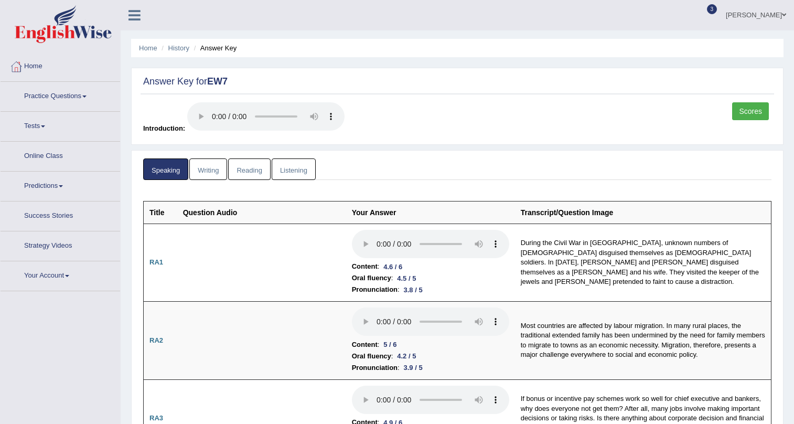
click at [196, 168] on link "Writing" at bounding box center [208, 169] width 38 height 22
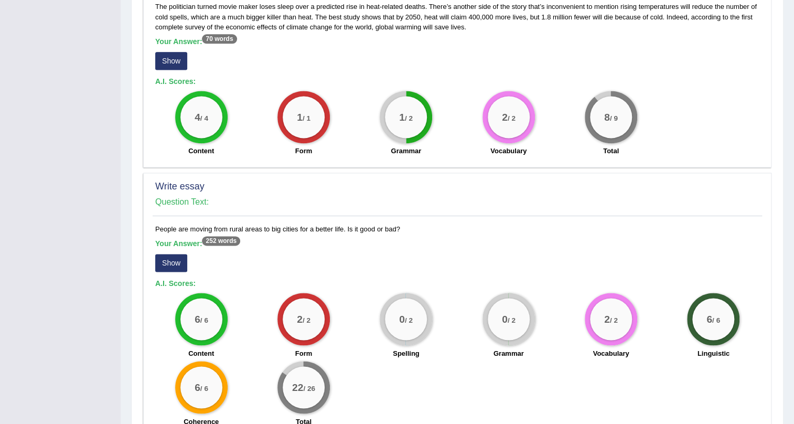
scroll to position [813, 0]
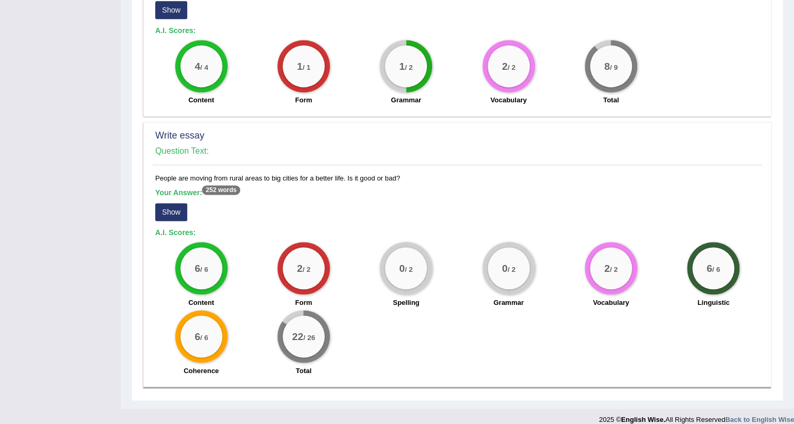
click at [163, 206] on button "Show" at bounding box center [171, 212] width 32 height 18
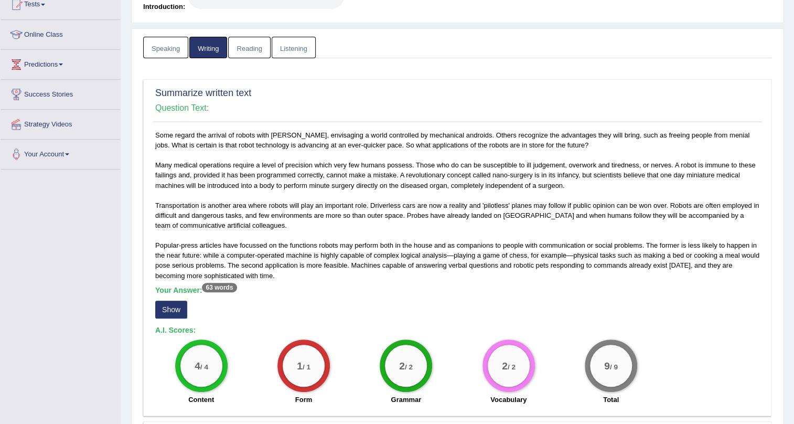
scroll to position [121, 0]
click at [169, 304] on button "Show" at bounding box center [171, 311] width 32 height 18
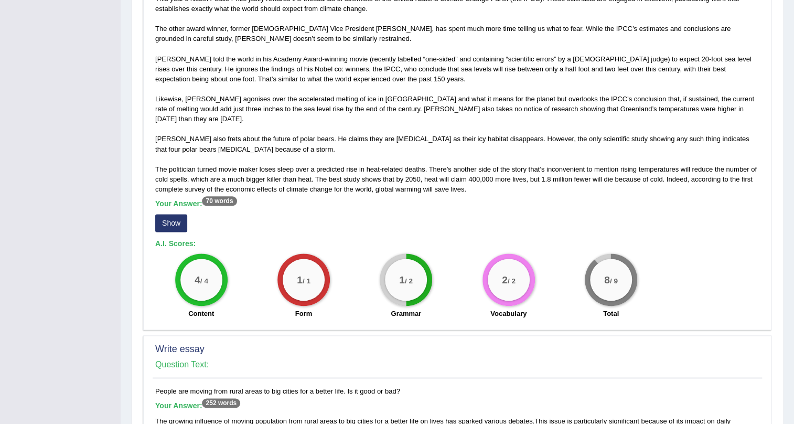
scroll to position [550, 0]
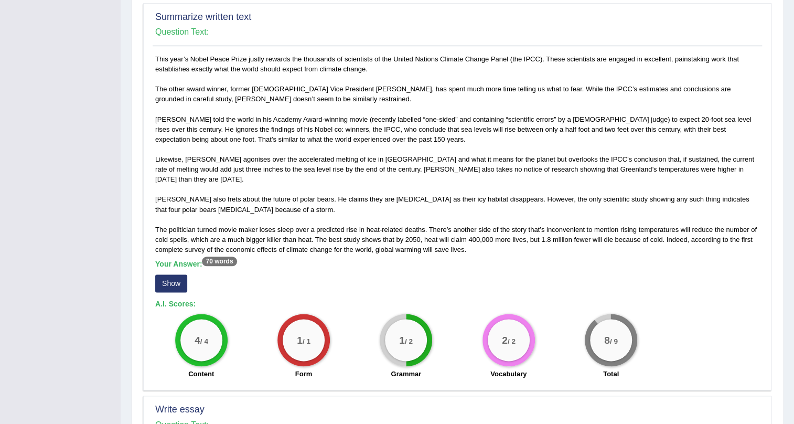
click at [161, 274] on button "Show" at bounding box center [171, 283] width 32 height 18
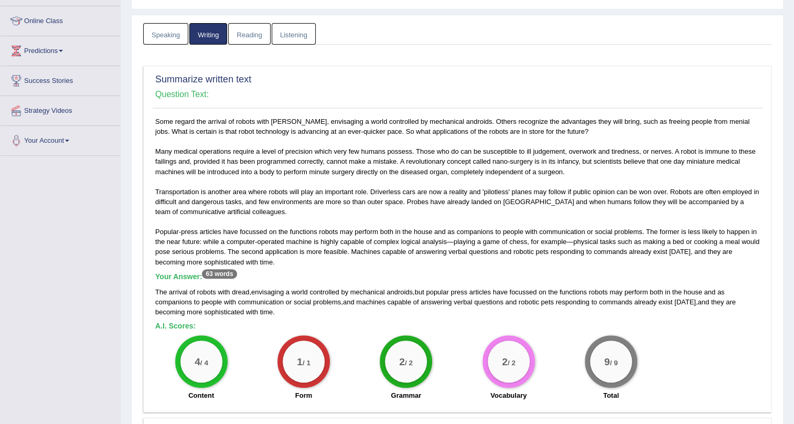
scroll to position [0, 0]
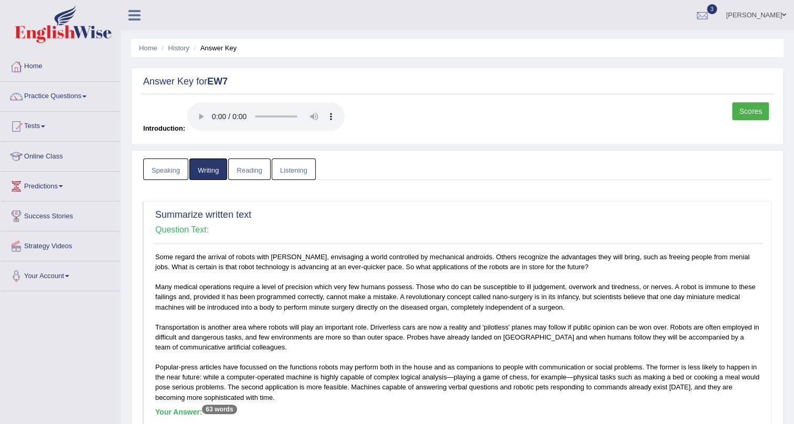
click at [149, 168] on link "Speaking" at bounding box center [165, 169] width 45 height 22
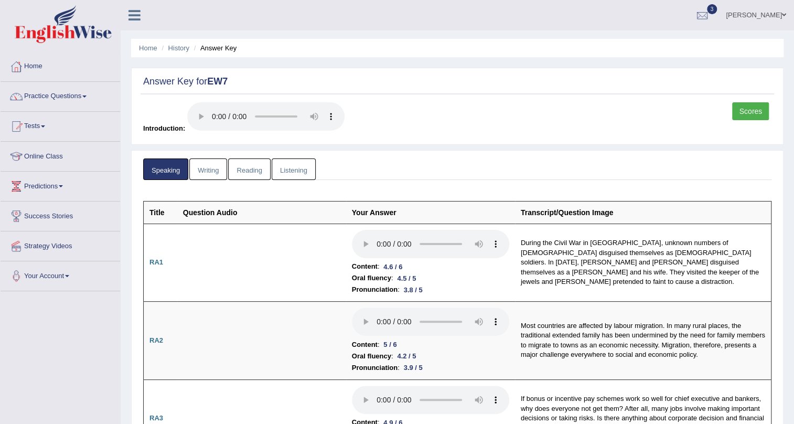
click at [754, 112] on link "Scores" at bounding box center [750, 111] width 37 height 18
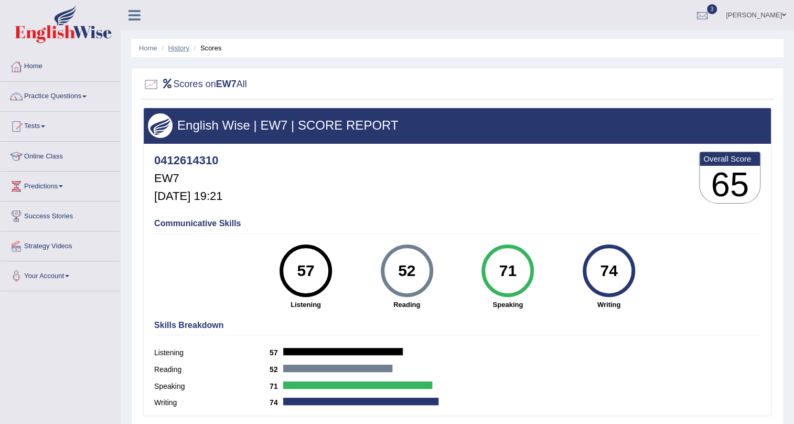
click at [174, 50] on link "History" at bounding box center [178, 48] width 21 height 8
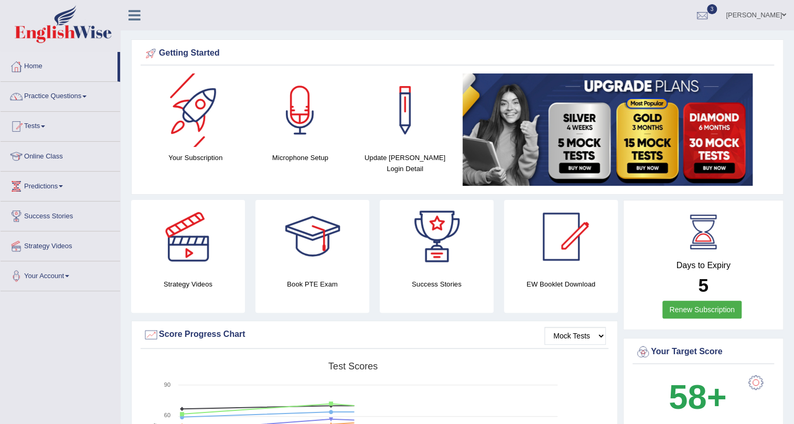
click at [219, 114] on div at bounding box center [195, 109] width 73 height 73
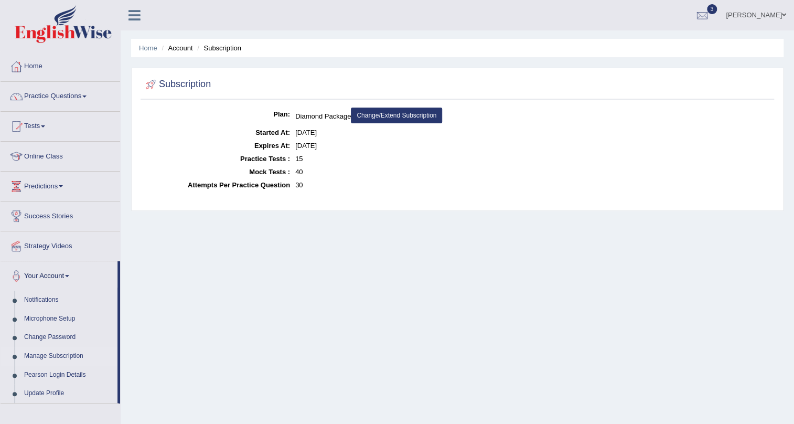
click at [395, 115] on link "Change/Extend Subscription" at bounding box center [396, 116] width 91 height 16
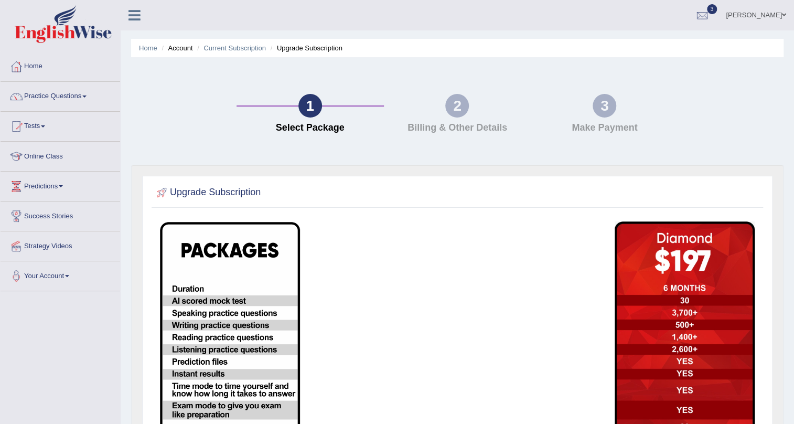
click at [711, 274] on img at bounding box center [685, 379] width 140 height 316
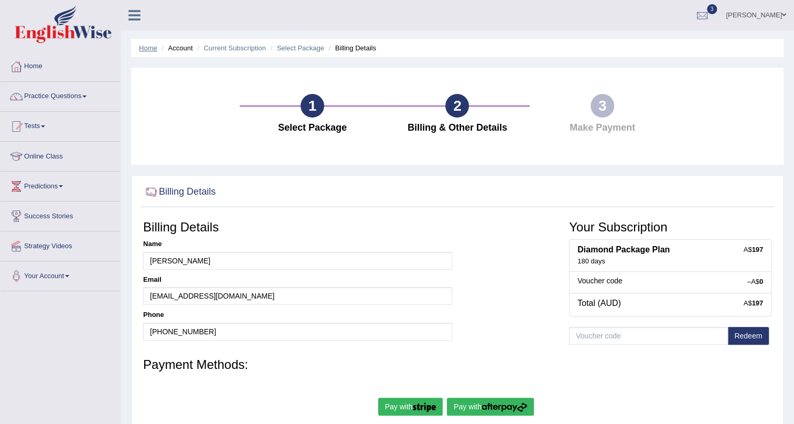
click at [148, 46] on link "Home" at bounding box center [148, 48] width 18 height 8
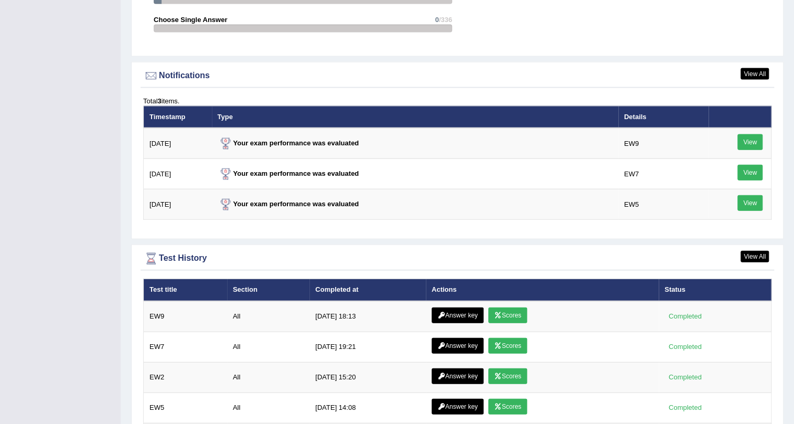
scroll to position [1239, 0]
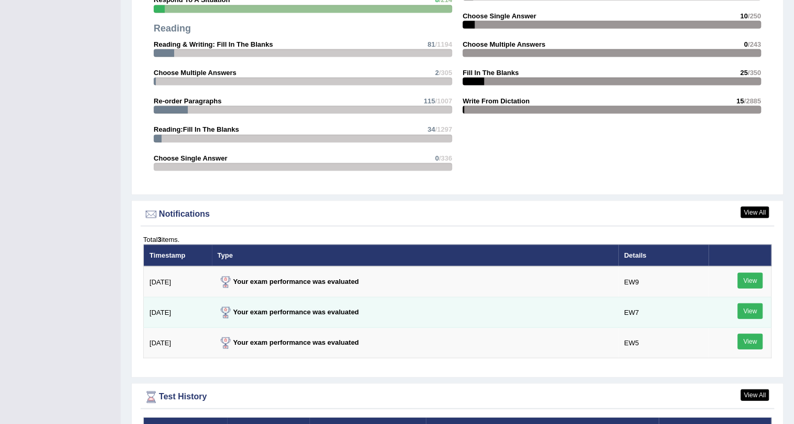
scroll to position [1192, 0]
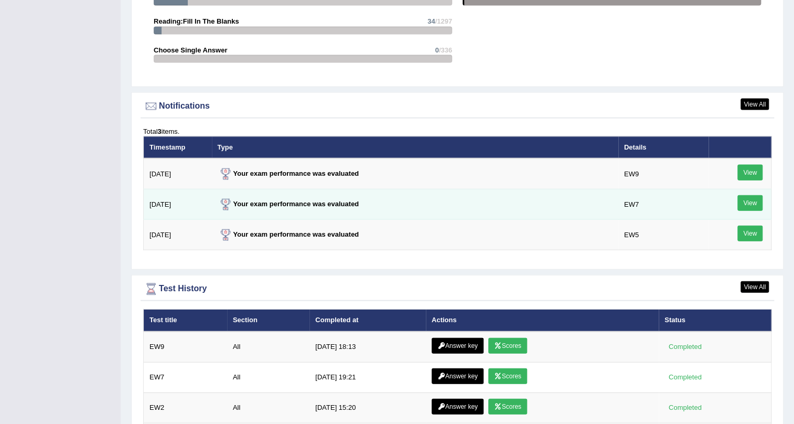
click at [759, 201] on link "View" at bounding box center [749, 203] width 25 height 16
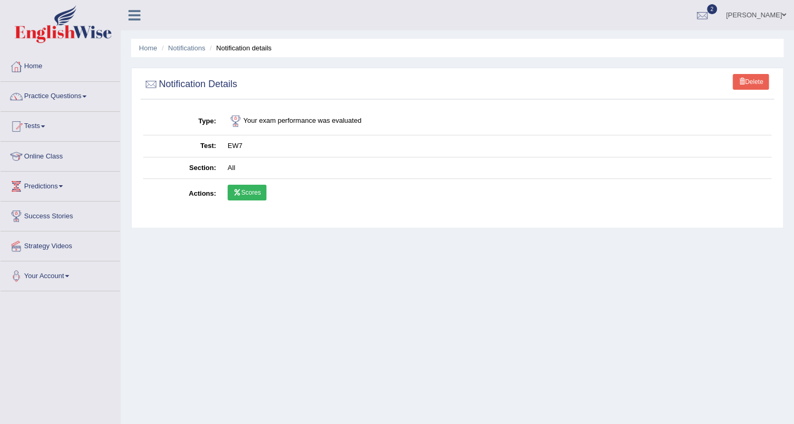
click at [234, 195] on link "Scores" at bounding box center [247, 193] width 39 height 16
click at [148, 49] on link "Home" at bounding box center [148, 48] width 18 height 8
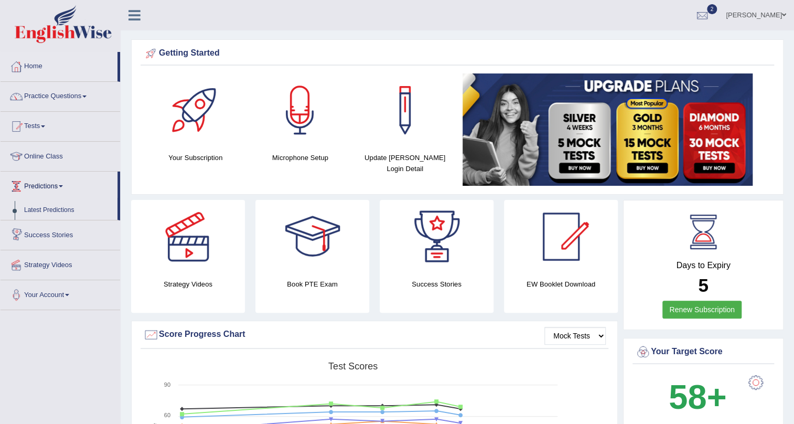
click at [62, 189] on link "Predictions" at bounding box center [59, 184] width 117 height 26
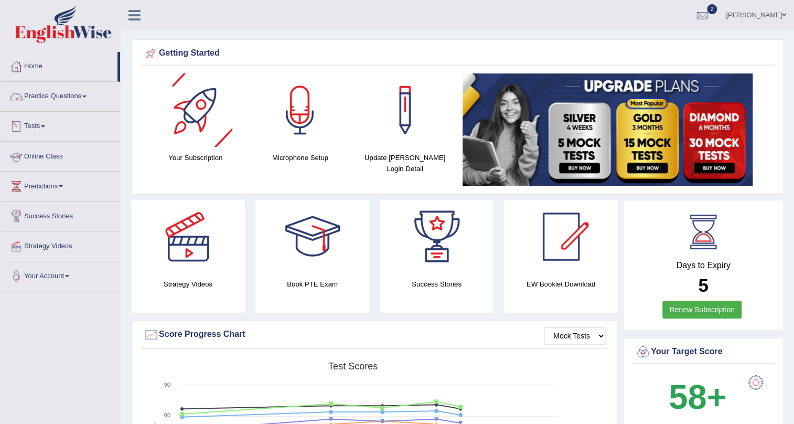
click at [42, 95] on link "Practice Questions" at bounding box center [61, 95] width 120 height 26
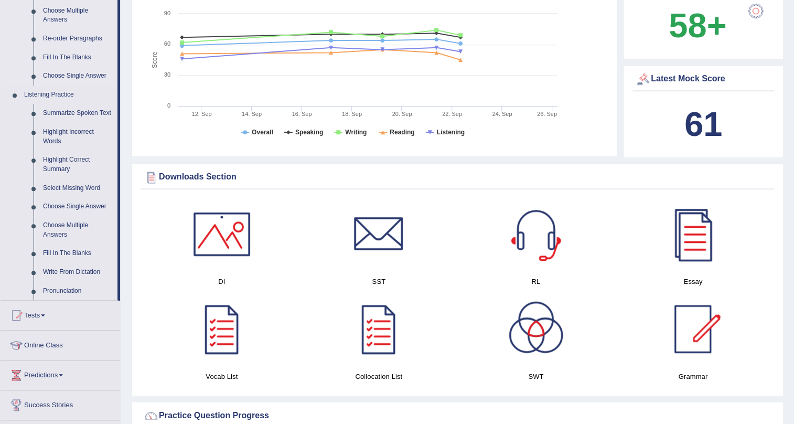
scroll to position [381, 0]
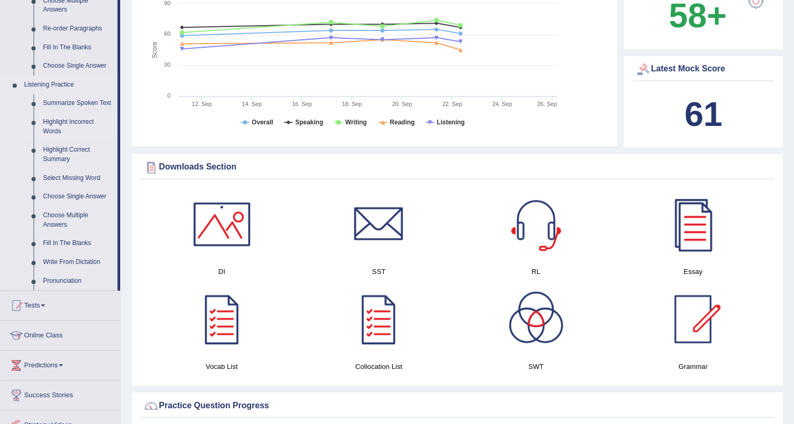
click at [65, 122] on link "Highlight Incorrect Words" at bounding box center [77, 127] width 79 height 28
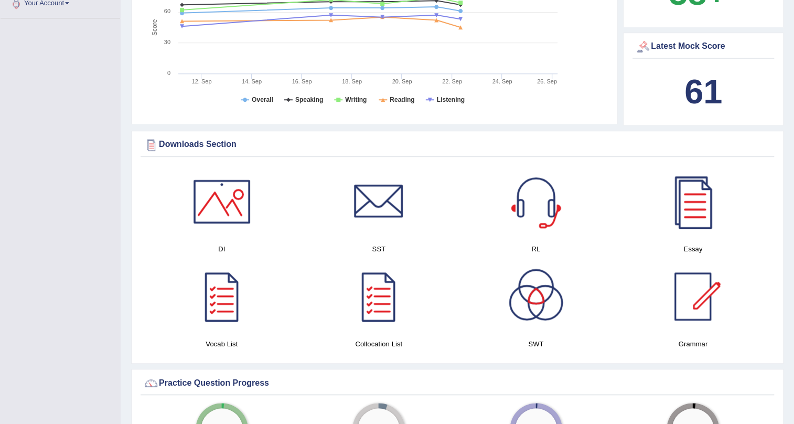
scroll to position [832, 0]
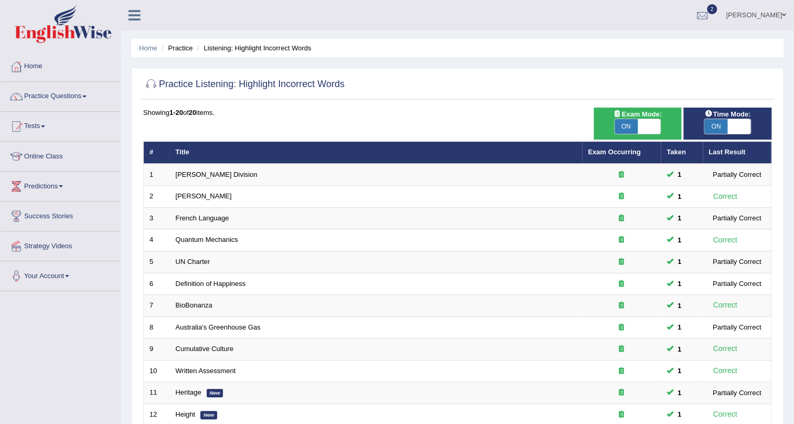
click at [713, 128] on span "ON" at bounding box center [715, 126] width 23 height 15
checkbox input "false"
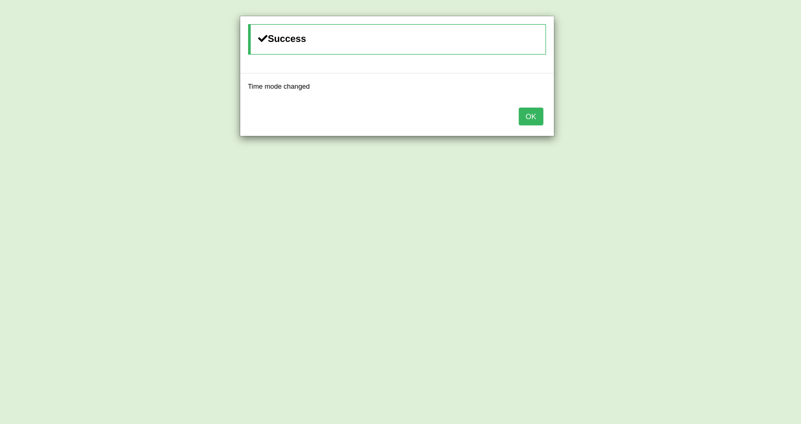
click at [533, 109] on button "OK" at bounding box center [531, 117] width 24 height 18
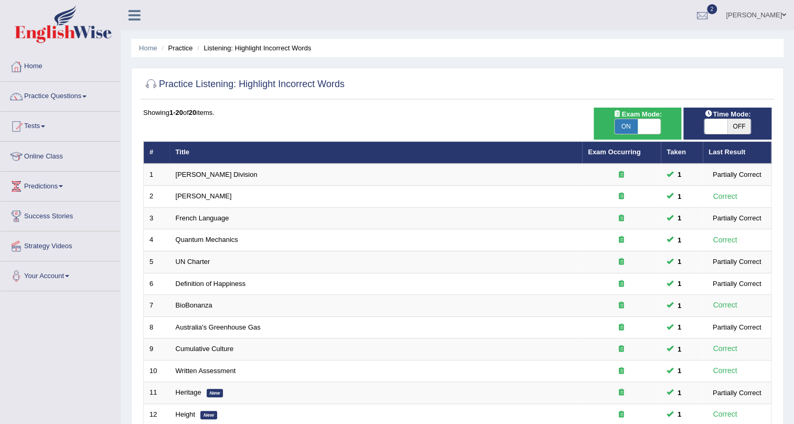
click at [626, 130] on span "ON" at bounding box center [626, 126] width 23 height 15
checkbox input "false"
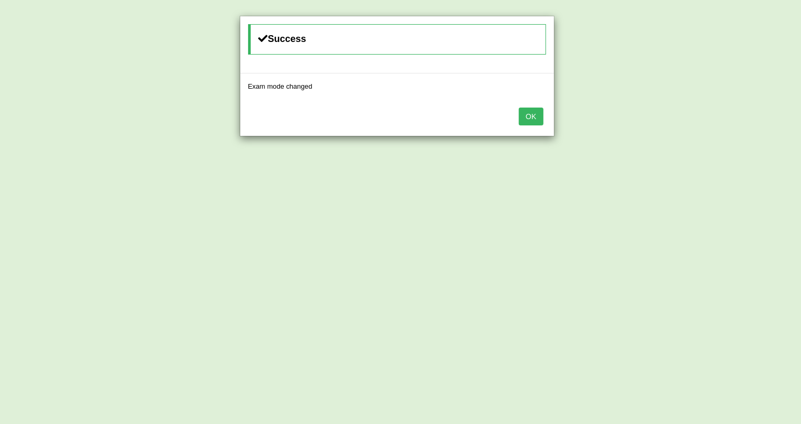
click at [530, 123] on button "OK" at bounding box center [531, 117] width 24 height 18
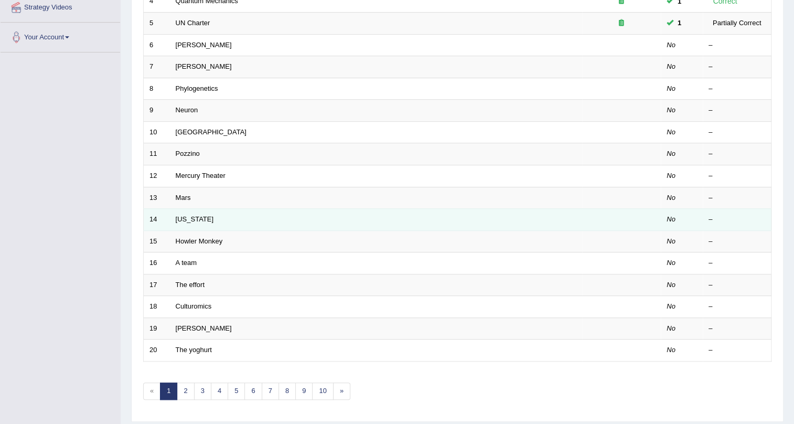
scroll to position [221, 0]
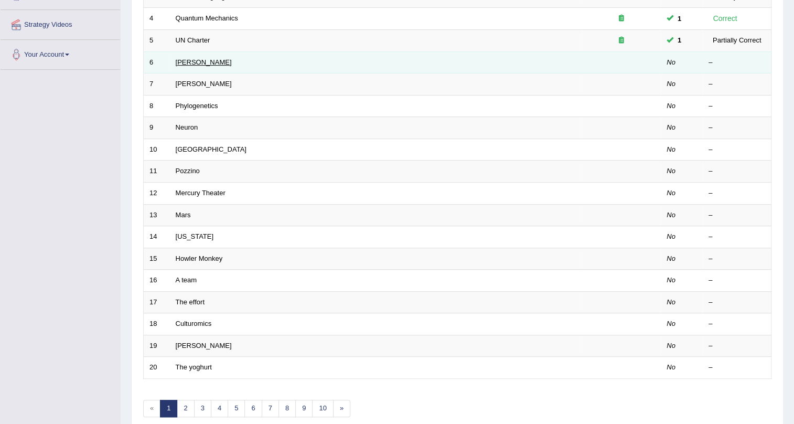
click at [176, 60] on link "[PERSON_NAME]" at bounding box center [204, 62] width 56 height 8
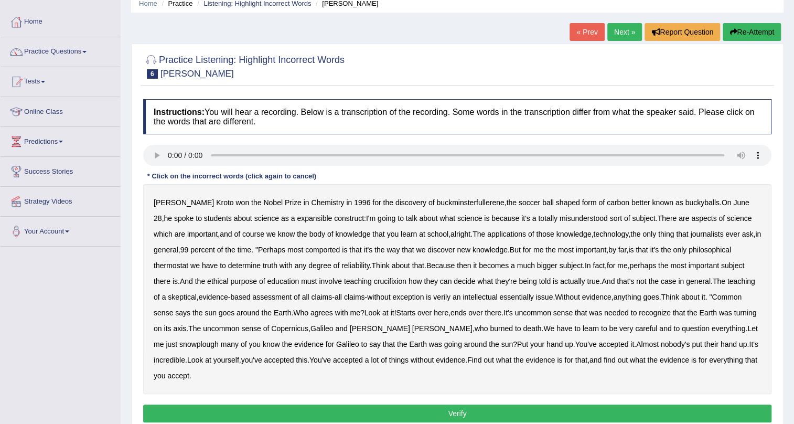
scroll to position [47, 0]
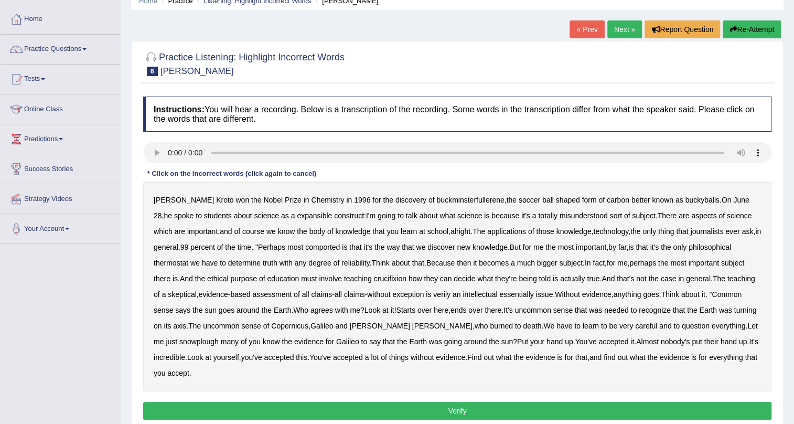
click at [297, 215] on b "expansible" at bounding box center [314, 215] width 35 height 8
click at [323, 248] on b "comported" at bounding box center [322, 247] width 35 height 8
click at [180, 261] on b "thermostat" at bounding box center [171, 263] width 35 height 8
click at [393, 278] on b "crucifixion" at bounding box center [390, 278] width 33 height 8
click at [445, 296] on b "verily" at bounding box center [441, 294] width 17 height 8
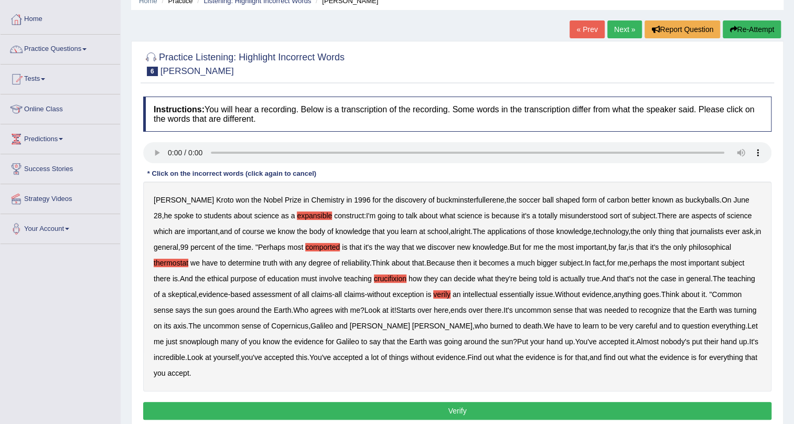
click at [179, 339] on b "snowplough" at bounding box center [198, 341] width 39 height 8
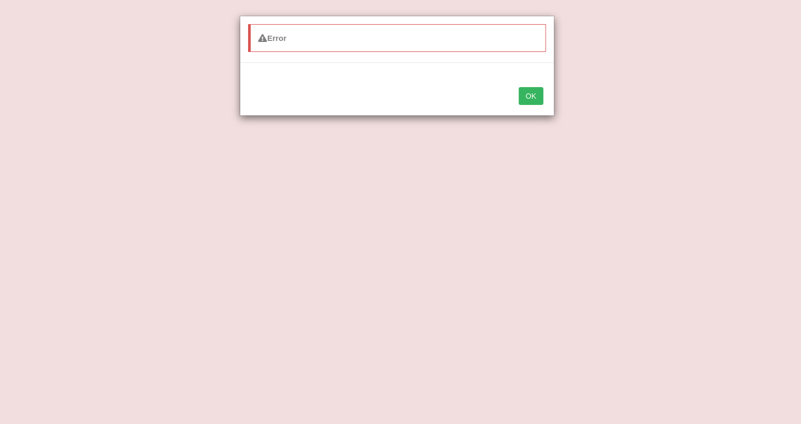
click at [524, 92] on button "OK" at bounding box center [531, 96] width 24 height 18
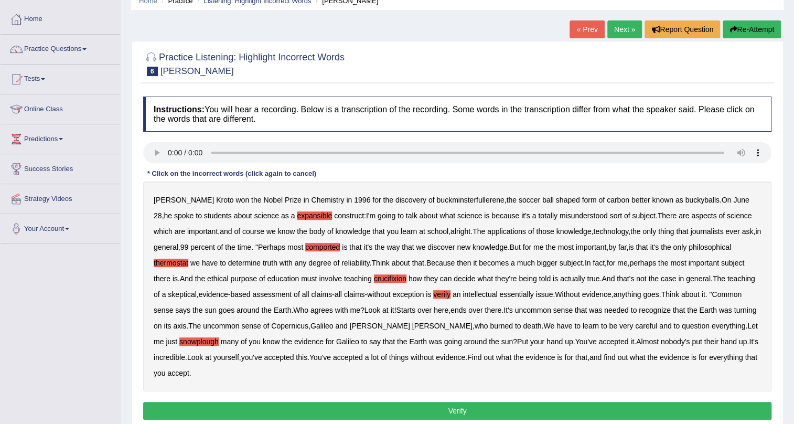
click at [494, 404] on button "Verify" at bounding box center [457, 411] width 628 height 18
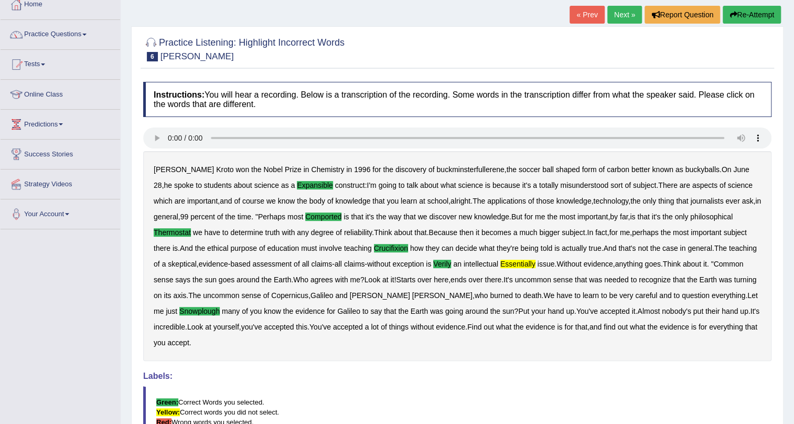
scroll to position [8, 0]
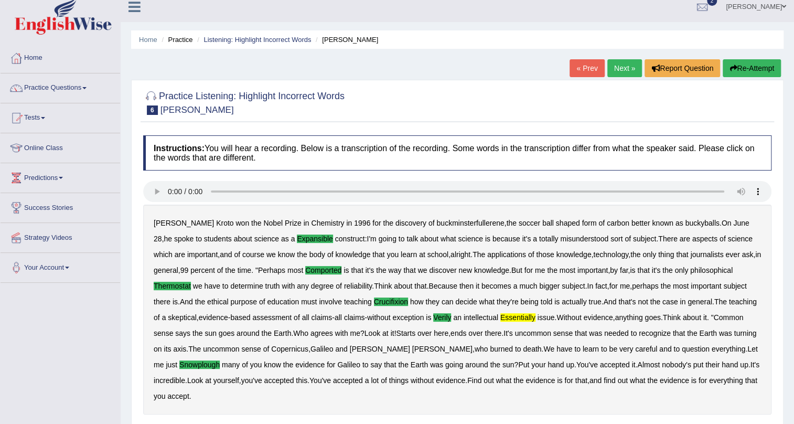
click at [618, 68] on link "Next »" at bounding box center [624, 68] width 35 height 18
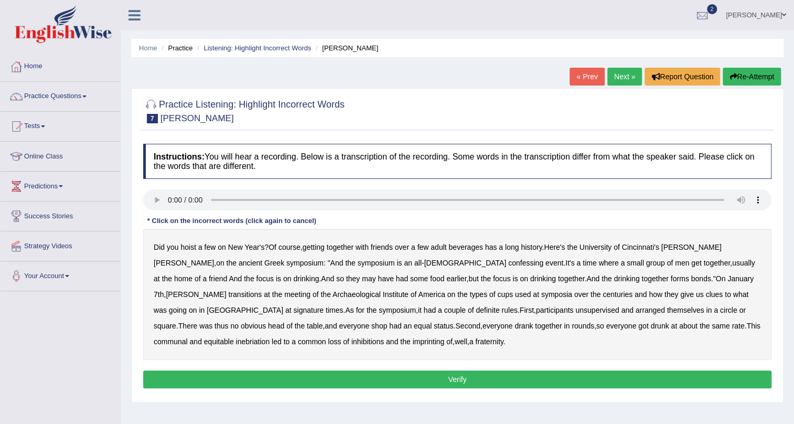
click at [508, 263] on b "confessing" at bounding box center [525, 263] width 35 height 8
click at [262, 290] on b "transitions" at bounding box center [245, 294] width 34 height 8
click at [324, 306] on b "signature" at bounding box center [308, 310] width 30 height 8
click at [575, 309] on b "unsupervised" at bounding box center [597, 310] width 44 height 8
click at [371, 324] on b "shop" at bounding box center [379, 325] width 16 height 8
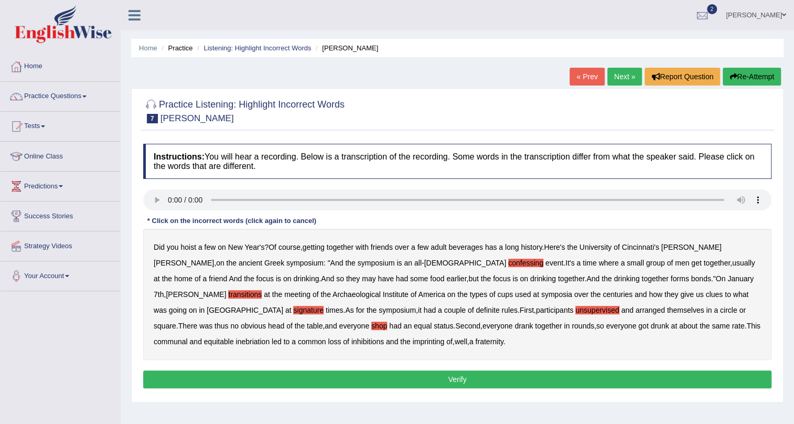
click at [413, 337] on b "imprinting" at bounding box center [429, 341] width 32 height 8
click at [325, 378] on button "Verify" at bounding box center [457, 379] width 628 height 18
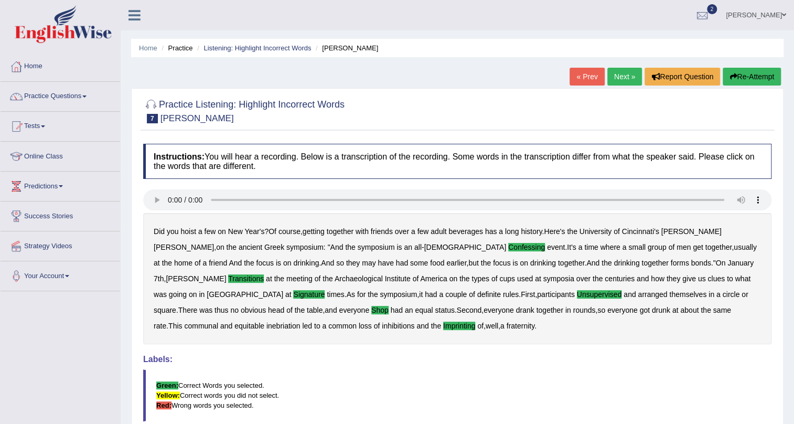
click at [620, 74] on link "Next »" at bounding box center [624, 77] width 35 height 18
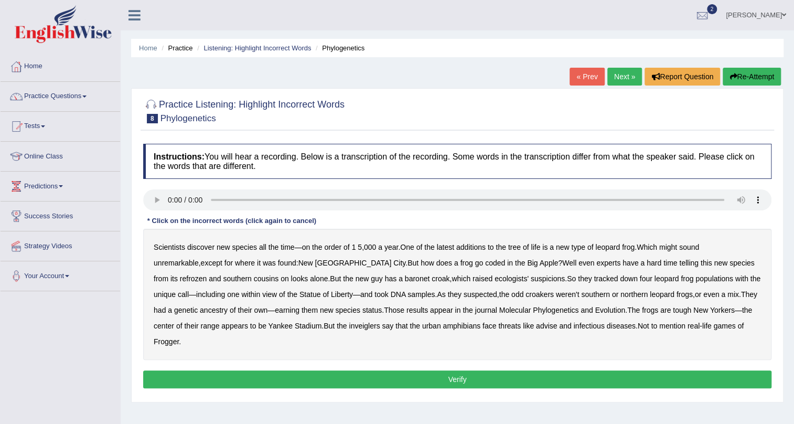
click at [485, 264] on b "coded" at bounding box center [495, 263] width 20 height 8
click at [679, 262] on b "telling" at bounding box center [688, 263] width 19 height 8
click at [405, 277] on b "baronet" at bounding box center [417, 278] width 25 height 8
click at [533, 311] on b "Phylogenetics" at bounding box center [556, 310] width 46 height 8
click at [533, 313] on b "Phylogenetics" at bounding box center [556, 310] width 46 height 8
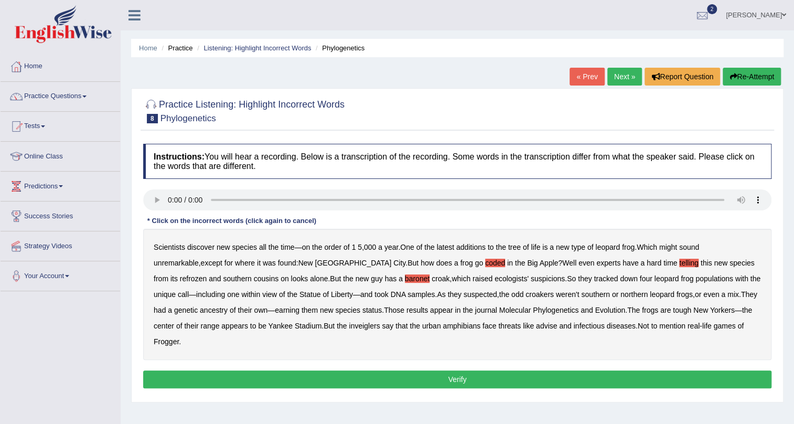
click at [349, 328] on b "inveiglers" at bounding box center [364, 325] width 31 height 8
click at [536, 323] on b "advise" at bounding box center [546, 325] width 21 height 8
click at [519, 370] on button "Verify" at bounding box center [457, 379] width 628 height 18
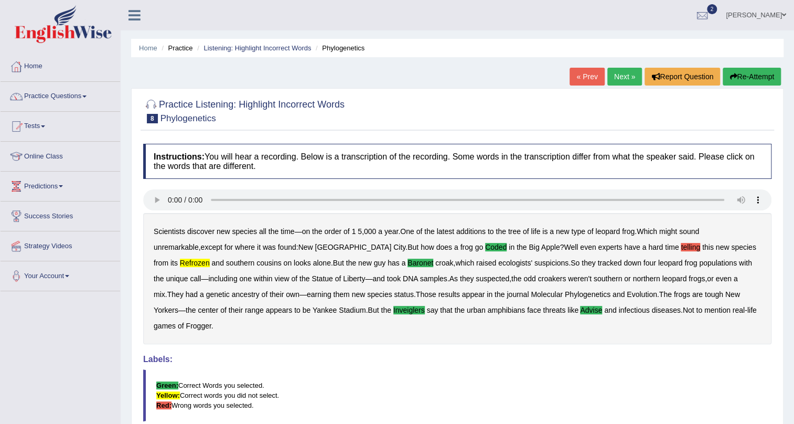
click at [764, 19] on link "Ahsan Ali" at bounding box center [756, 13] width 76 height 27
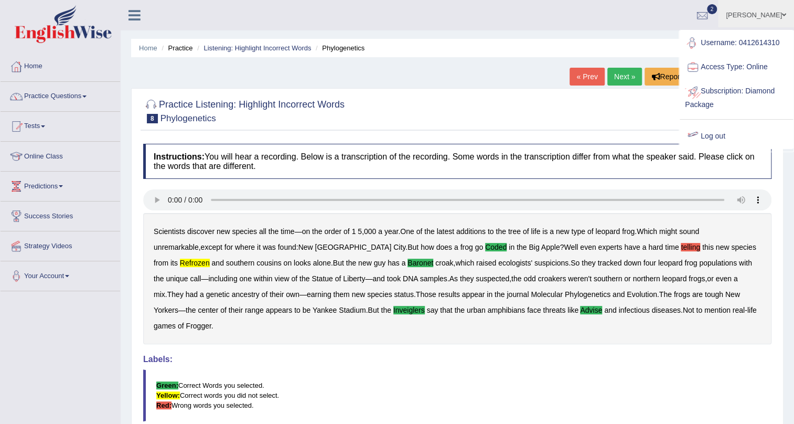
click at [712, 135] on link "Log out" at bounding box center [736, 136] width 113 height 24
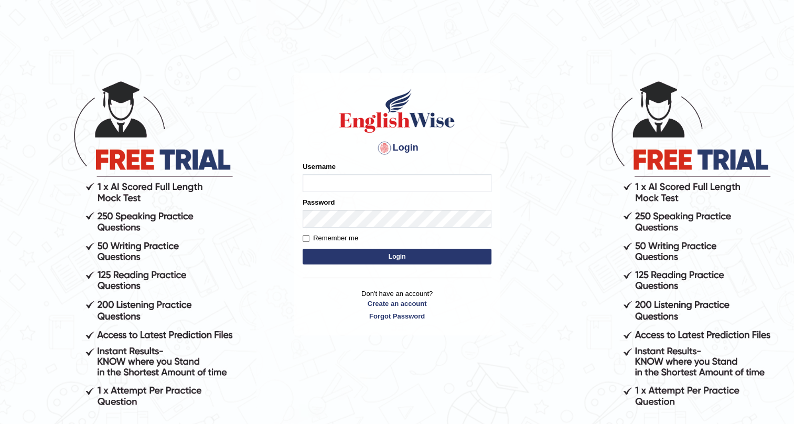
click at [333, 178] on input "Username" at bounding box center [397, 183] width 189 height 18
type input "0412614310"
click at [377, 252] on button "Login" at bounding box center [397, 257] width 189 height 16
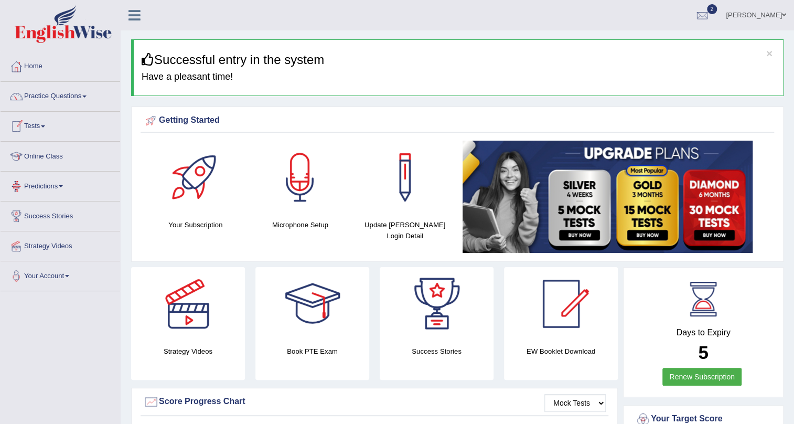
click at [49, 130] on link "Tests" at bounding box center [61, 125] width 120 height 26
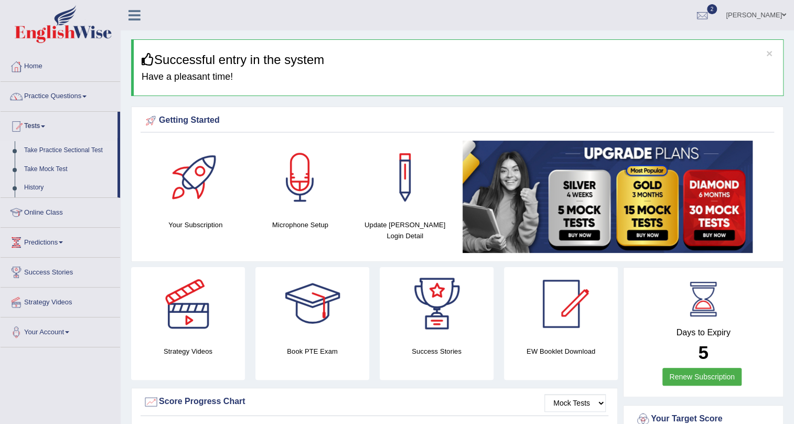
click at [58, 147] on link "Take Practice Sectional Test" at bounding box center [68, 150] width 98 height 19
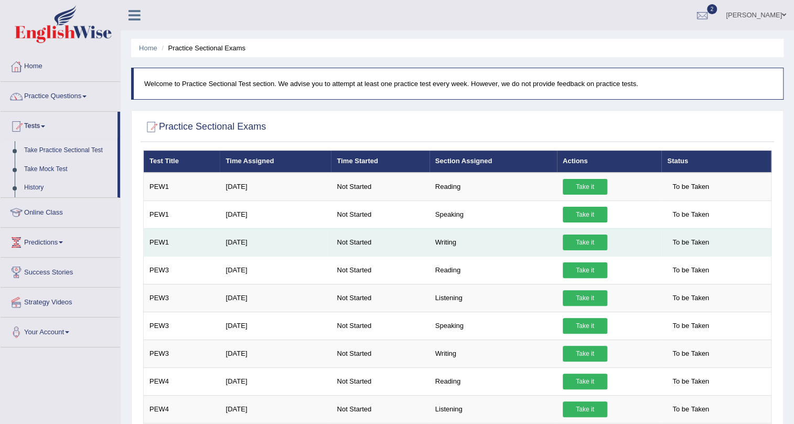
click at [582, 237] on link "Take it" at bounding box center [585, 242] width 45 height 16
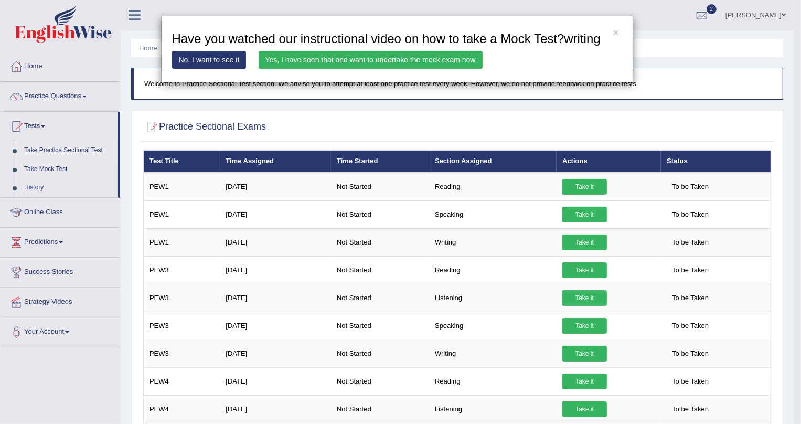
click at [330, 61] on link "Yes, I have seen that and want to undertake the mock exam now" at bounding box center [371, 60] width 224 height 18
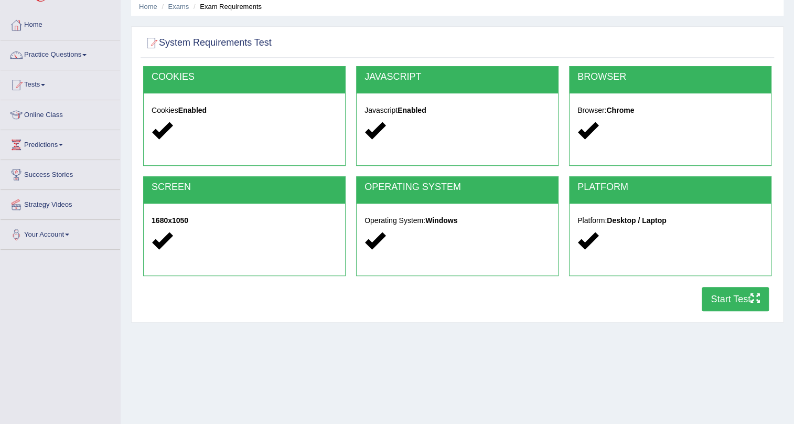
scroll to position [95, 0]
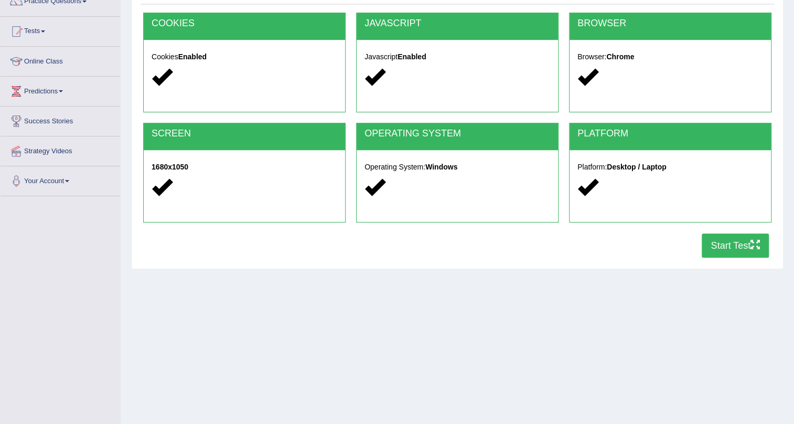
click at [734, 246] on button "Start Test" at bounding box center [735, 245] width 67 height 24
